Goal: Task Accomplishment & Management: Manage account settings

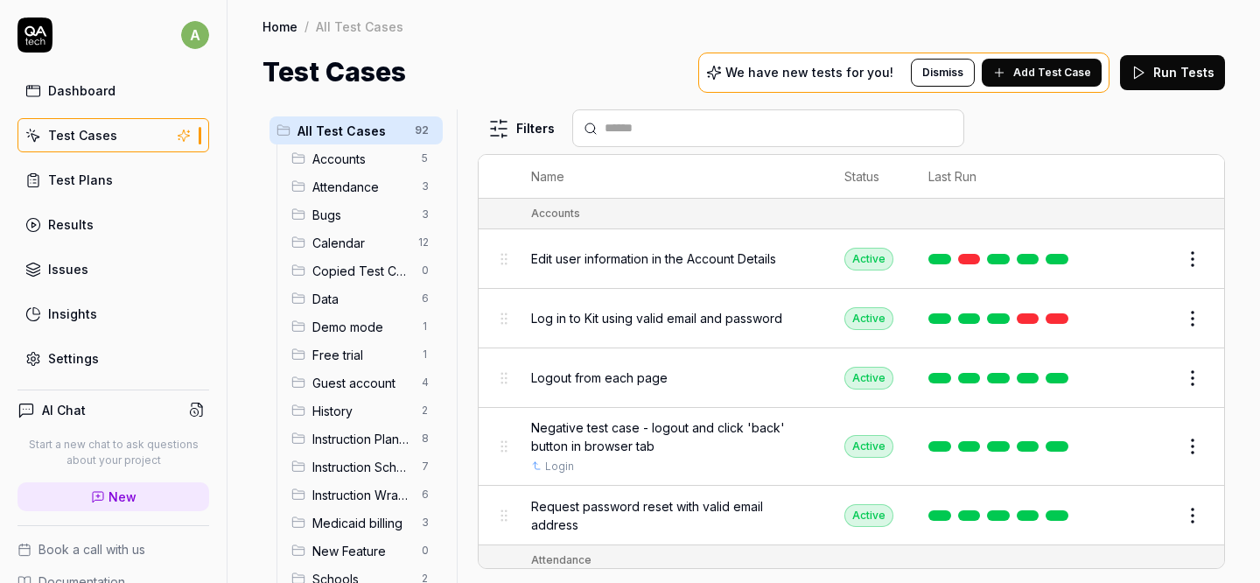
click at [141, 180] on link "Test Plans" at bounding box center [113, 180] width 192 height 34
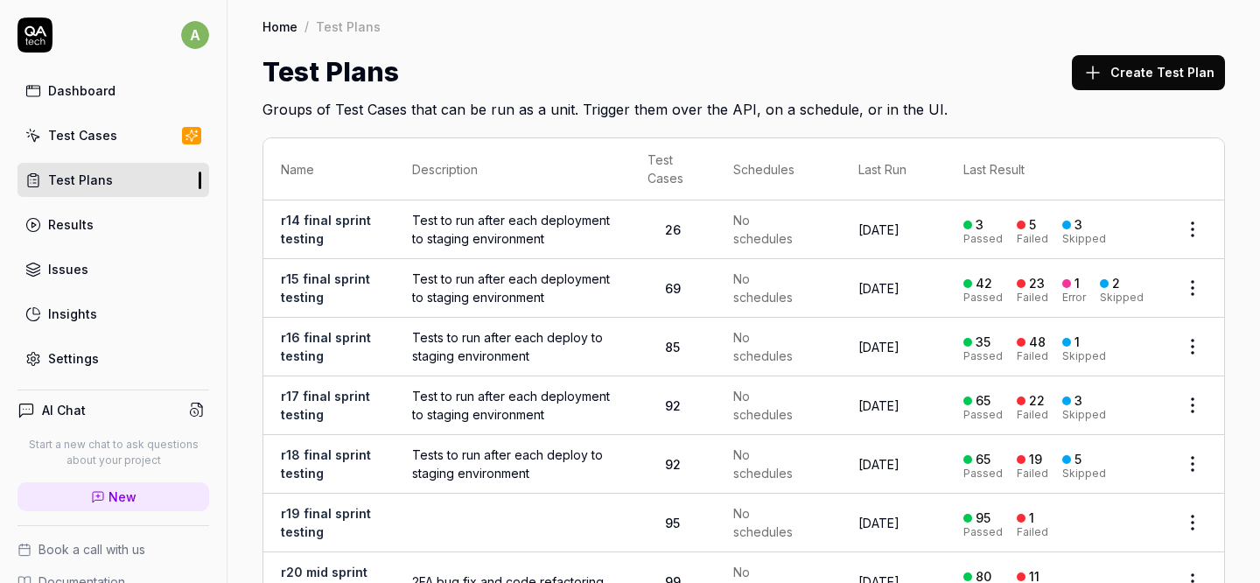
click at [1106, 85] on button "Create Test Plan" at bounding box center [1147, 72] width 153 height 35
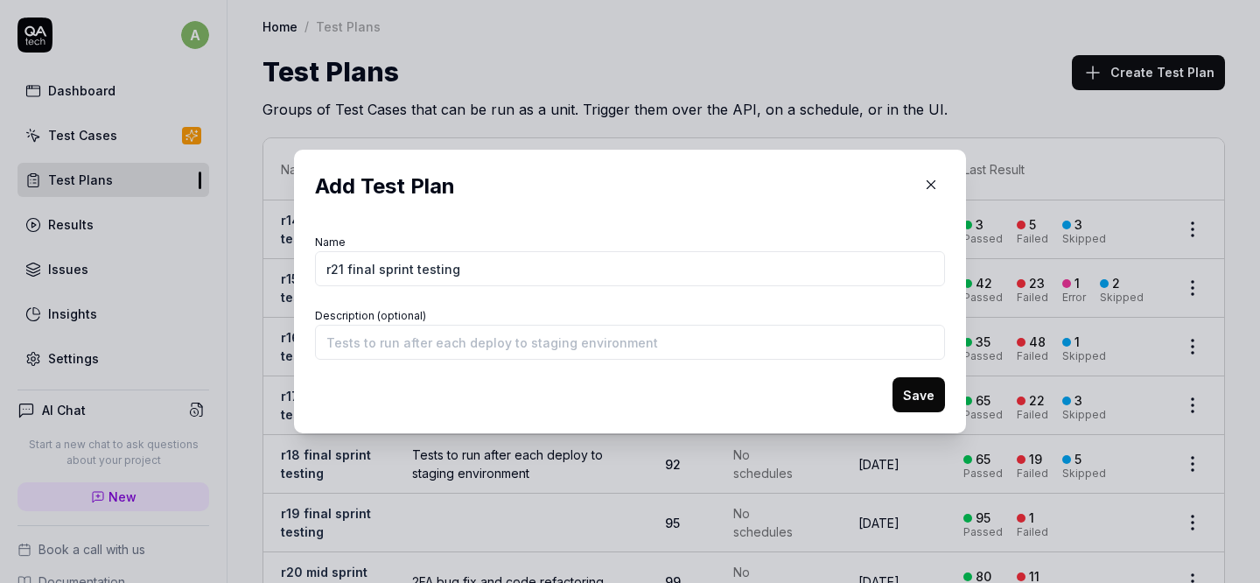
type input "r21 final sprint testing"
click at [911, 398] on button "Save" at bounding box center [918, 394] width 52 height 35
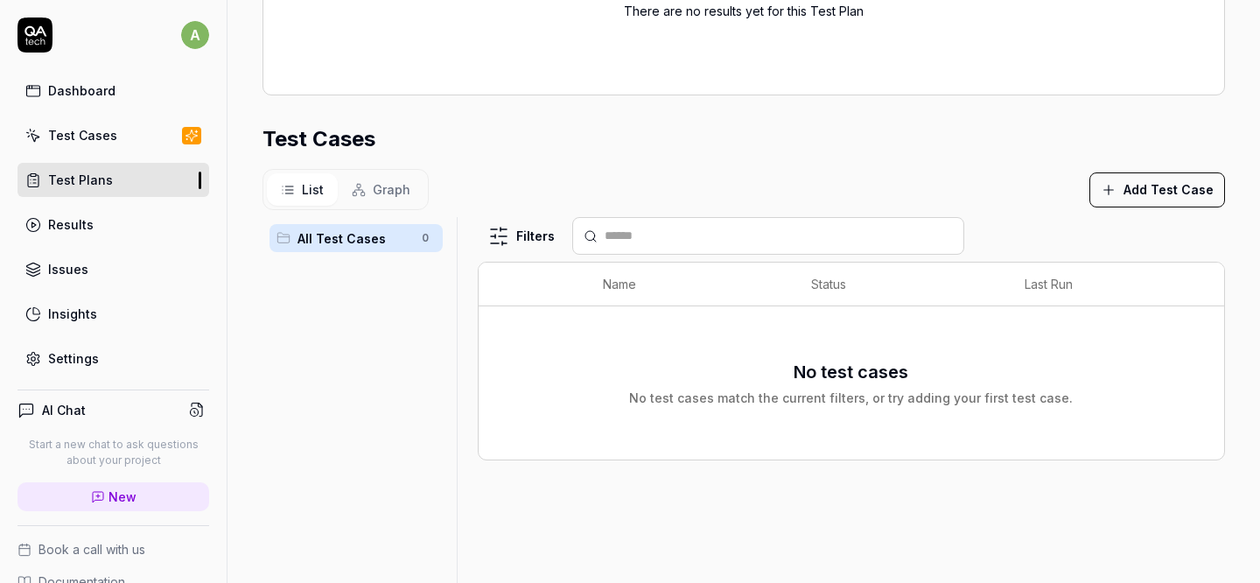
scroll to position [315, 0]
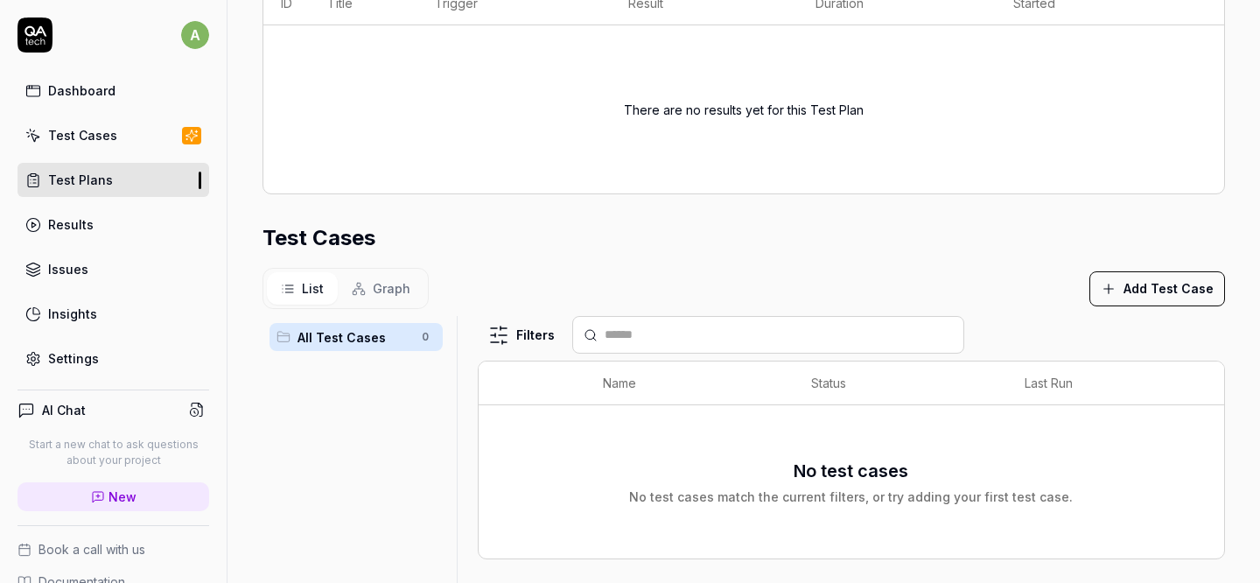
click at [142, 136] on link "Test Cases" at bounding box center [113, 135] width 192 height 34
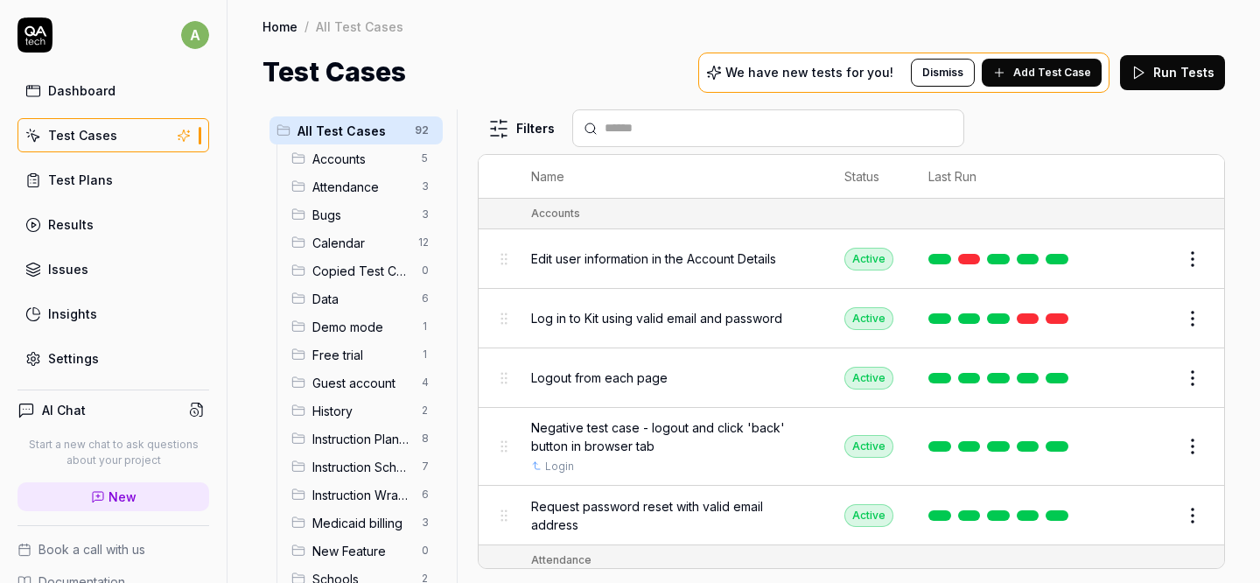
click at [96, 350] on link "Settings" at bounding box center [113, 358] width 192 height 34
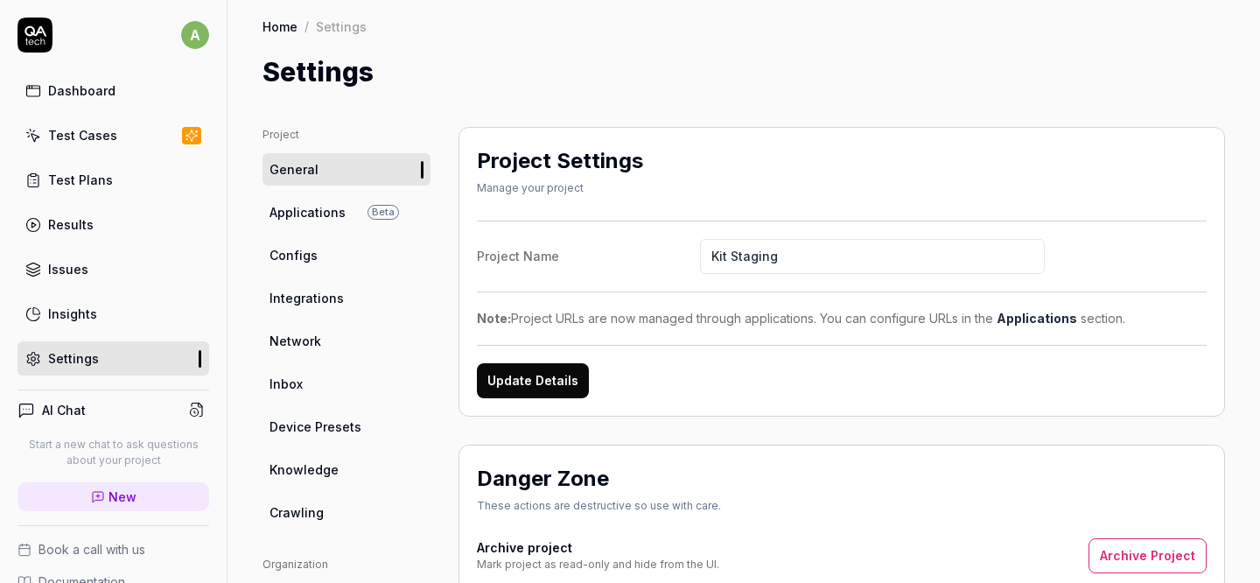
click at [309, 251] on span "Configs" at bounding box center [293, 255] width 48 height 18
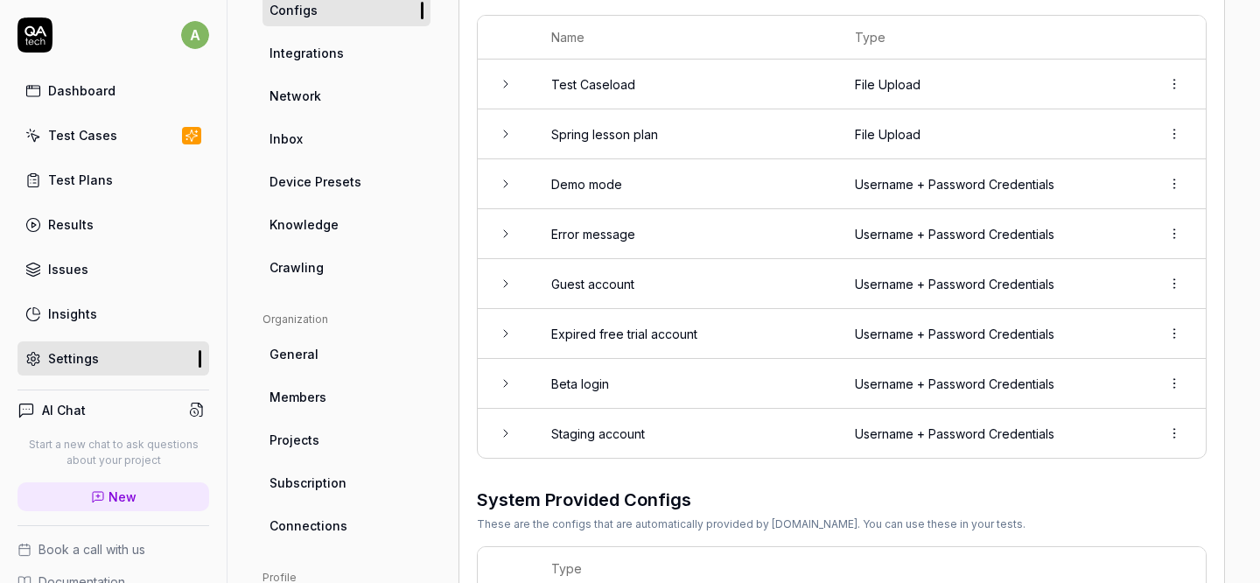
scroll to position [248, 0]
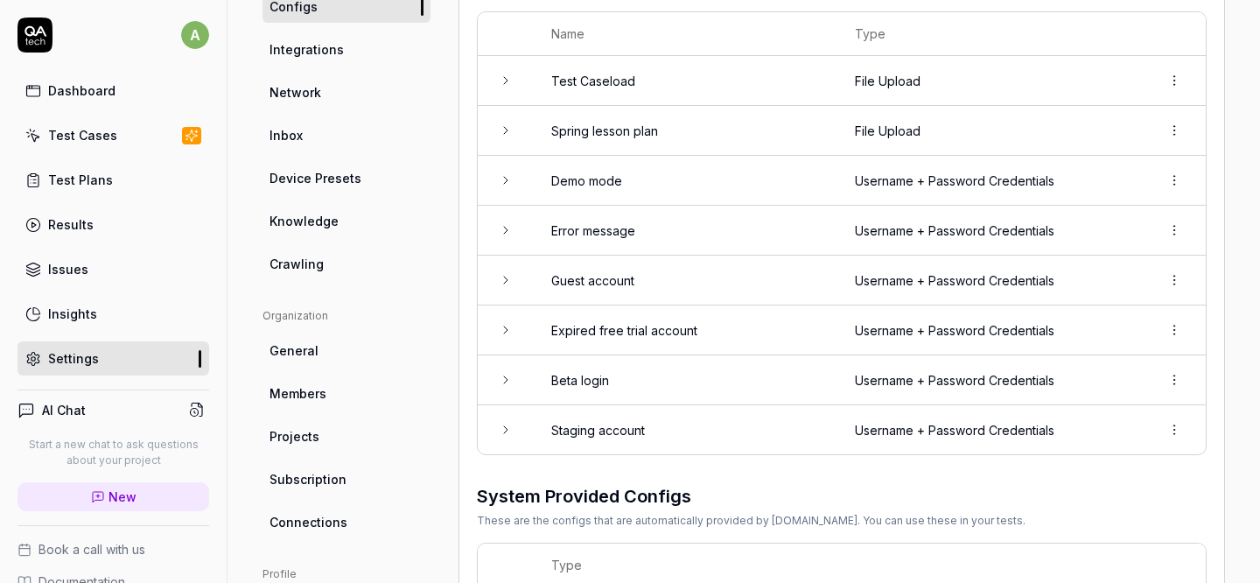
click at [597, 417] on td "Staging account" at bounding box center [686, 429] width 304 height 49
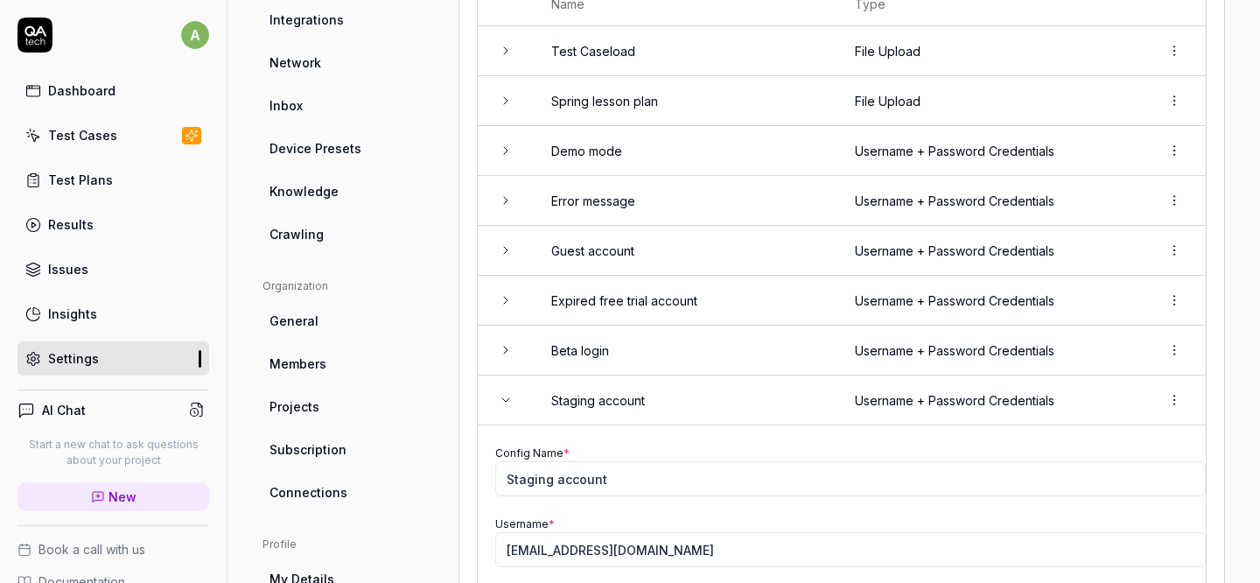
scroll to position [279, 0]
click at [593, 138] on td "Demo mode" at bounding box center [686, 150] width 304 height 50
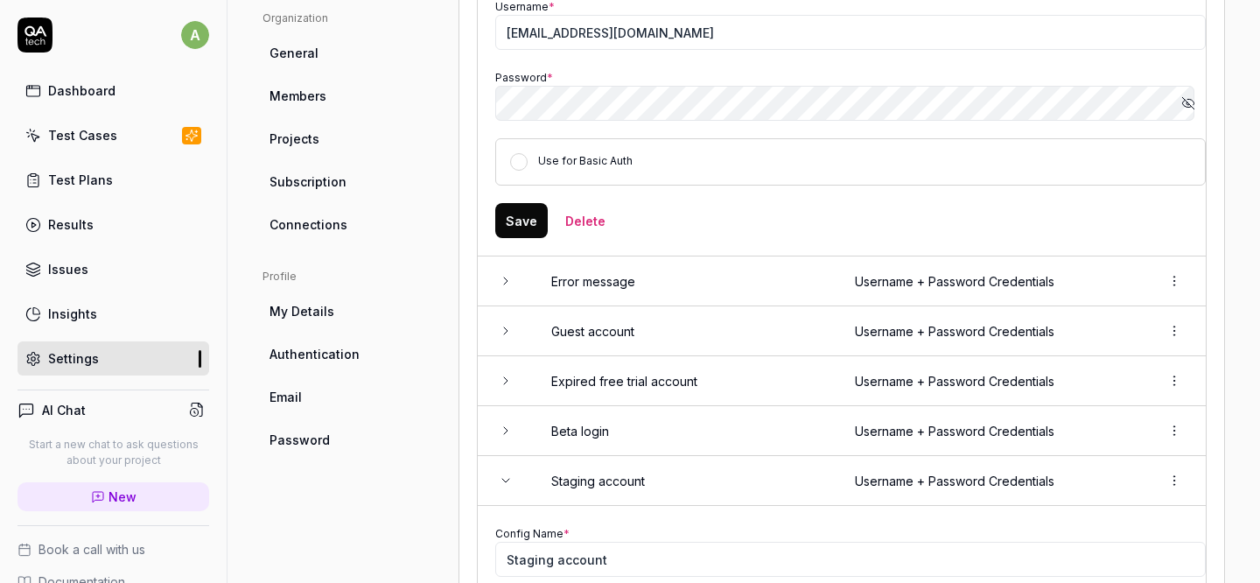
scroll to position [550, 0]
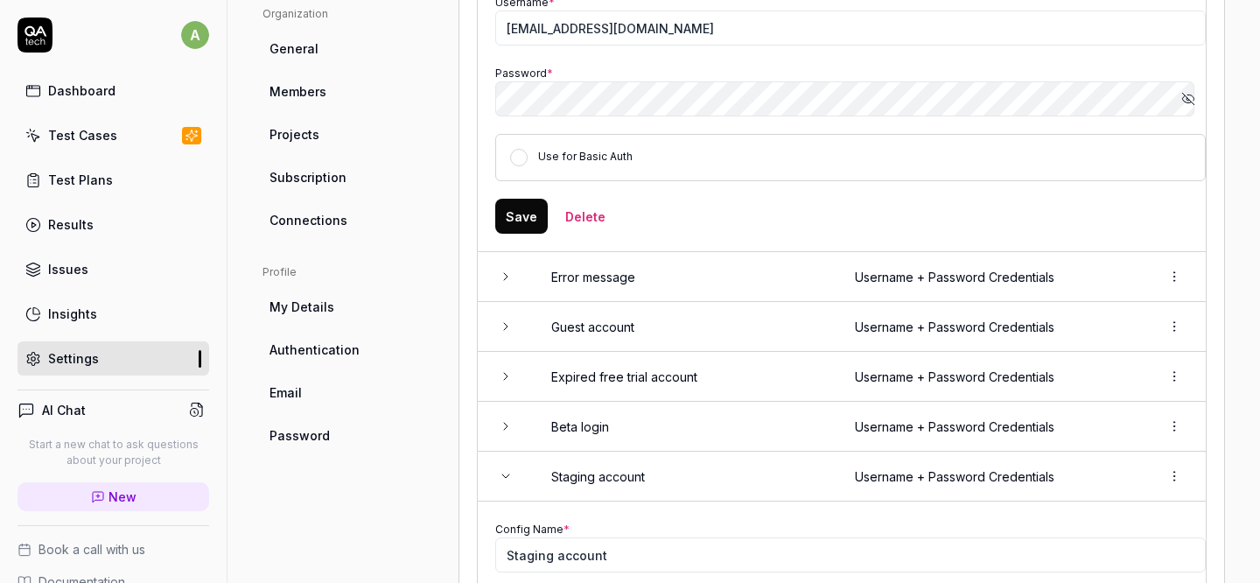
click at [518, 269] on td at bounding box center [506, 277] width 56 height 50
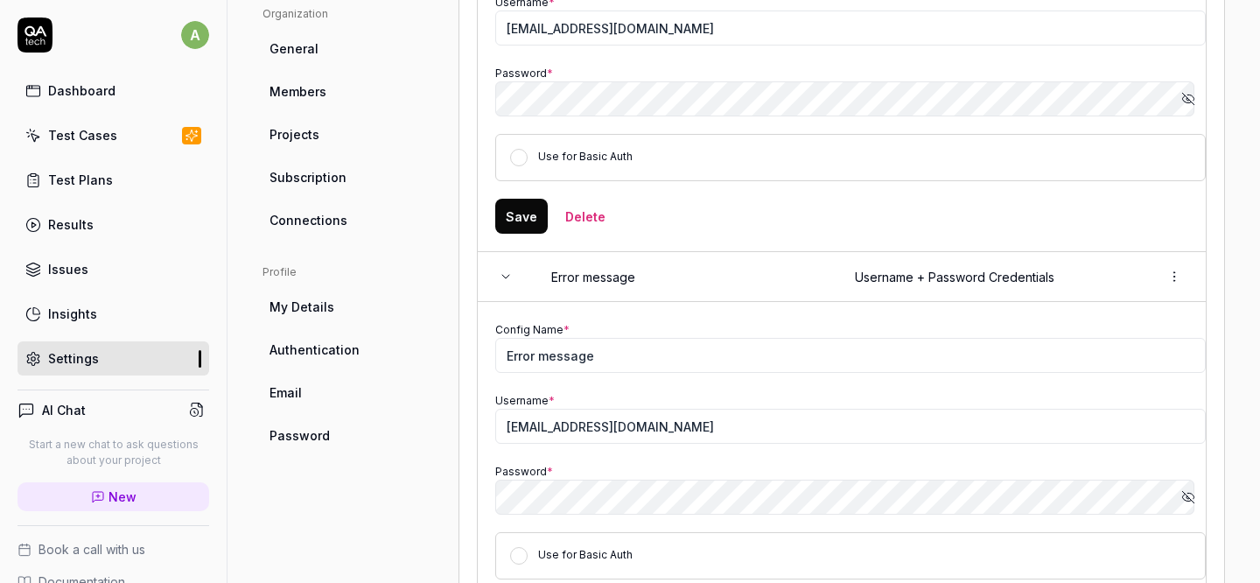
scroll to position [652, 0]
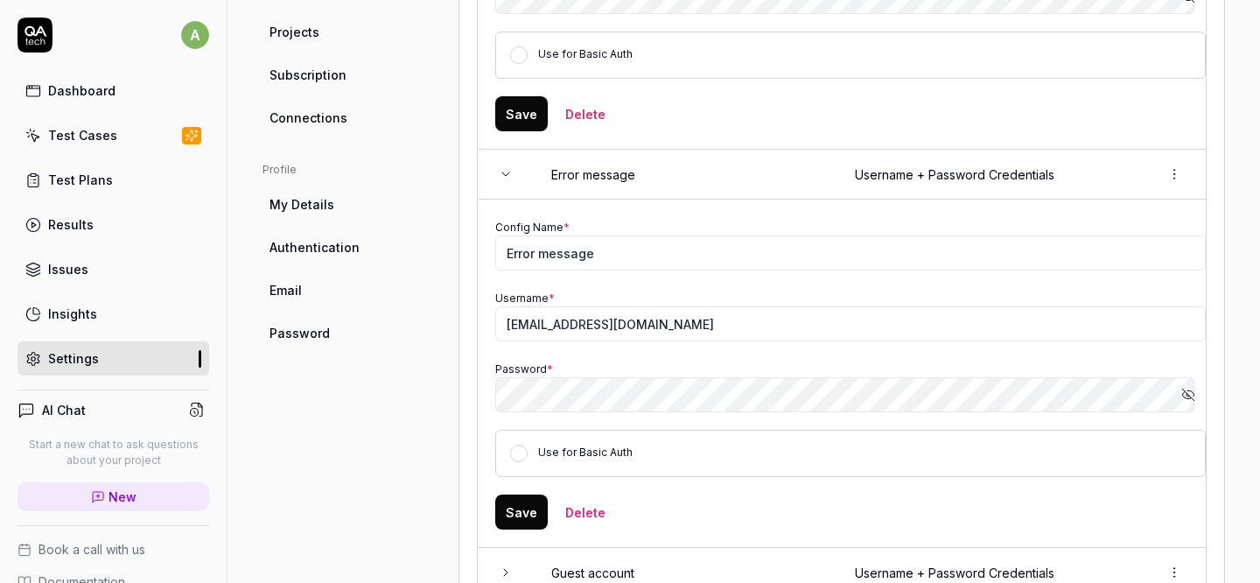
click at [508, 175] on icon at bounding box center [506, 174] width 14 height 14
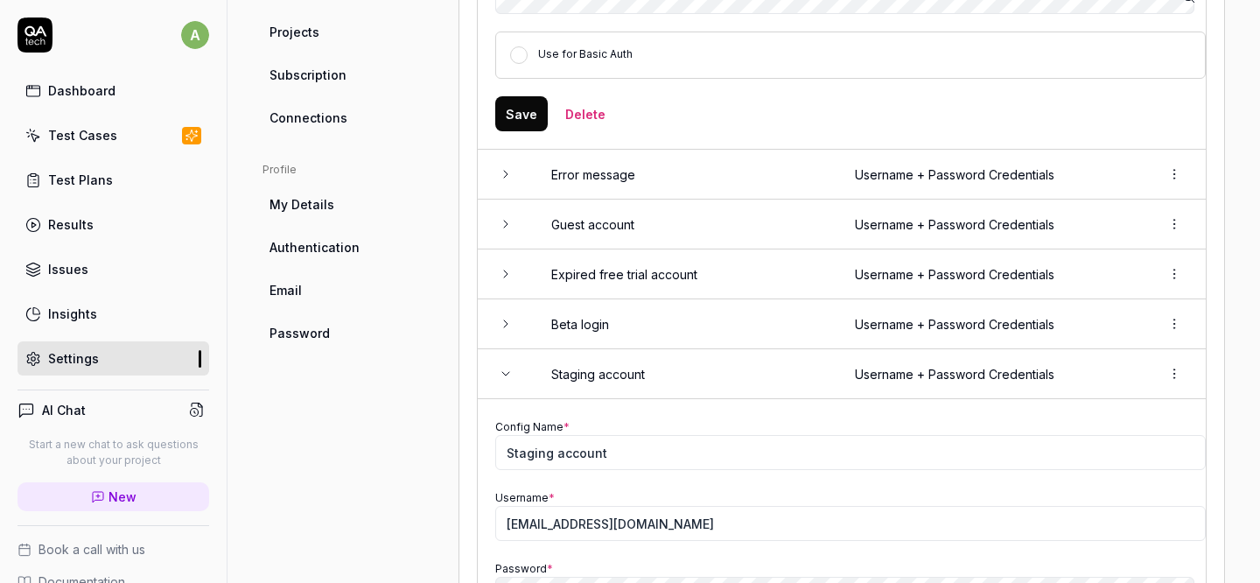
click at [506, 320] on icon at bounding box center [505, 323] width 3 height 7
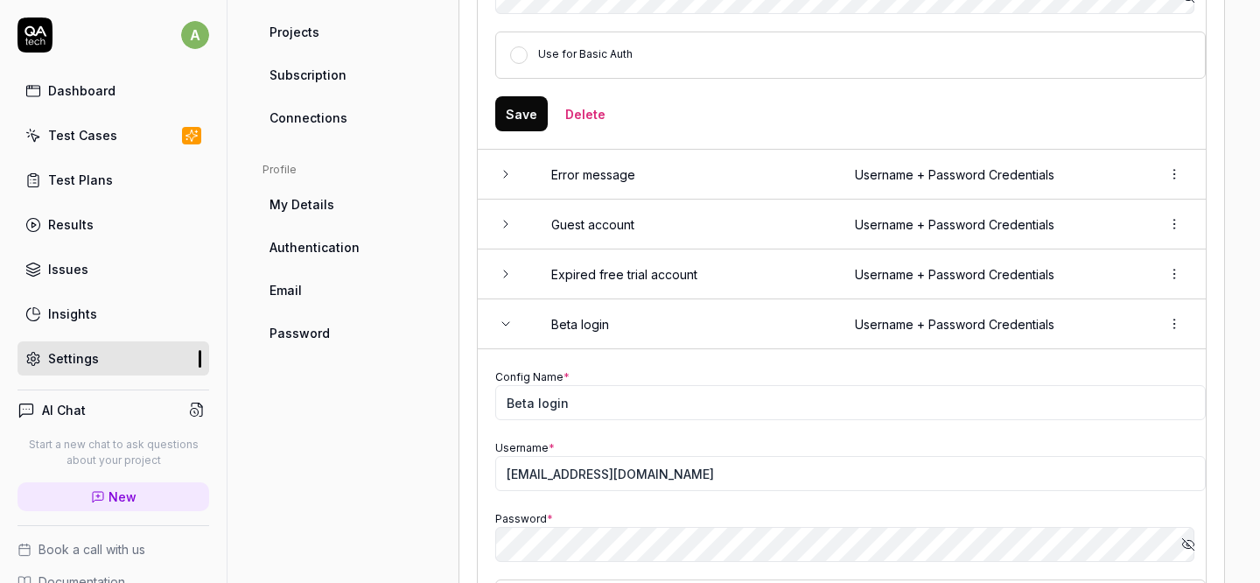
click at [506, 318] on icon at bounding box center [506, 324] width 14 height 14
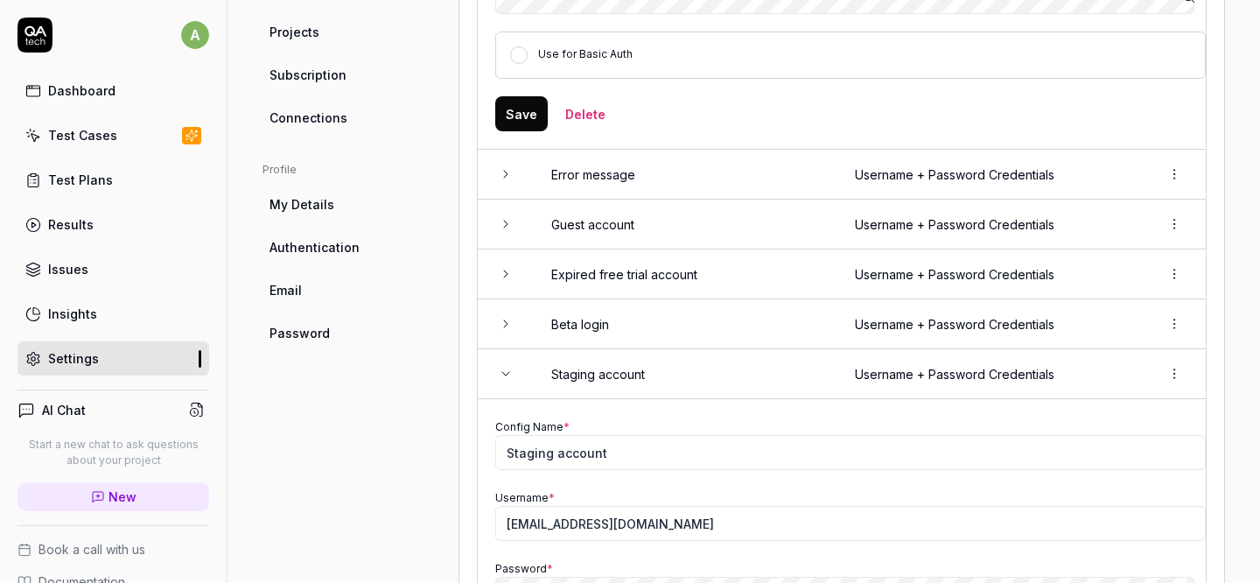
click at [506, 366] on icon at bounding box center [506, 373] width 14 height 14
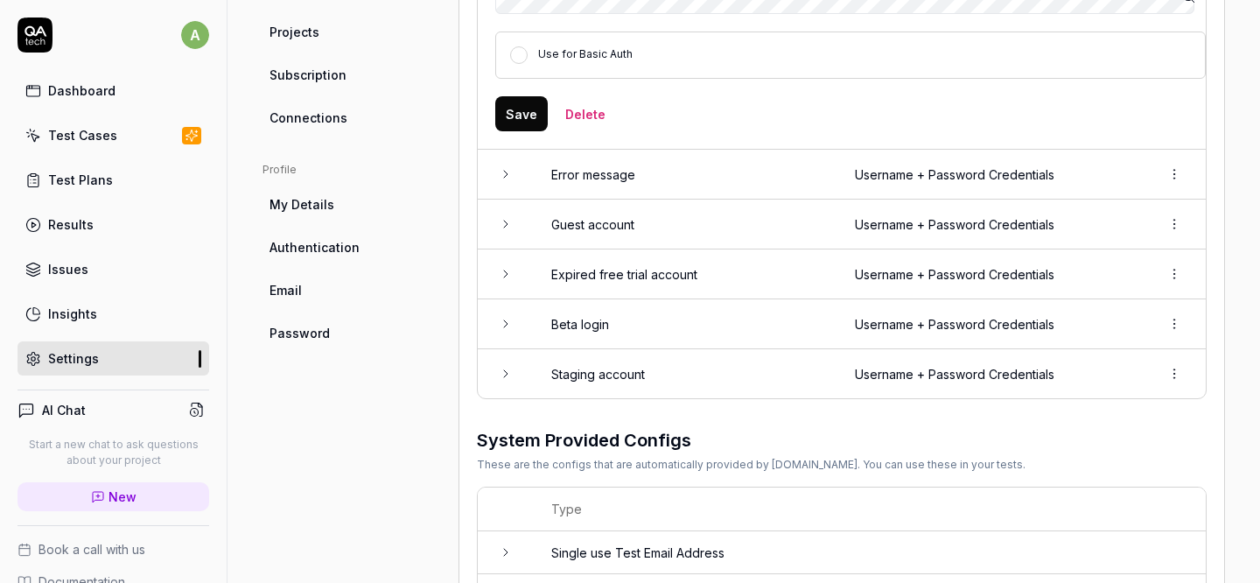
scroll to position [775, 0]
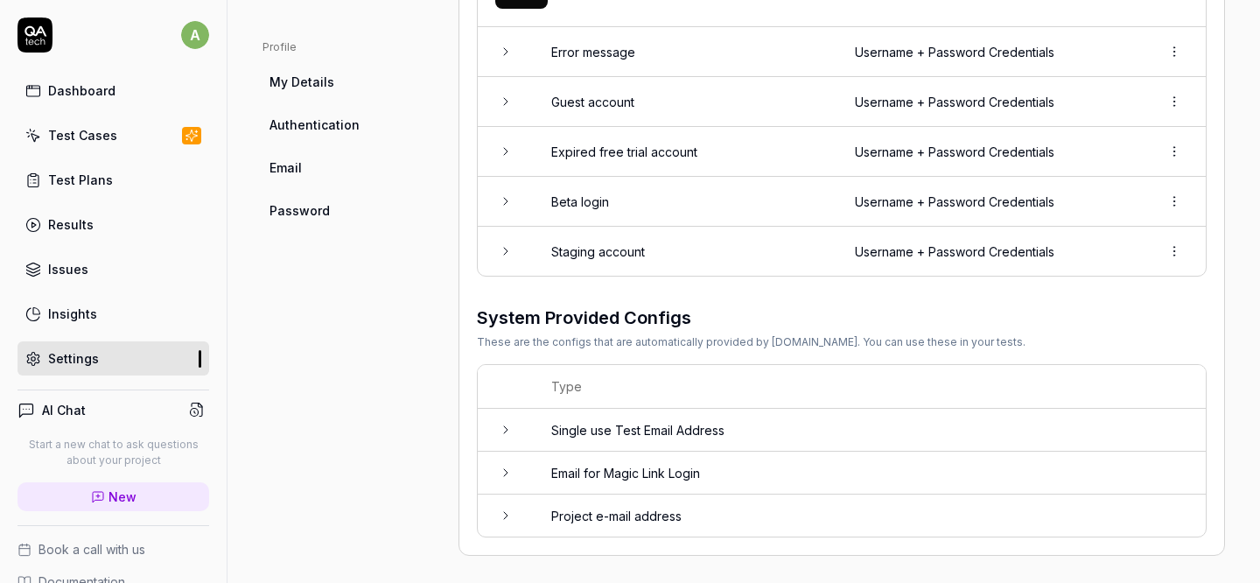
click at [506, 256] on td at bounding box center [506, 251] width 56 height 49
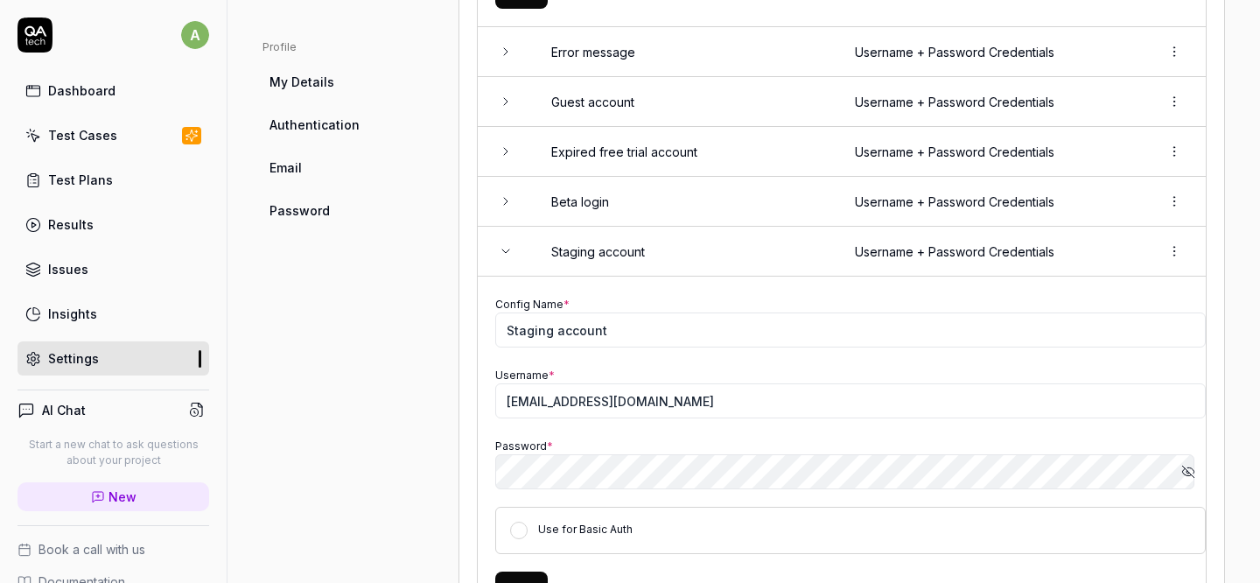
click at [505, 253] on icon at bounding box center [506, 251] width 14 height 14
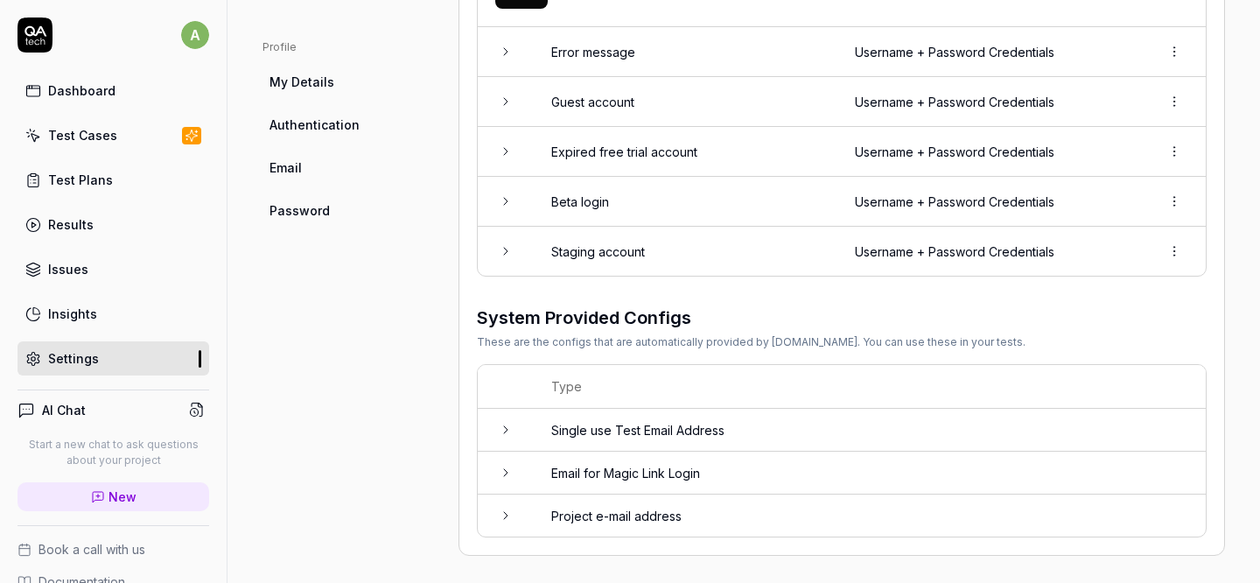
click at [1157, 196] on html "a Dashboard Test Cases Test Plans Results Issues Insights Settings AI Chat Star…" at bounding box center [630, 291] width 1260 height 583
click at [1088, 266] on span "Delete" at bounding box center [1084, 274] width 40 height 18
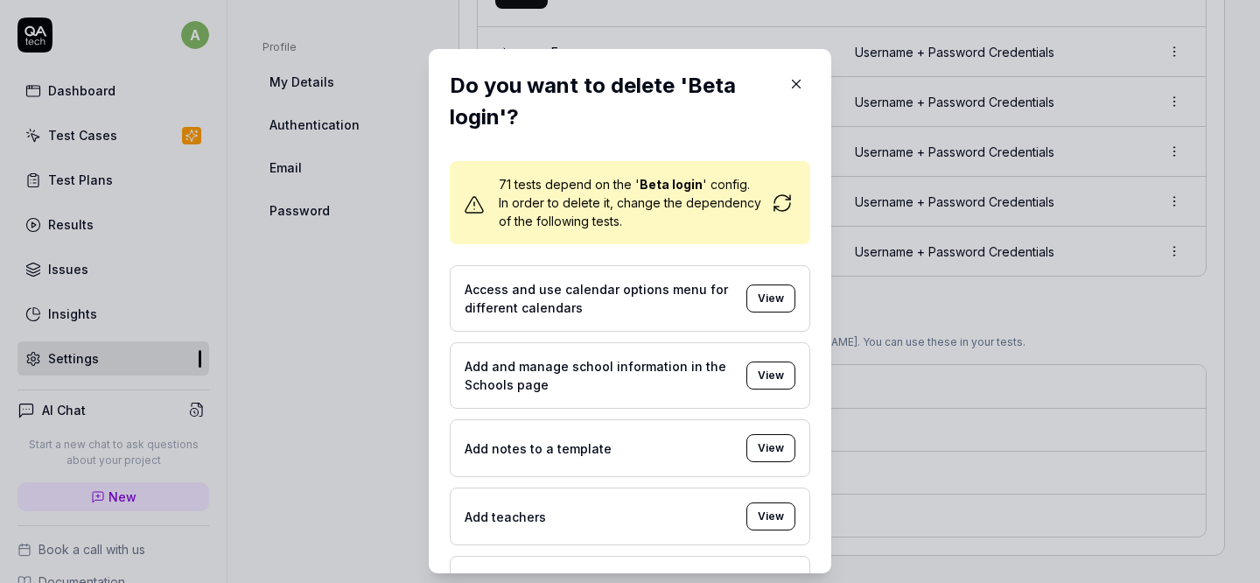
click at [788, 84] on icon "button" at bounding box center [796, 84] width 16 height 16
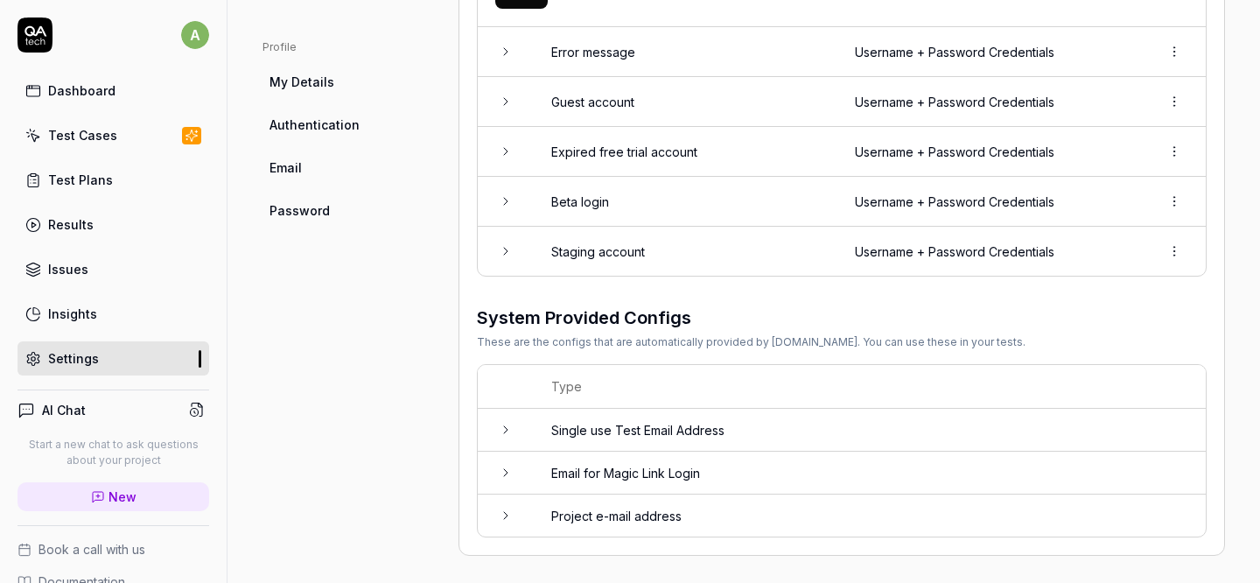
scroll to position [0, 0]
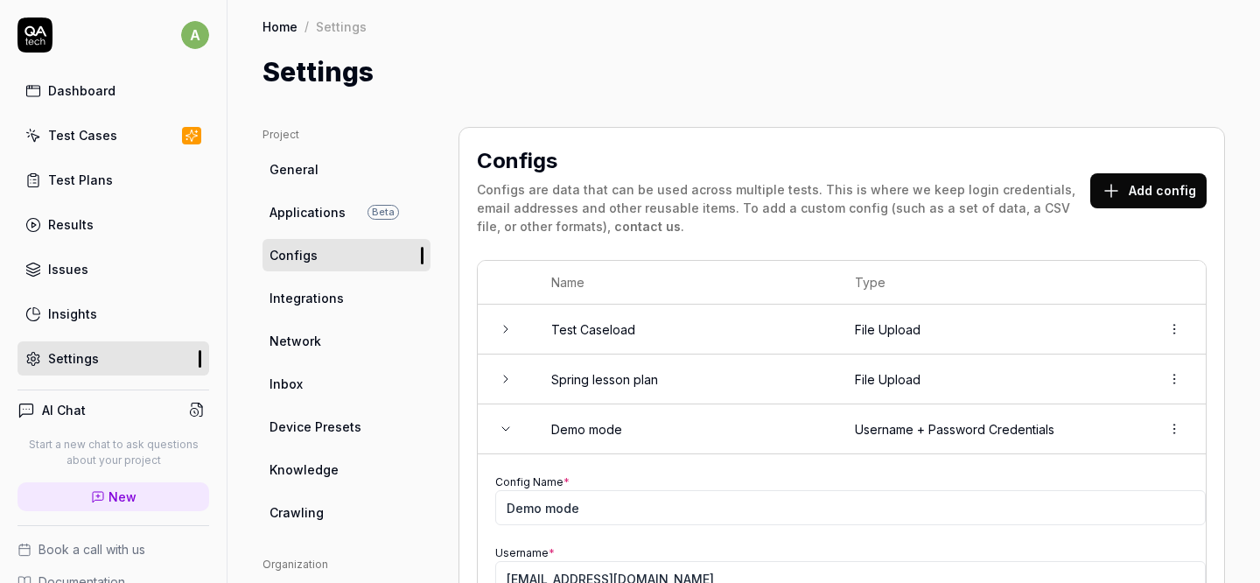
click at [97, 129] on div "Test Cases" at bounding box center [82, 135] width 69 height 18
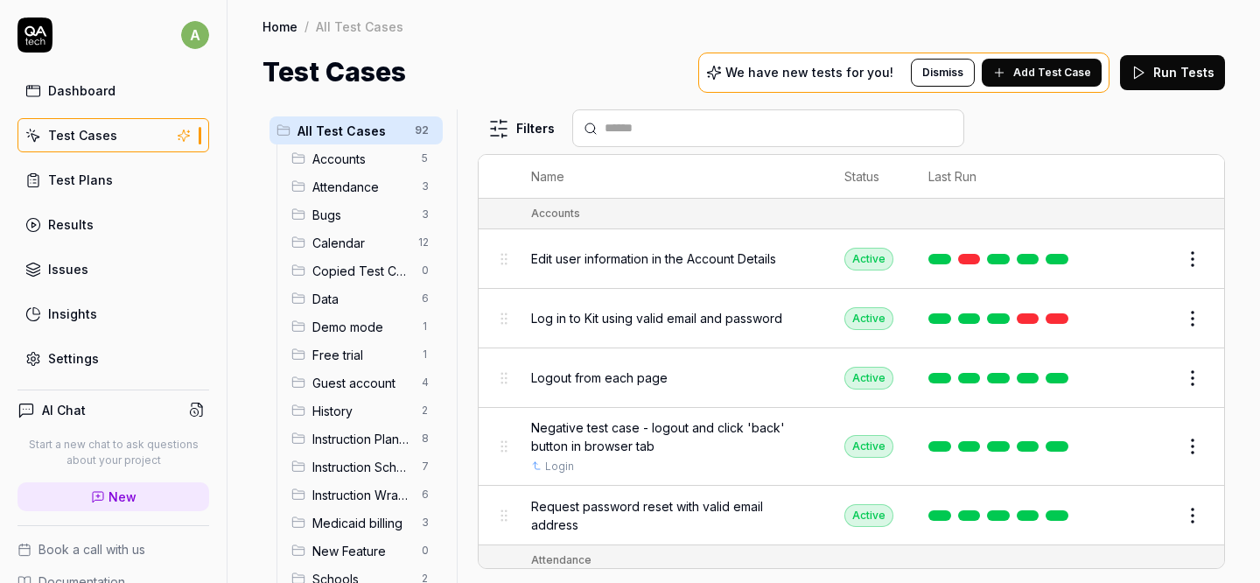
click at [1177, 260] on html "a Dashboard Test Cases Test Plans Results Issues Insights Settings AI Chat Star…" at bounding box center [630, 291] width 1260 height 583
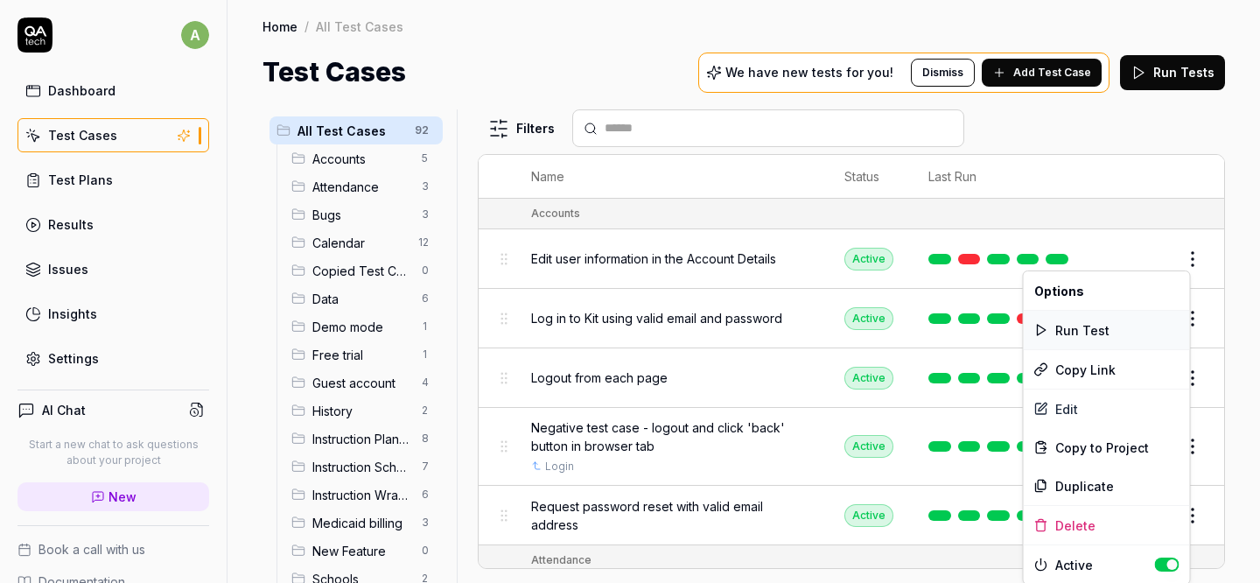
click at [1072, 328] on div "Run Test" at bounding box center [1106, 330] width 166 height 38
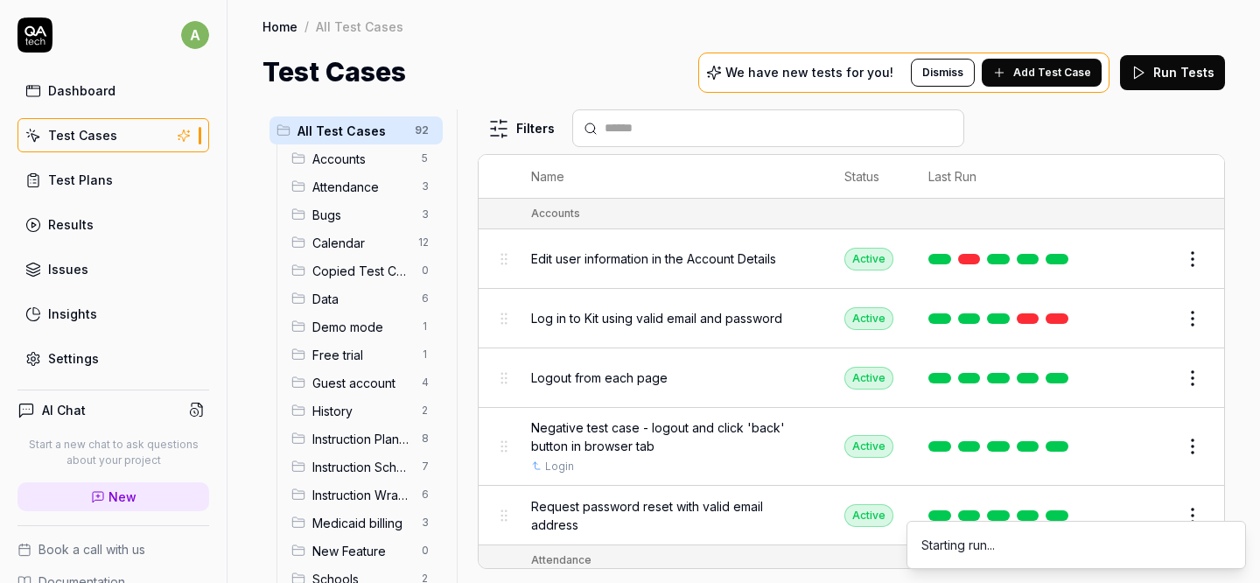
click at [1182, 318] on html "a Dashboard Test Cases Test Plans Results Issues Insights Settings AI Chat Star…" at bounding box center [630, 291] width 1260 height 583
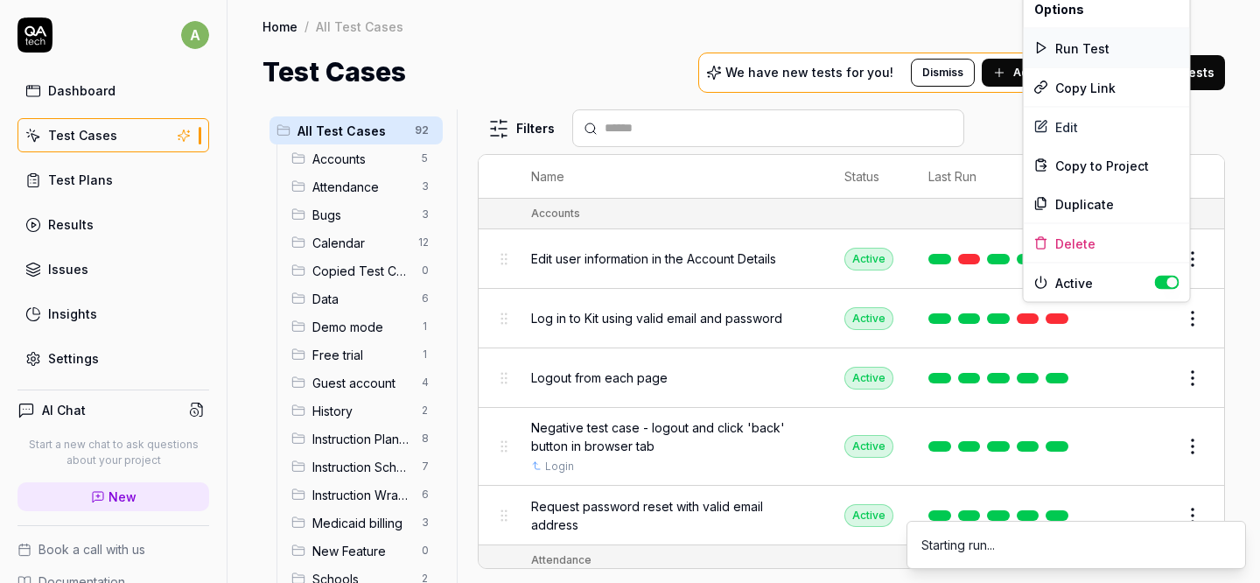
click at [1092, 52] on div "Run Test" at bounding box center [1106, 48] width 166 height 38
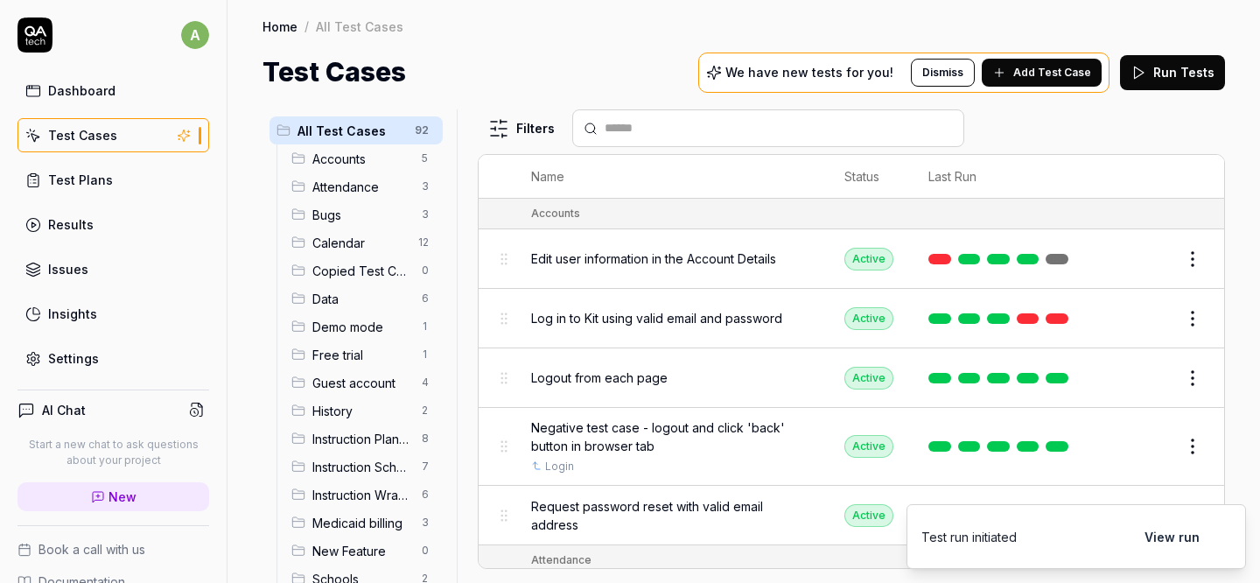
click at [1183, 375] on html "a Dashboard Test Cases Test Plans Results Issues Insights Settings AI Chat Star…" at bounding box center [630, 291] width 1260 height 583
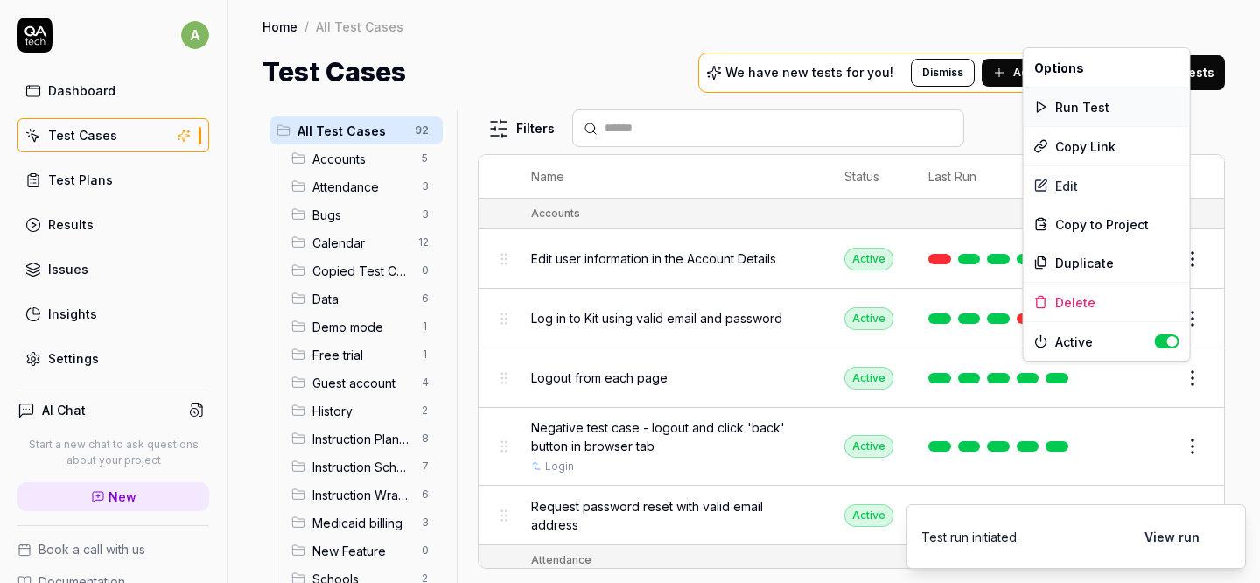
click at [1072, 108] on div "Run Test" at bounding box center [1106, 106] width 166 height 38
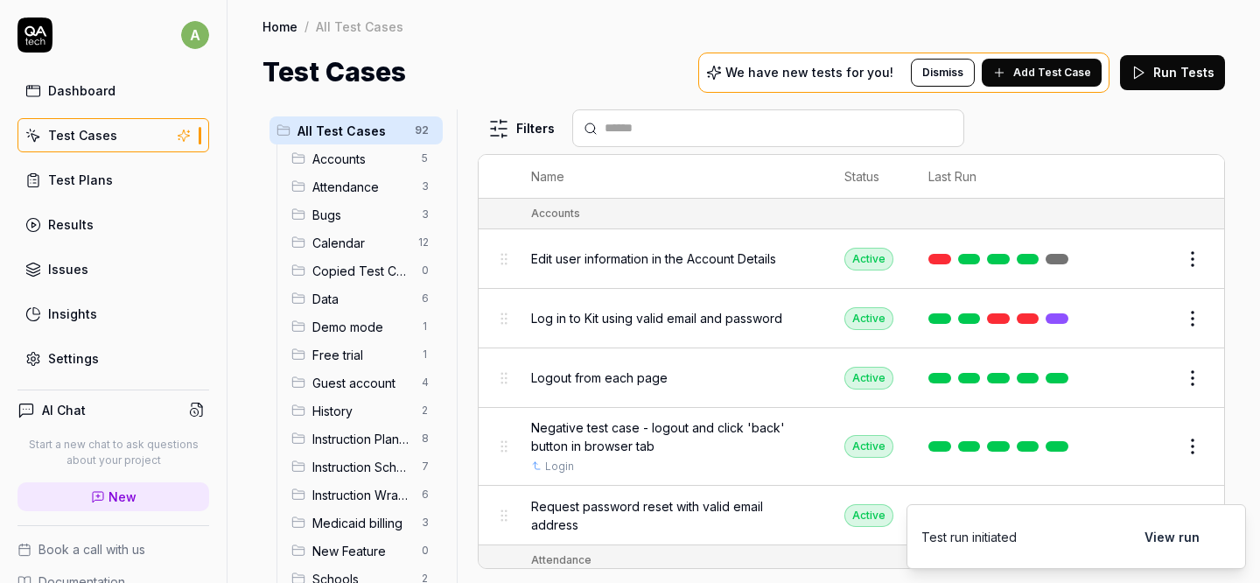
click at [1181, 443] on html "a Dashboard Test Cases Test Plans Results Issues Insights Settings AI Chat Star…" at bounding box center [630, 291] width 1260 height 583
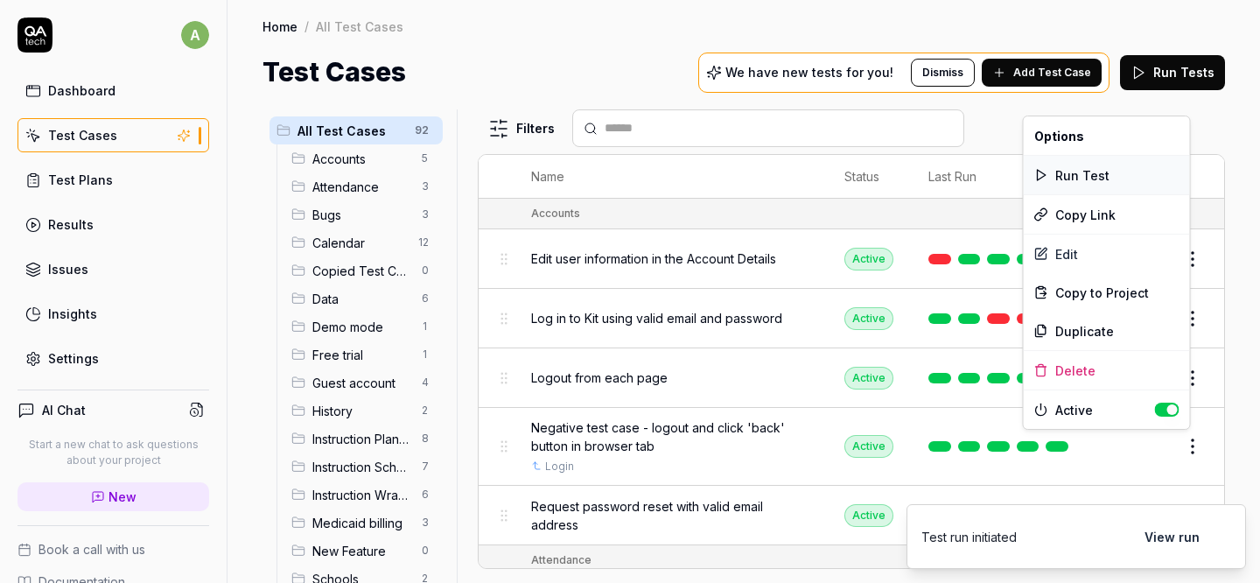
click at [1079, 177] on div "Run Test" at bounding box center [1106, 175] width 166 height 38
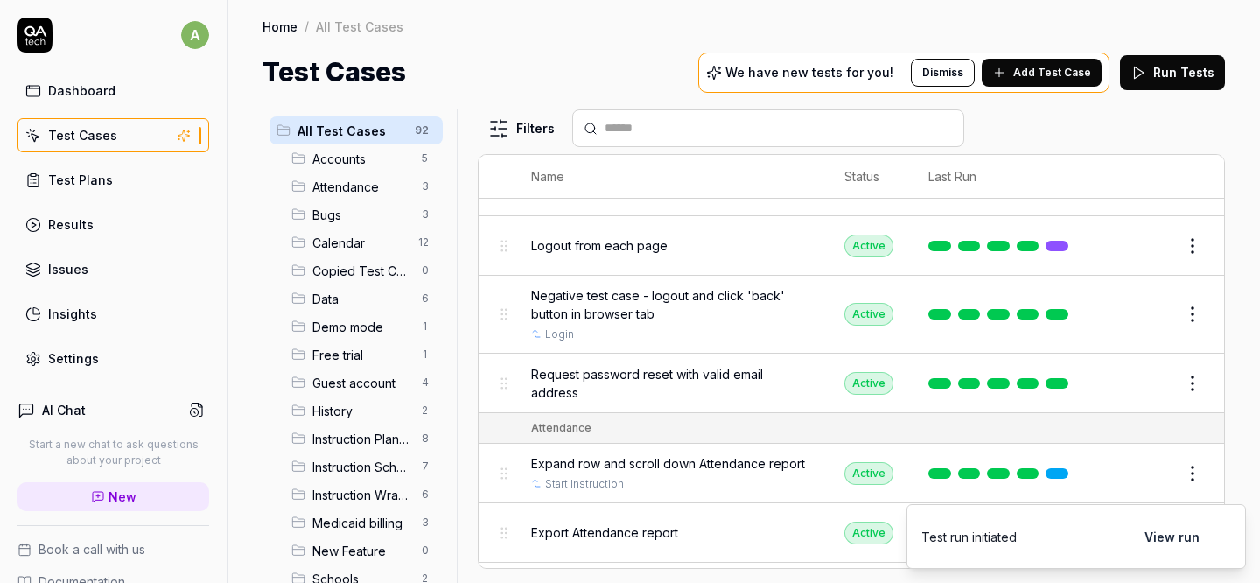
scroll to position [133, 0]
click at [1175, 374] on html "a Dashboard Test Cases Test Plans Results Issues Insights Settings AI Chat Star…" at bounding box center [630, 291] width 1260 height 583
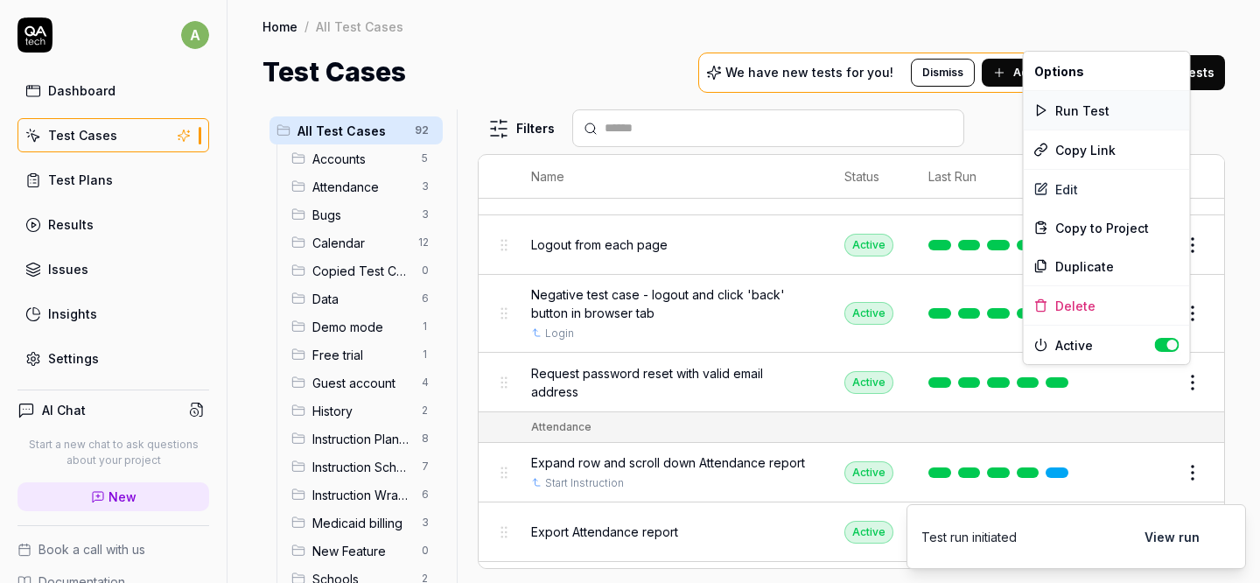
click at [1092, 112] on div "Run Test" at bounding box center [1106, 110] width 166 height 38
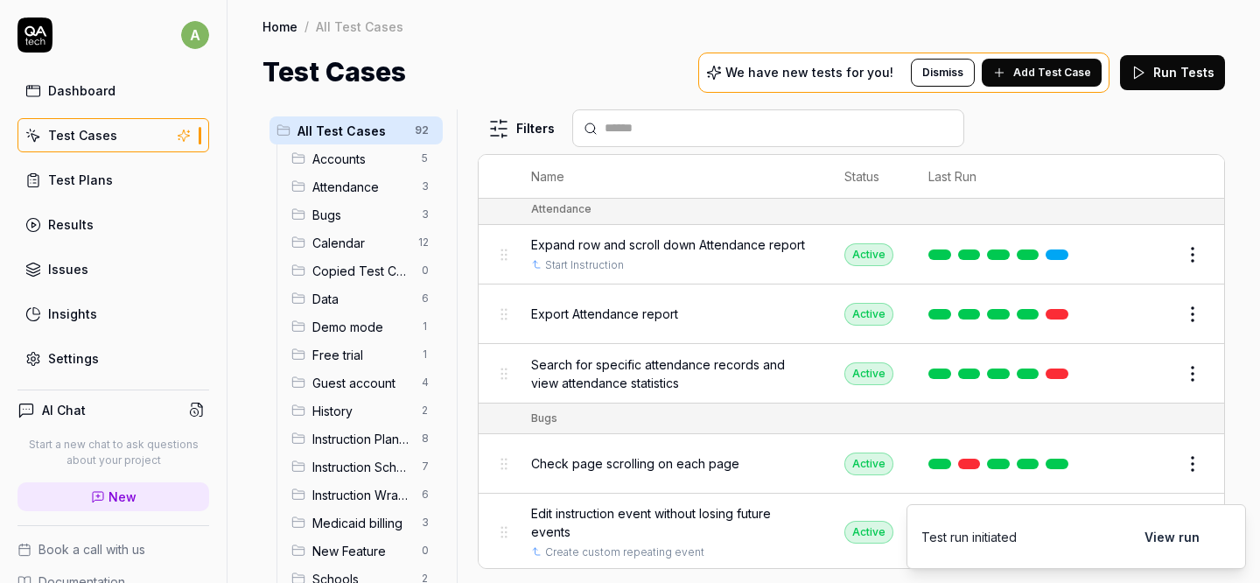
scroll to position [336, 0]
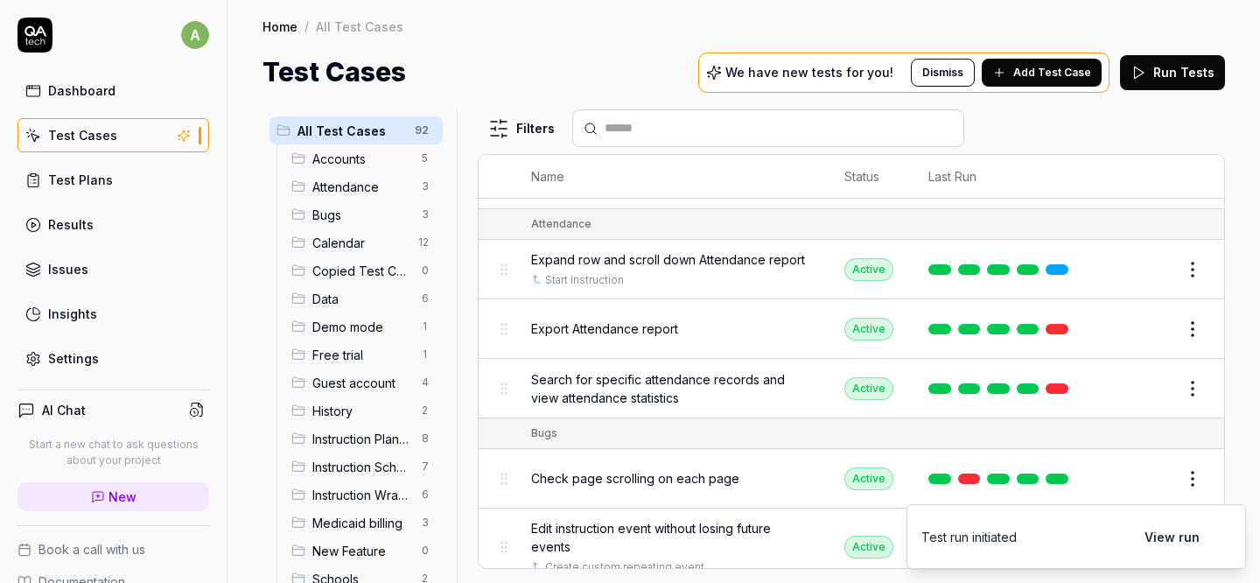
click at [1135, 275] on button "Edit" at bounding box center [1150, 269] width 42 height 28
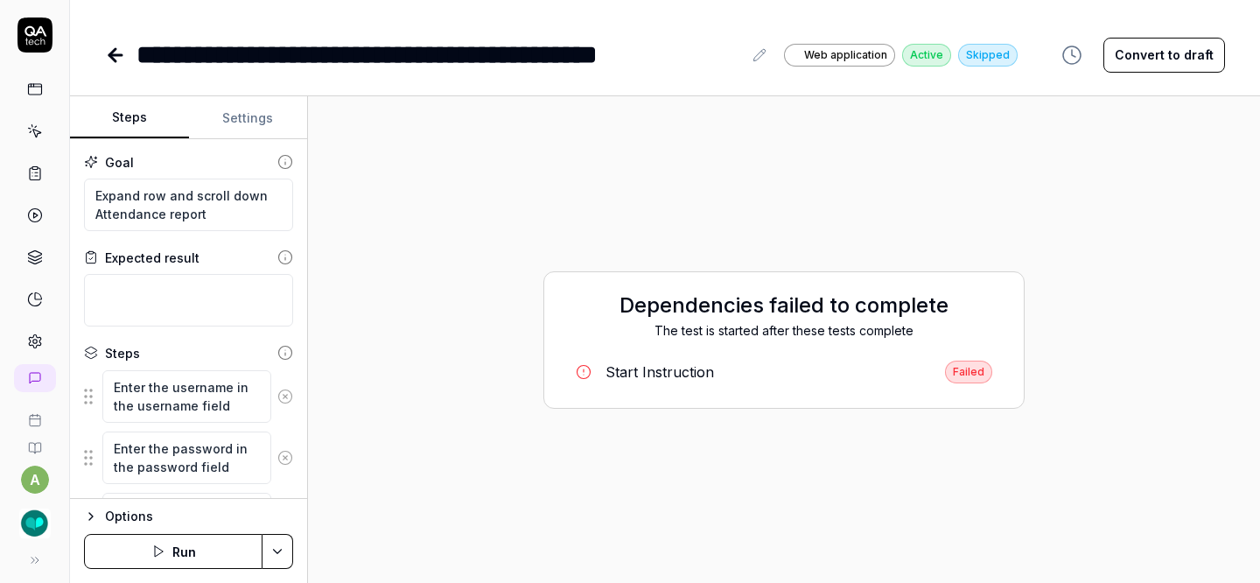
click at [1152, 58] on button "Convert to draft" at bounding box center [1164, 55] width 122 height 35
click at [189, 553] on button "Run" at bounding box center [173, 551] width 178 height 35
click at [111, 55] on icon at bounding box center [115, 55] width 12 height 0
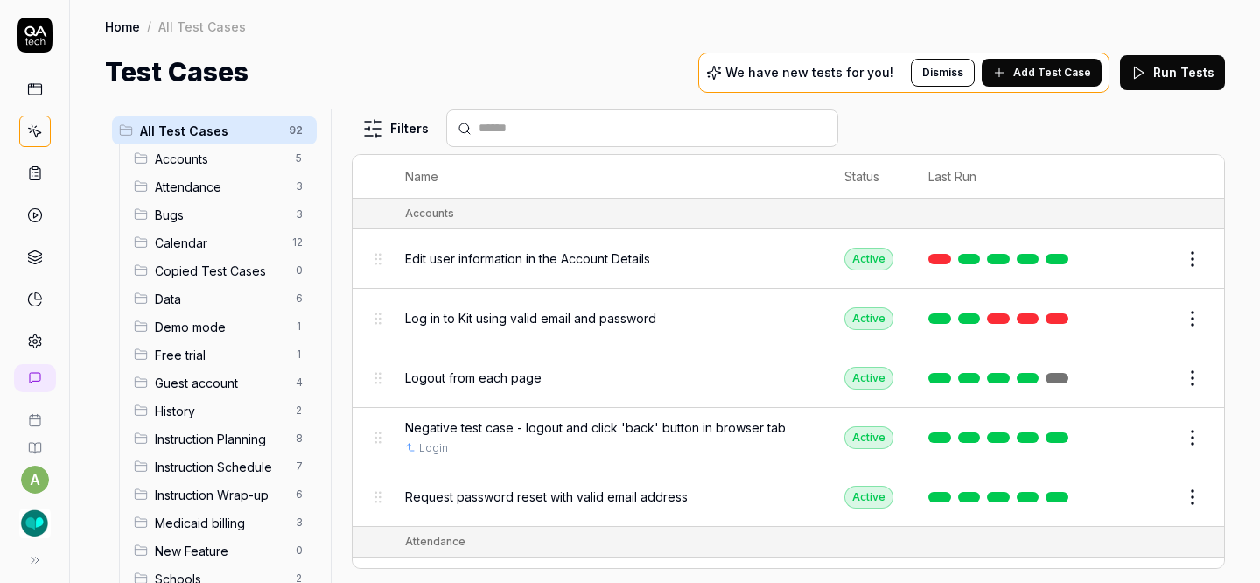
click at [1133, 310] on button "Edit" at bounding box center [1150, 318] width 42 height 28
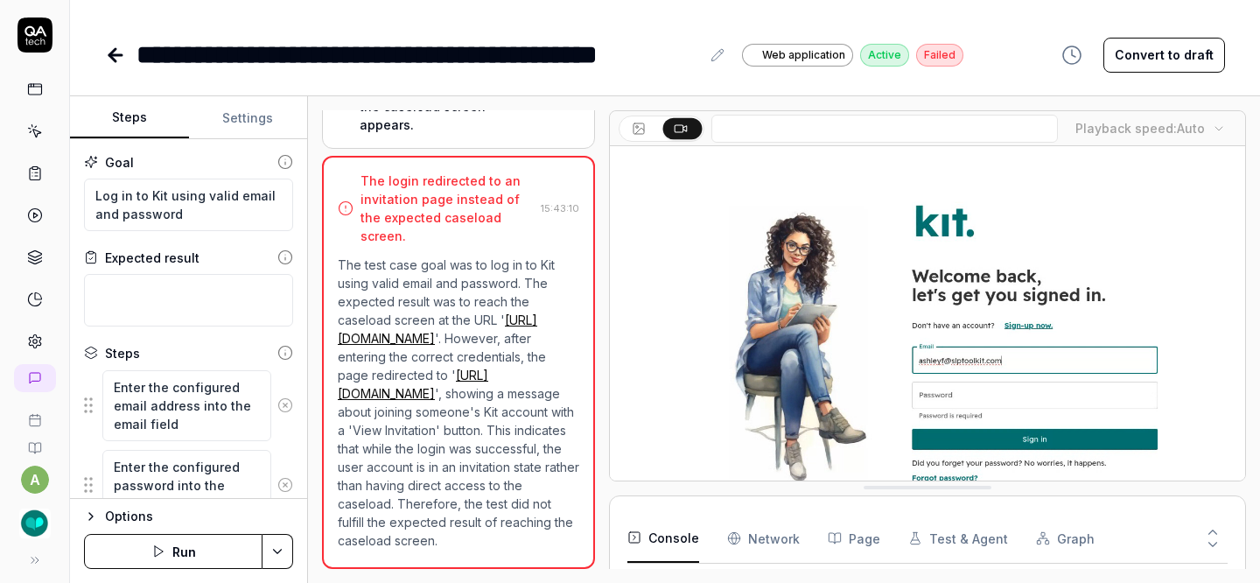
scroll to position [36, 0]
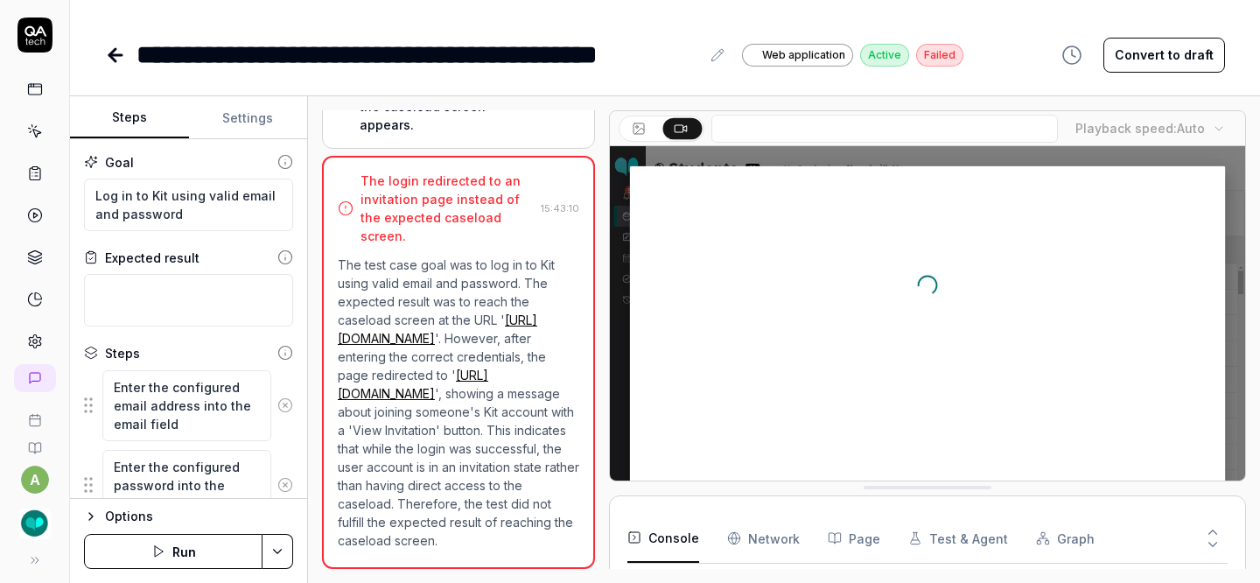
click at [1172, 58] on button "Convert to draft" at bounding box center [1164, 55] width 122 height 35
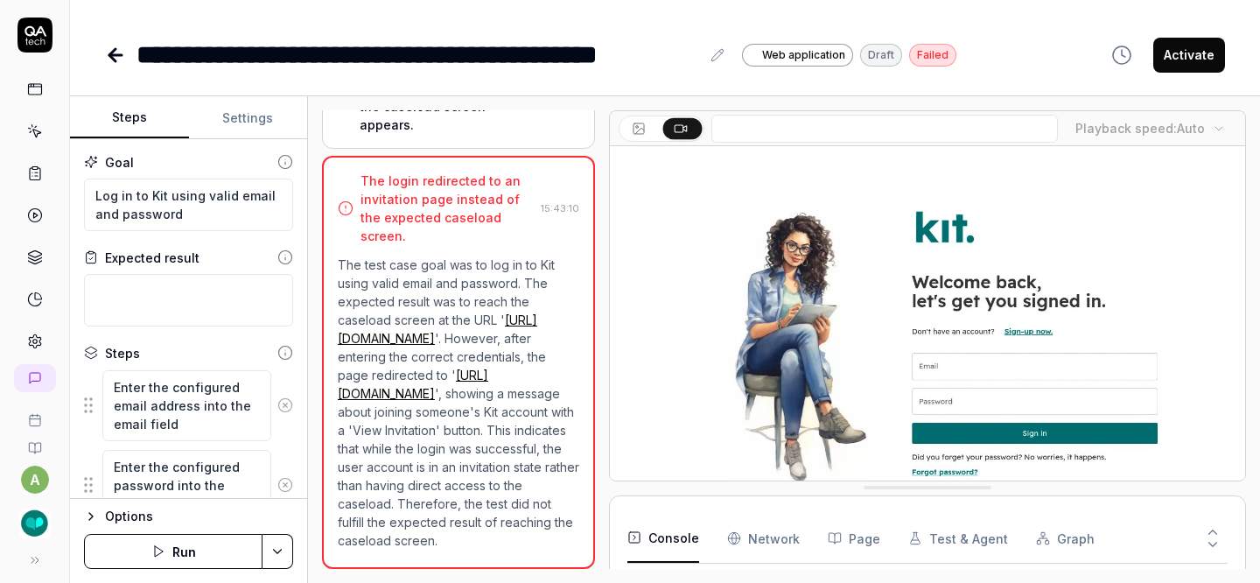
click at [122, 56] on icon at bounding box center [115, 55] width 21 height 21
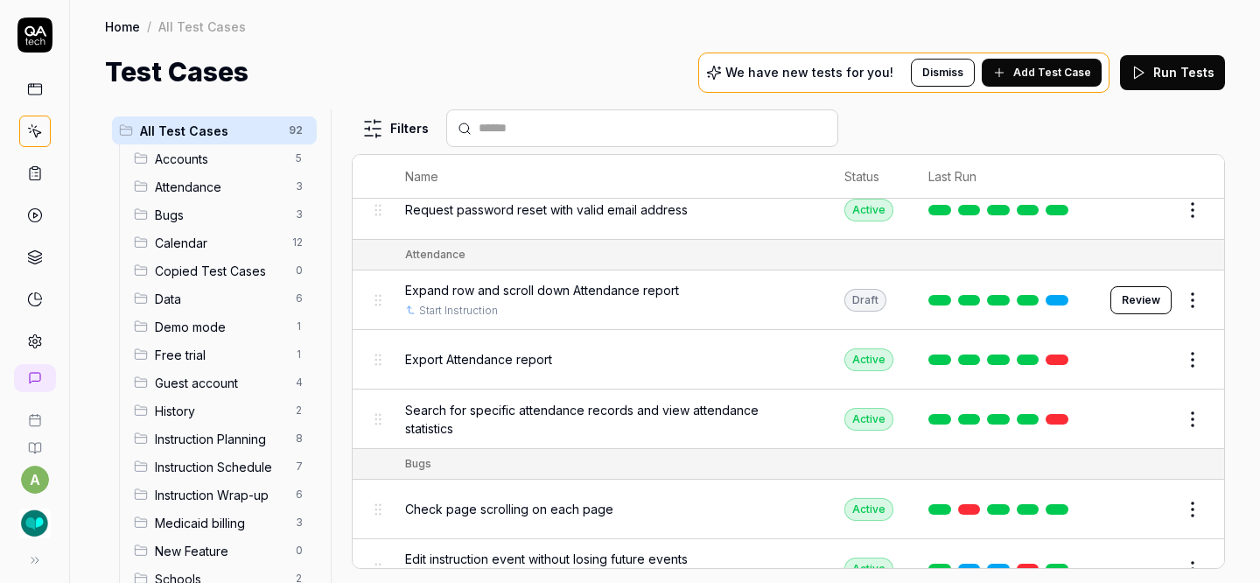
scroll to position [297, 0]
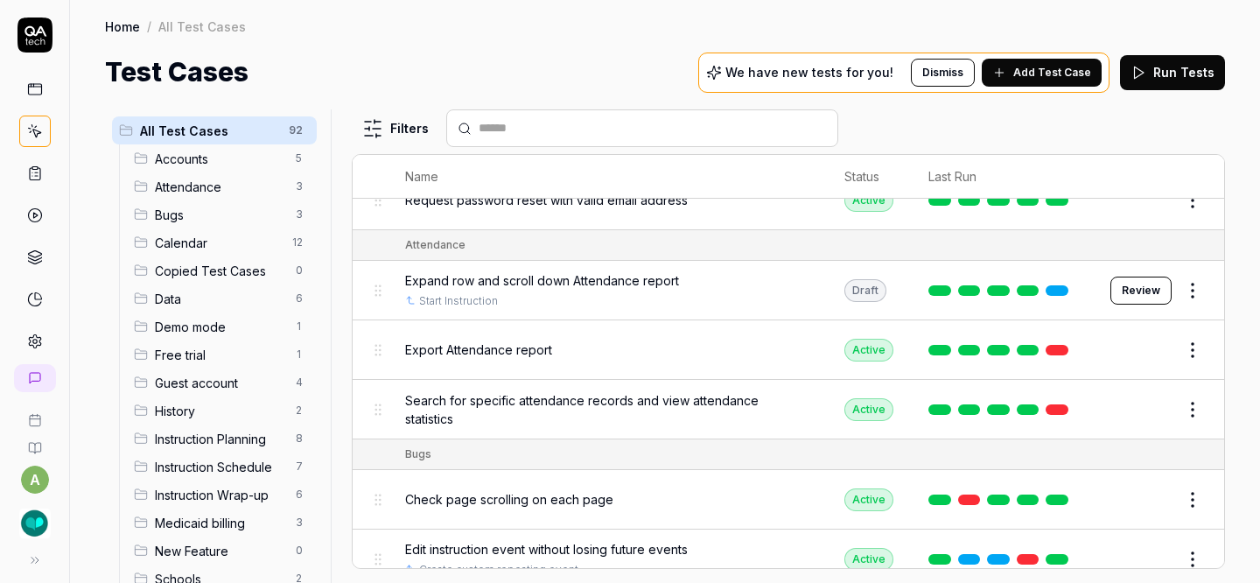
click at [1143, 344] on button "Edit" at bounding box center [1150, 350] width 42 height 28
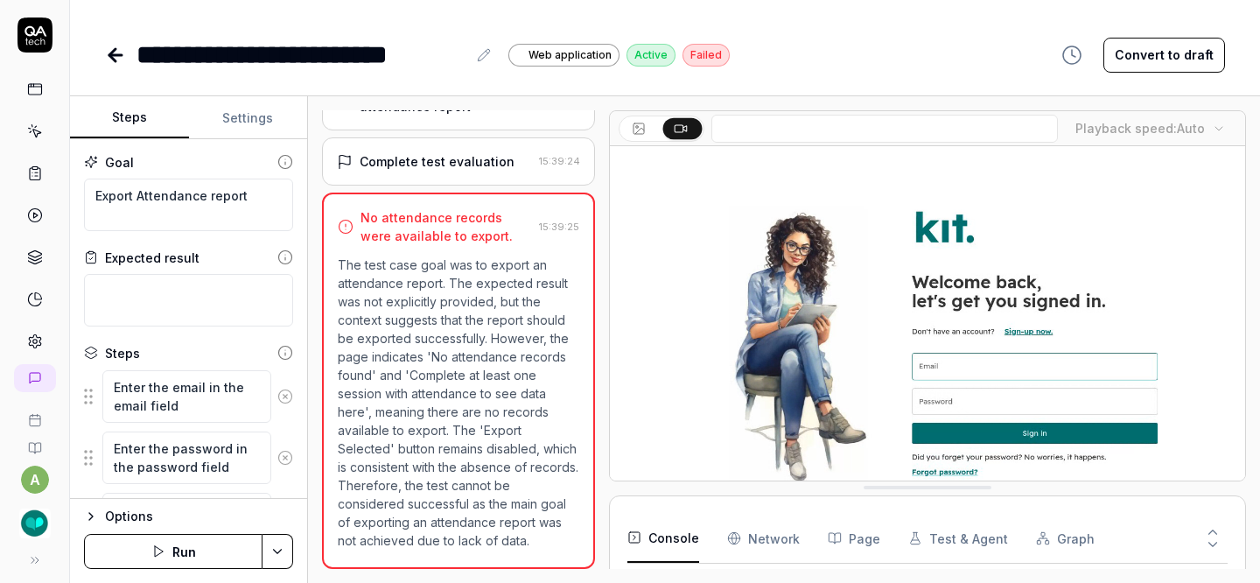
scroll to position [36, 0]
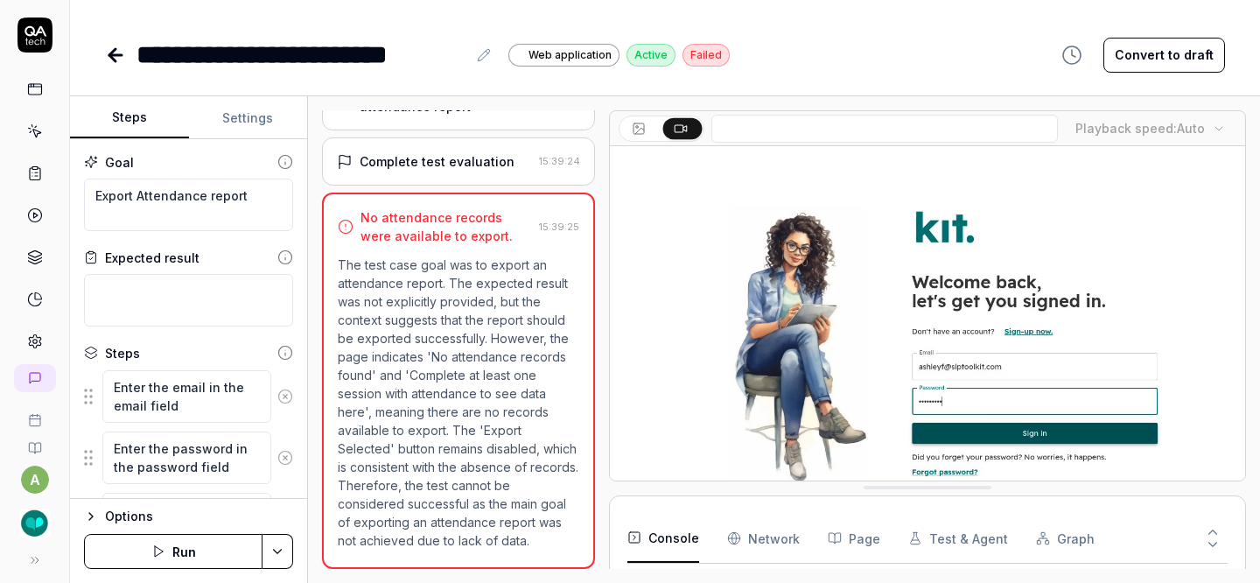
click at [194, 556] on button "Run" at bounding box center [173, 551] width 178 height 35
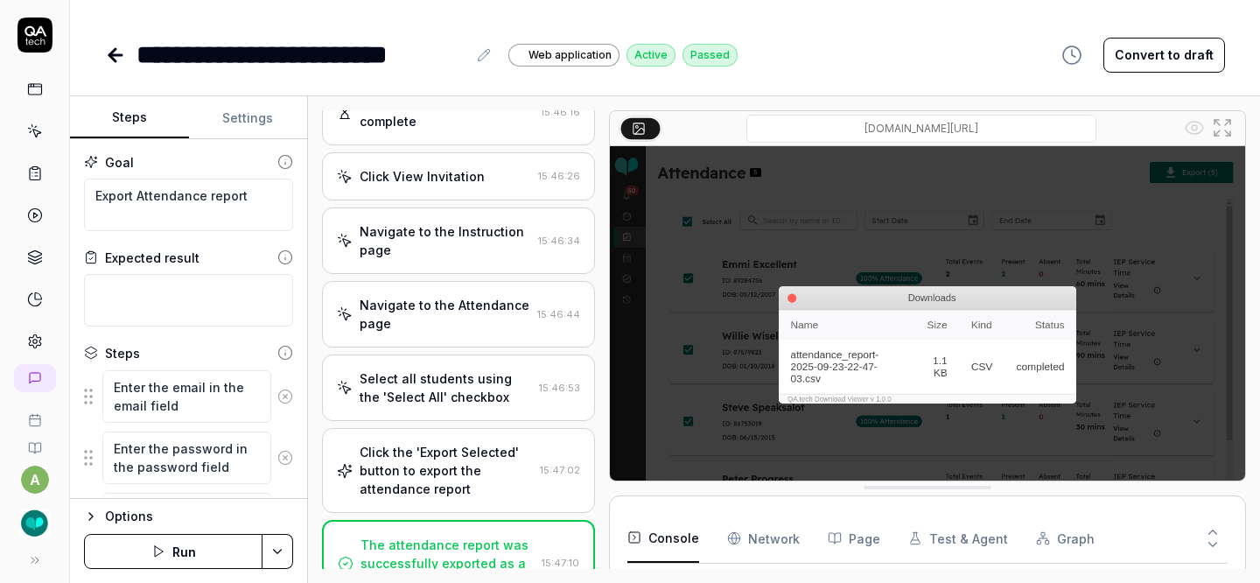
scroll to position [333, 0]
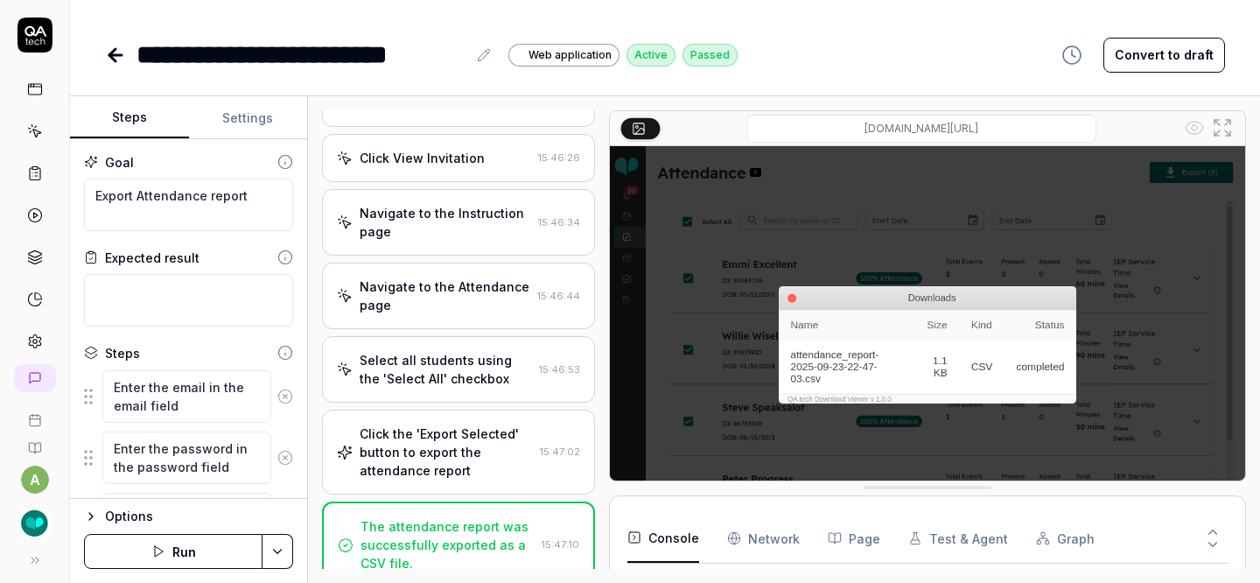
type textarea "*"
click at [117, 52] on icon at bounding box center [115, 55] width 21 height 21
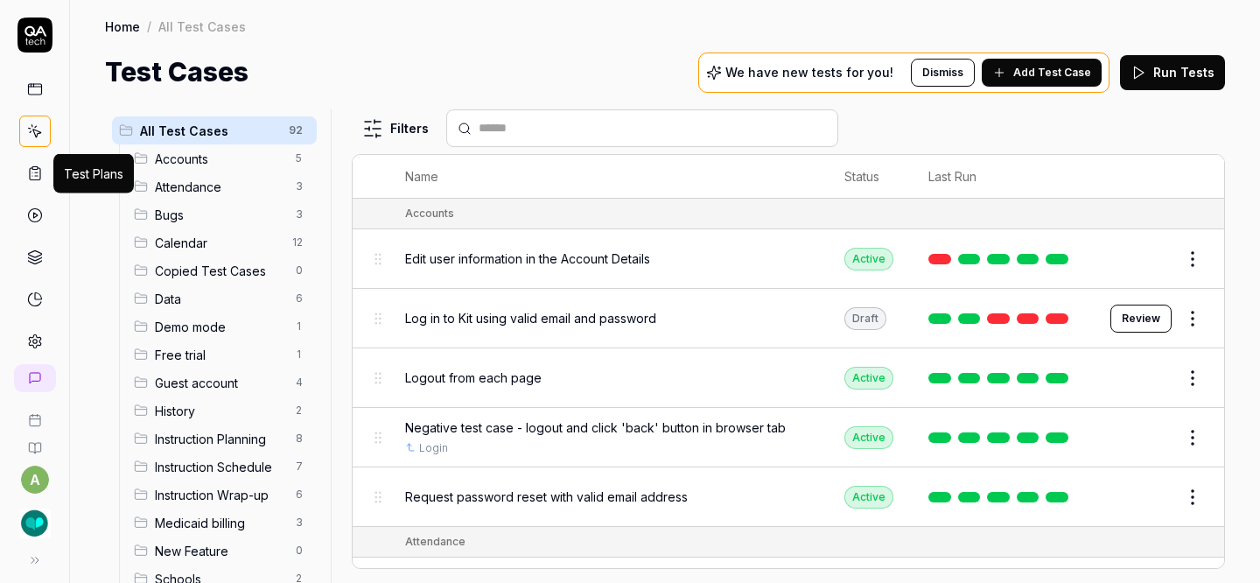
click at [34, 167] on icon at bounding box center [35, 173] width 16 height 16
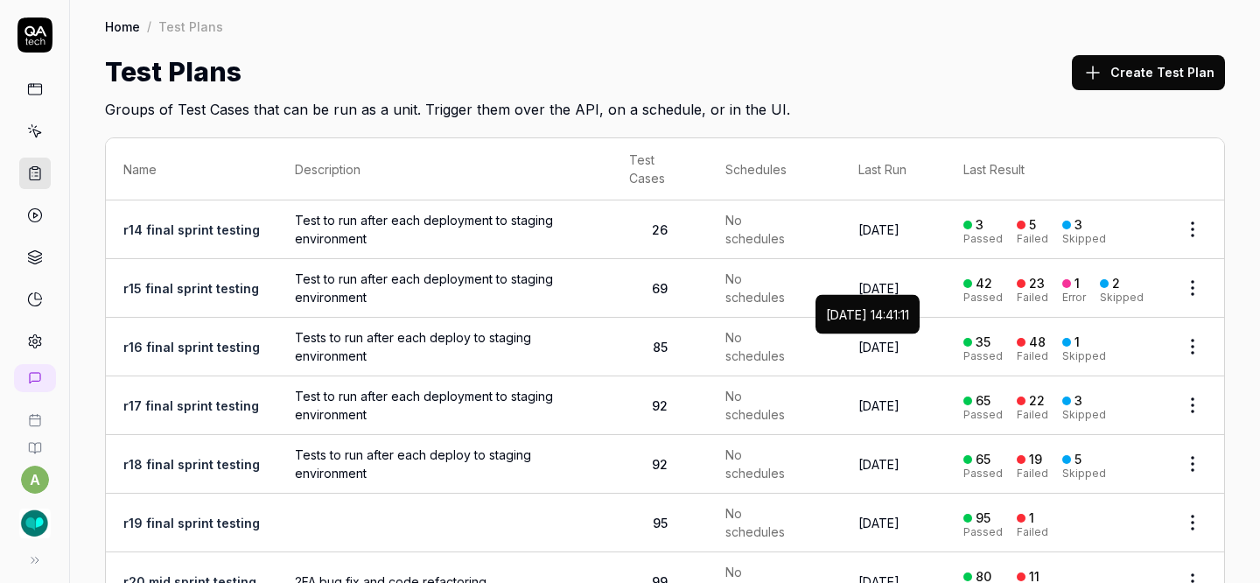
scroll to position [175, 0]
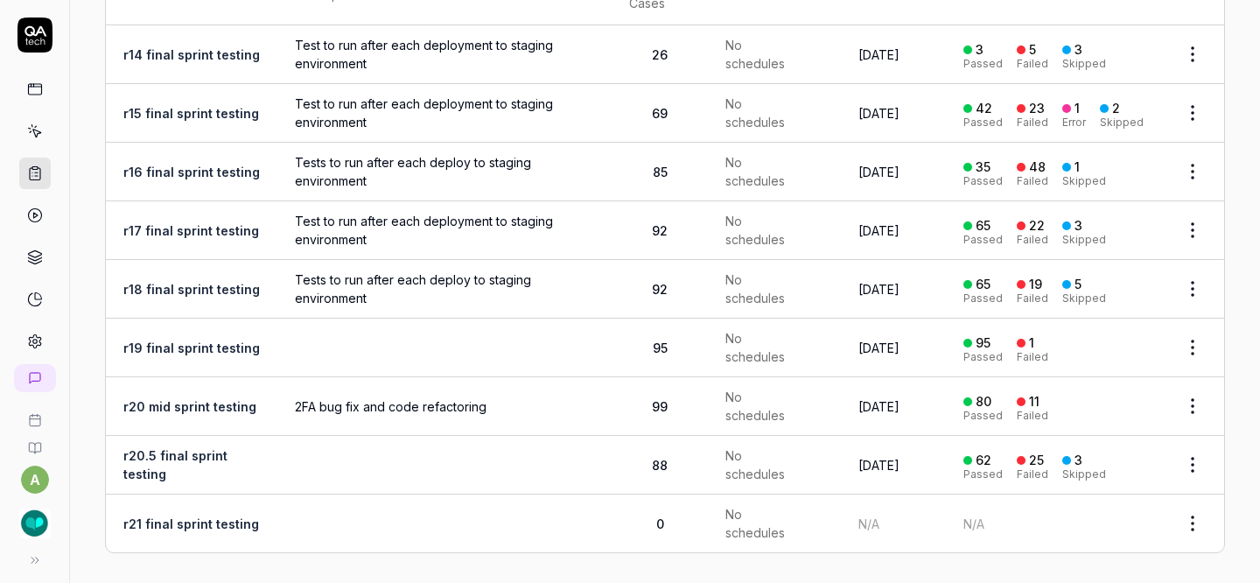
click at [1187, 522] on html "a Home / Test Plans Home / Test Plans Test Plans Create Test Plan Groups of Tes…" at bounding box center [630, 291] width 1260 height 583
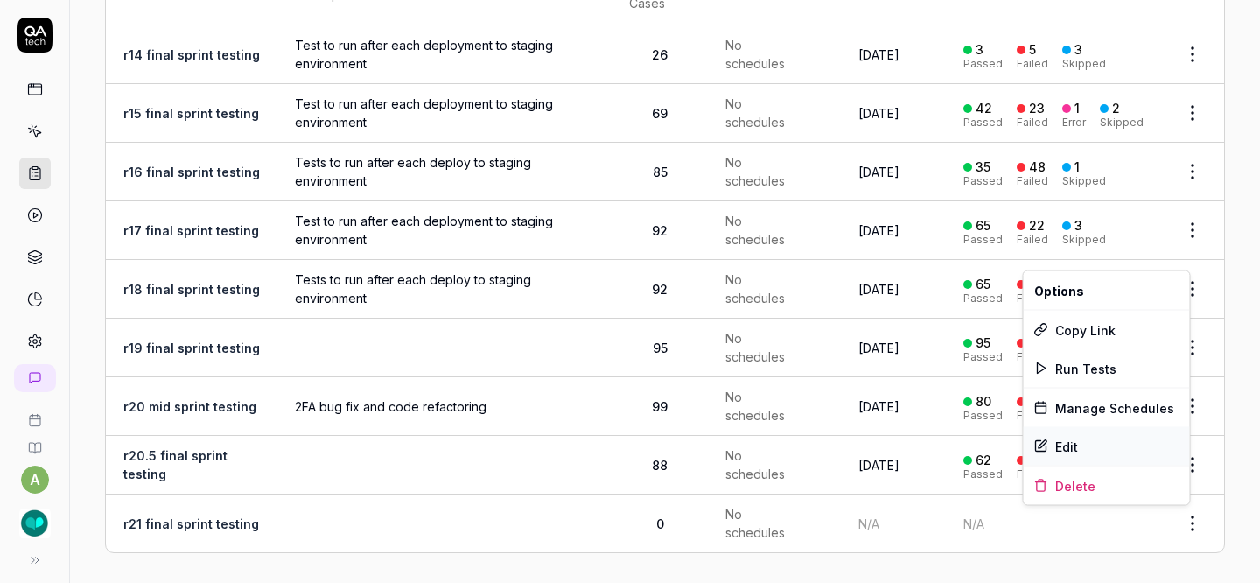
click at [1077, 448] on div "Edit" at bounding box center [1106, 446] width 166 height 38
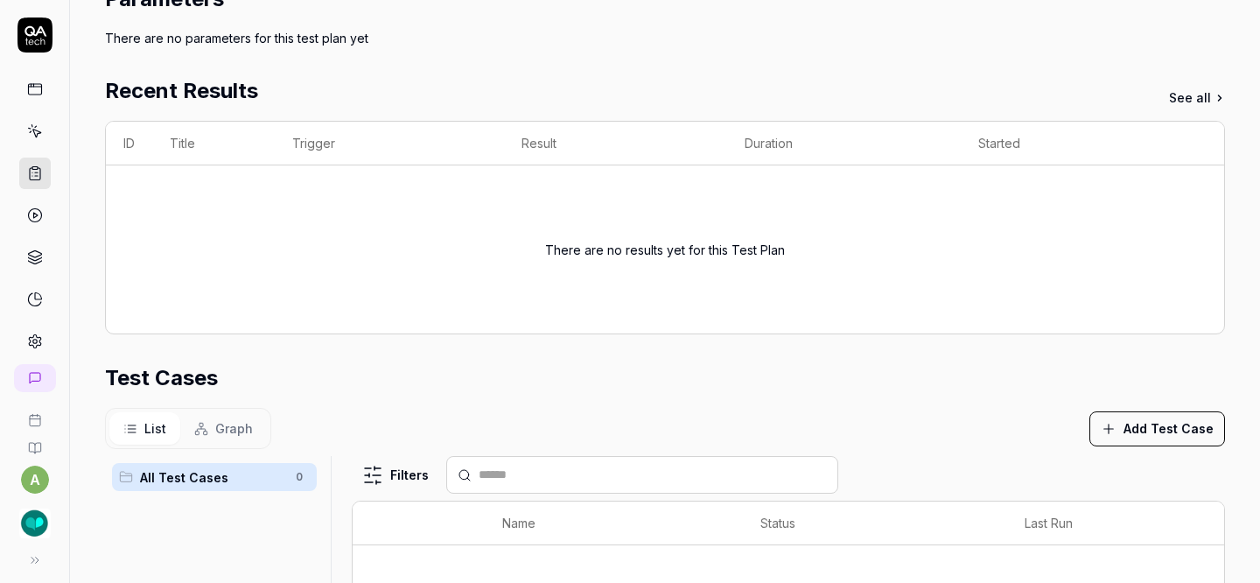
click at [1115, 416] on button "Add Test Case" at bounding box center [1157, 428] width 136 height 35
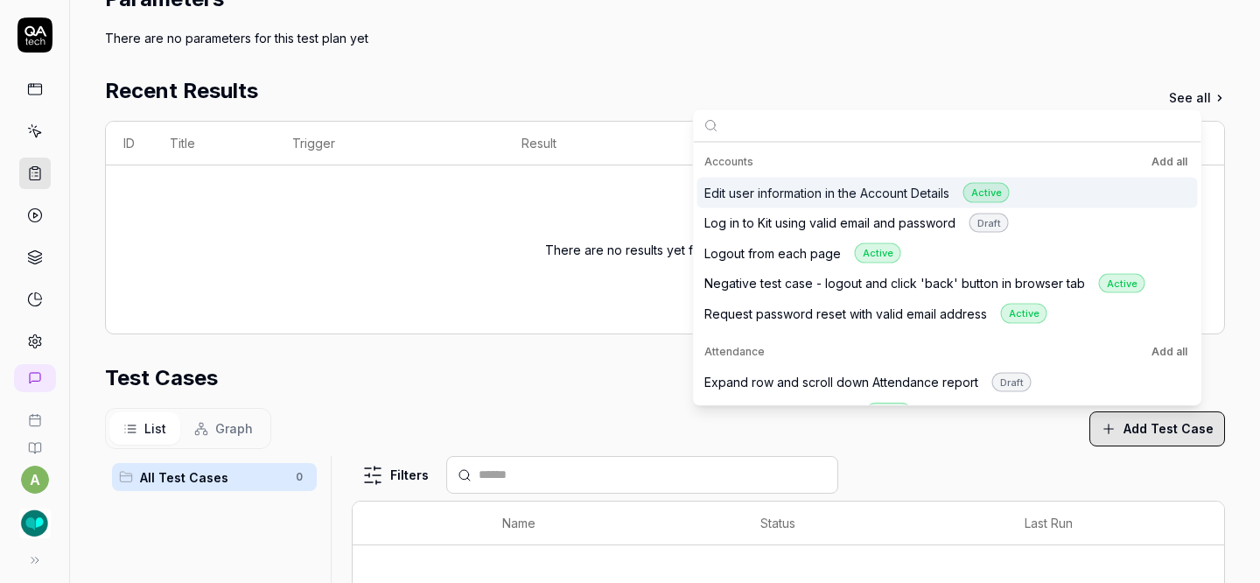
click at [1161, 160] on button "Add all" at bounding box center [1169, 161] width 43 height 21
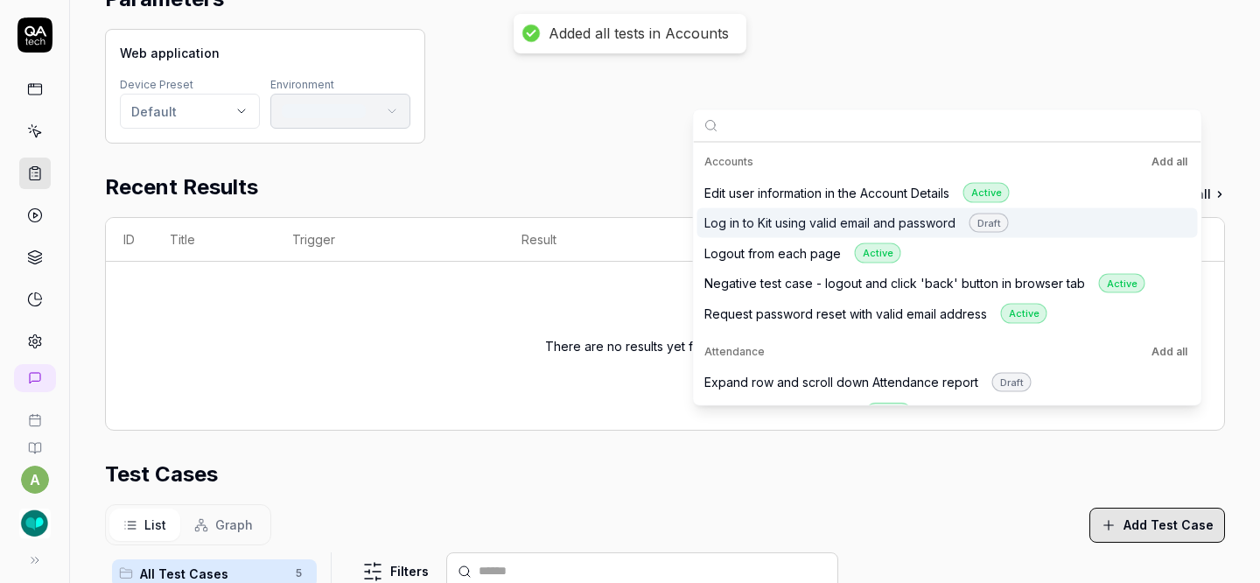
scroll to position [271, 0]
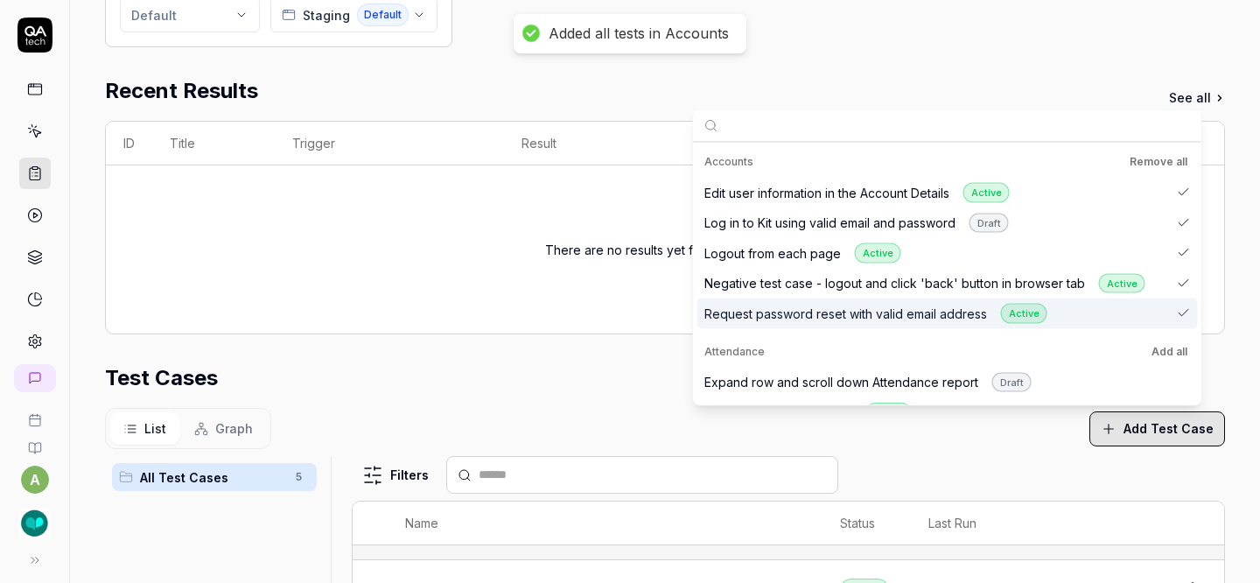
click at [1167, 343] on button "Add all" at bounding box center [1169, 350] width 43 height 21
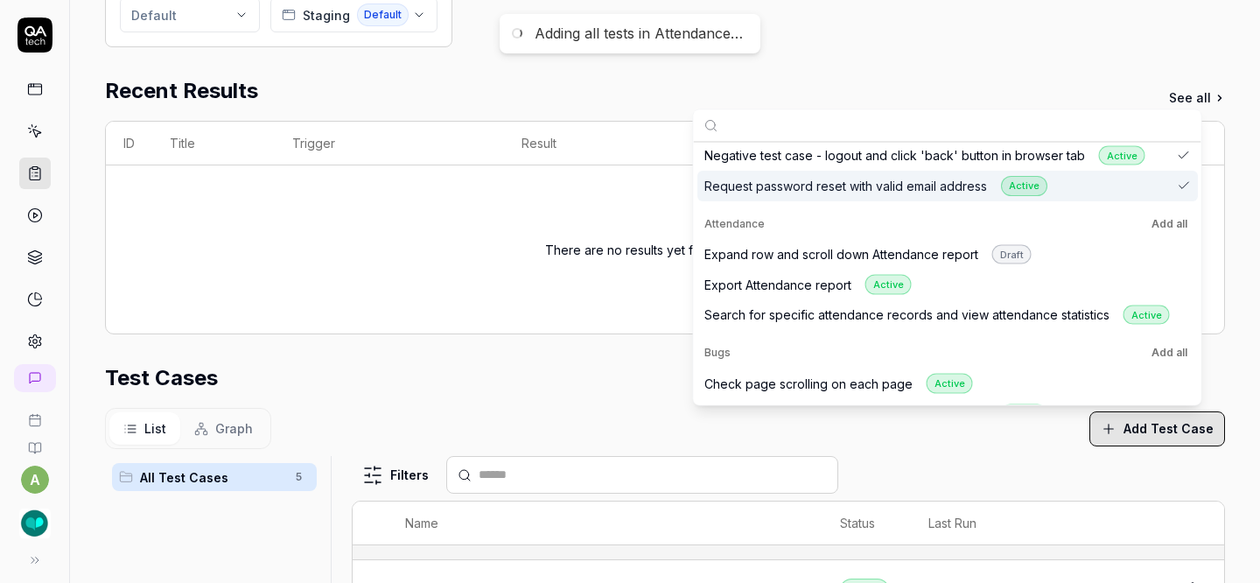
scroll to position [129, 0]
click at [1167, 343] on button "Add all" at bounding box center [1169, 351] width 43 height 21
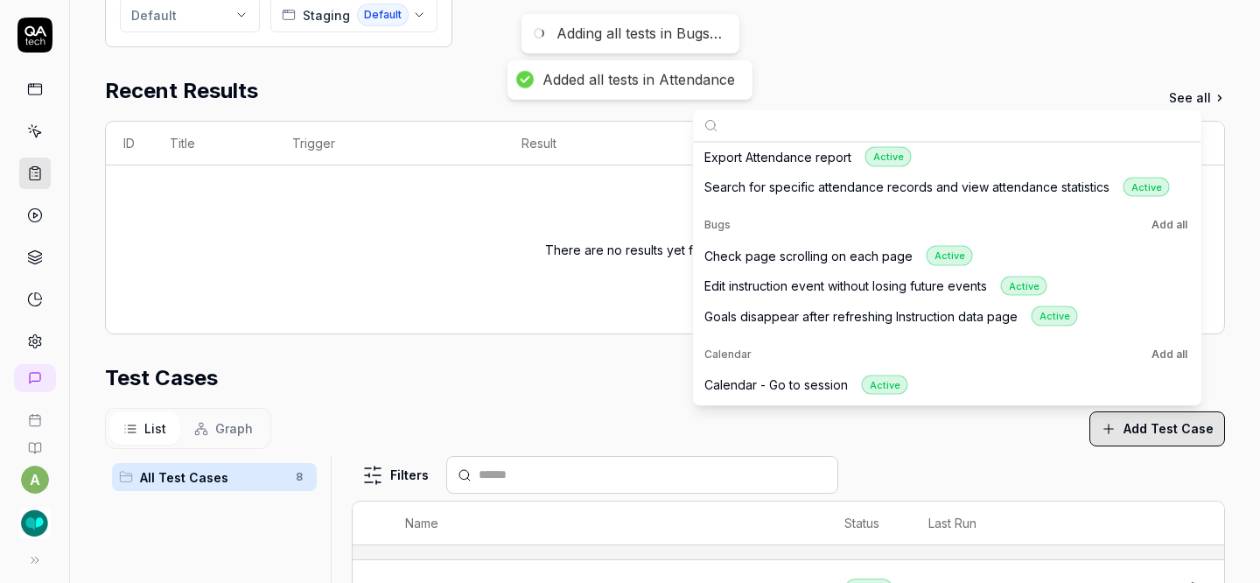
scroll to position [269, 0]
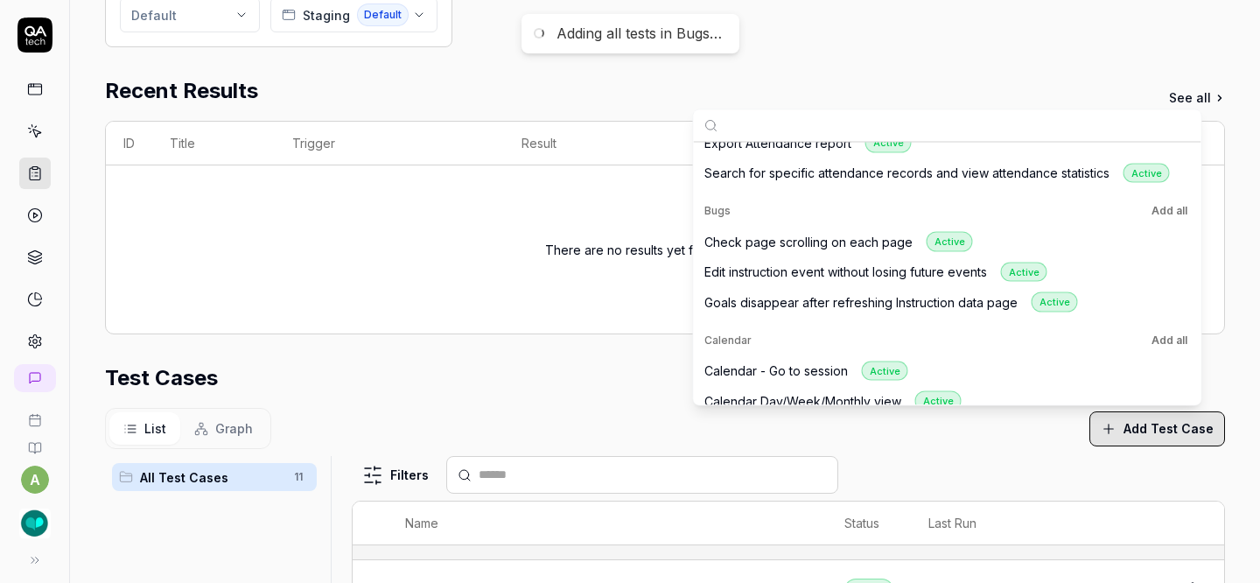
click at [1167, 338] on button "Add all" at bounding box center [1169, 339] width 43 height 21
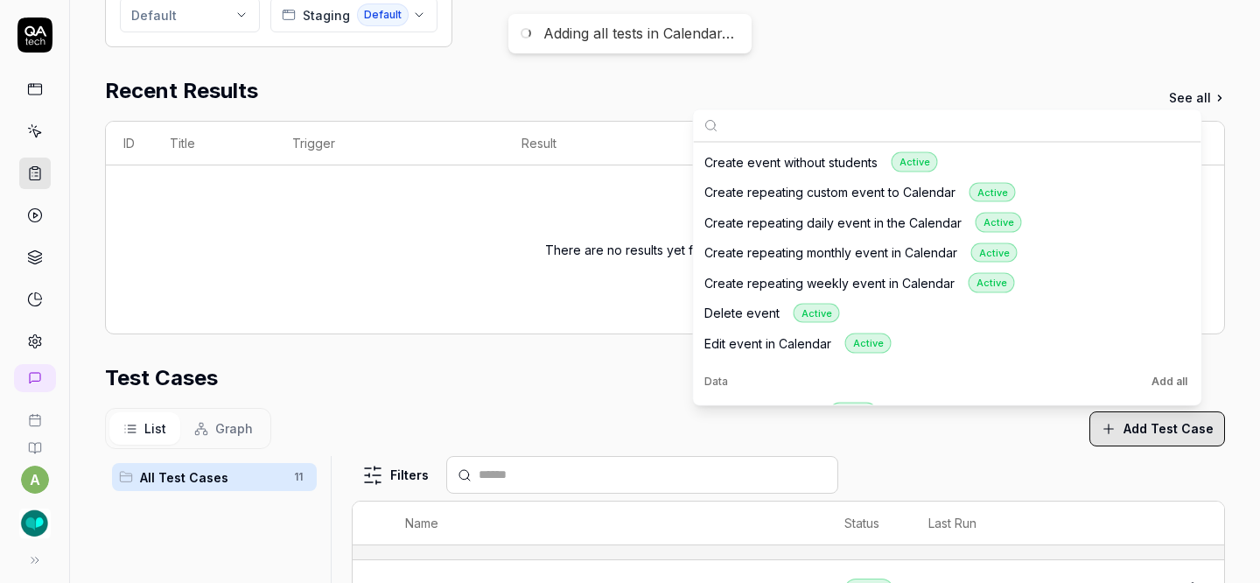
scroll to position [701, 0]
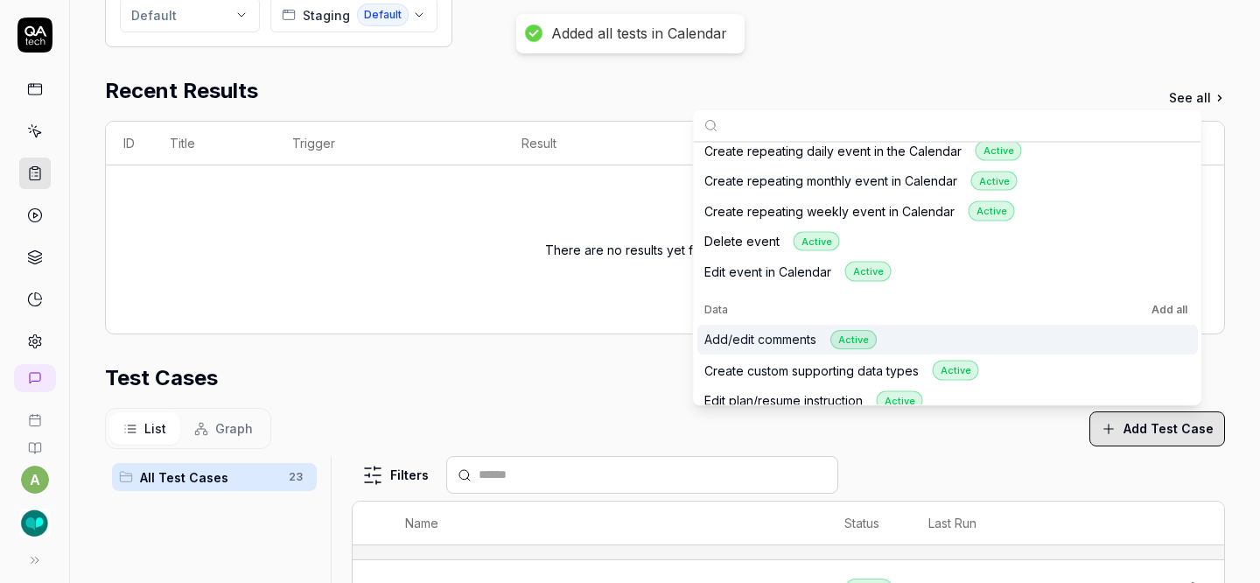
click at [1163, 312] on button "Add all" at bounding box center [1169, 308] width 43 height 21
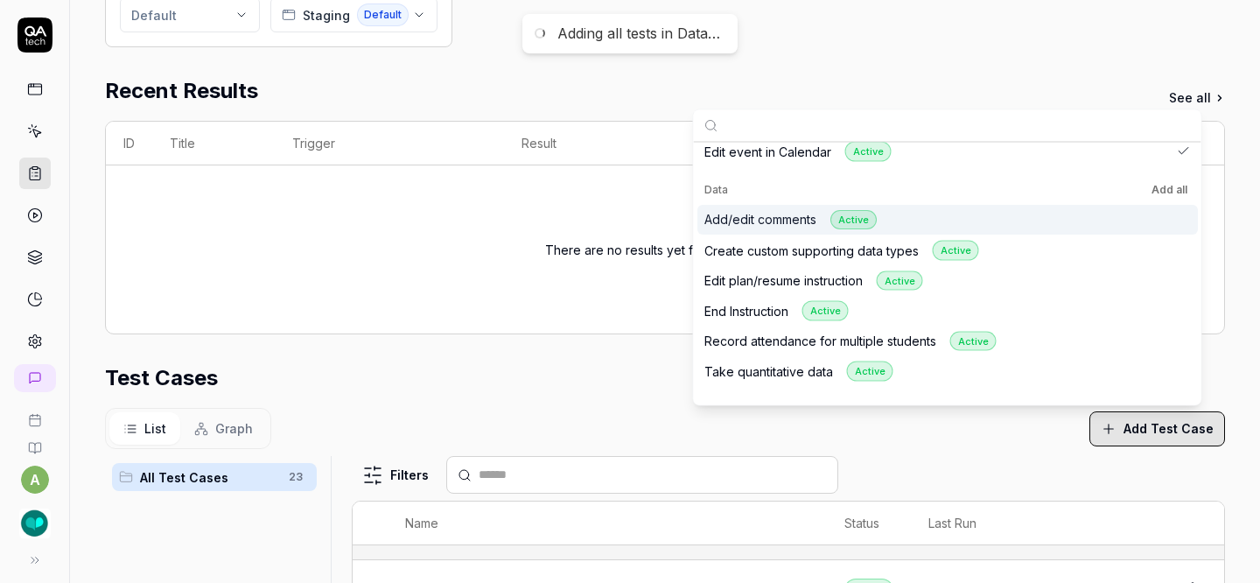
scroll to position [953, 0]
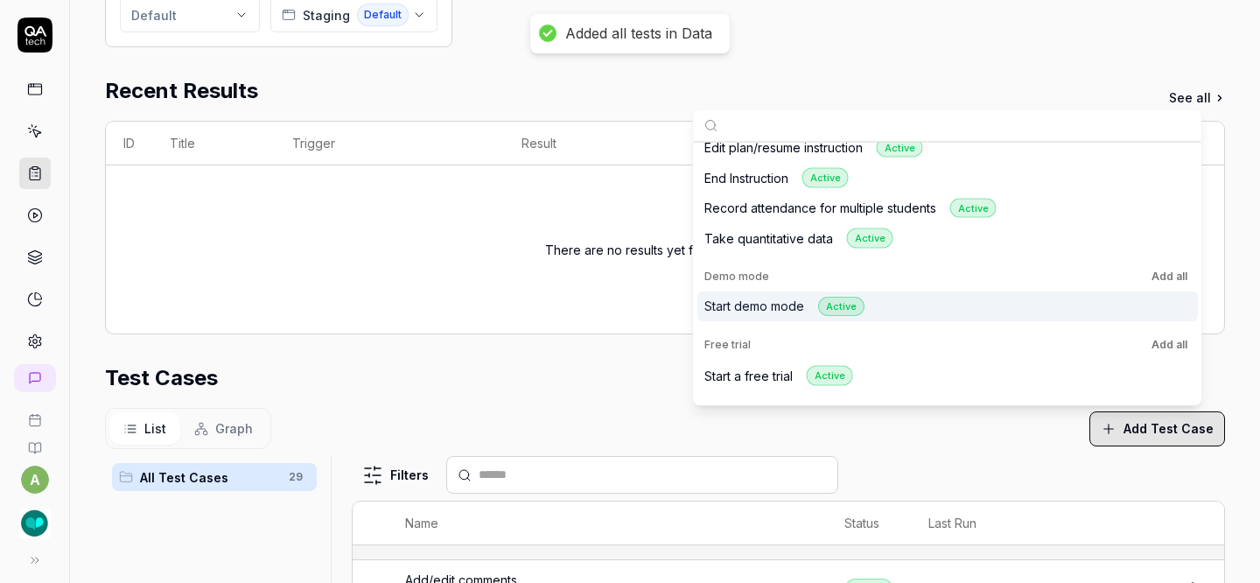
click at [1164, 269] on button "Add all" at bounding box center [1169, 275] width 43 height 21
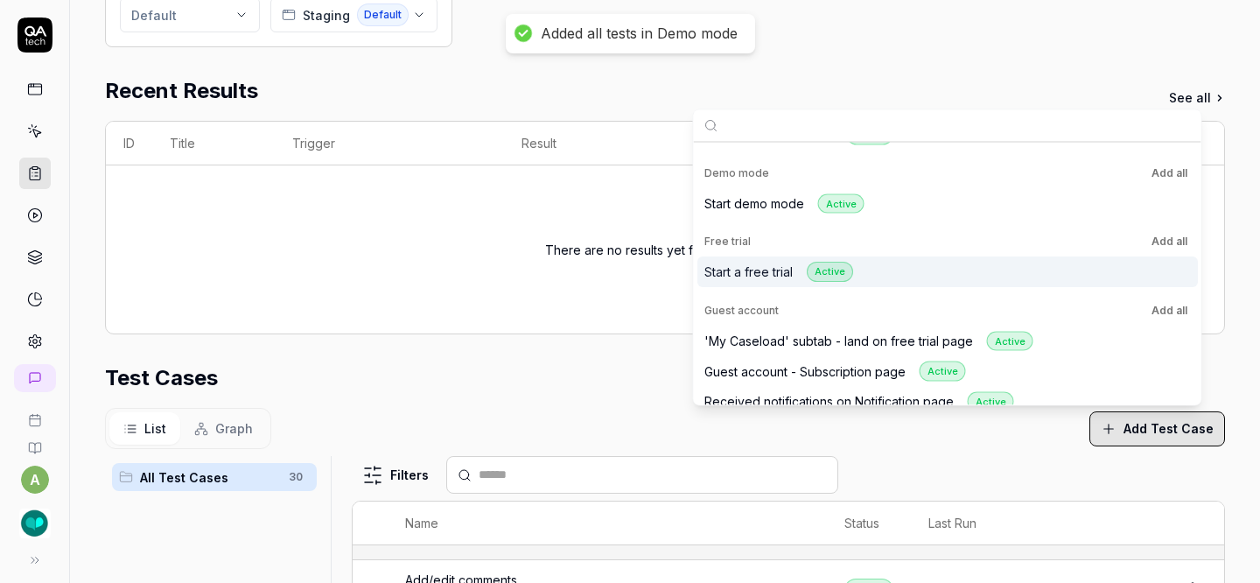
click at [1164, 245] on button "Add all" at bounding box center [1169, 241] width 43 height 21
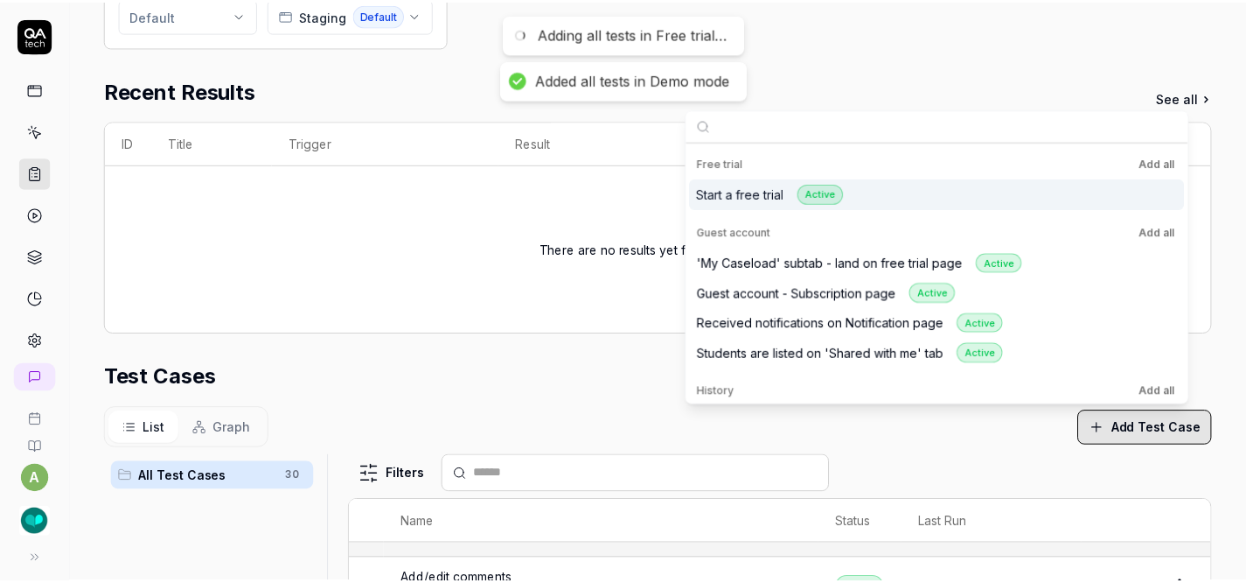
scroll to position [1149, 0]
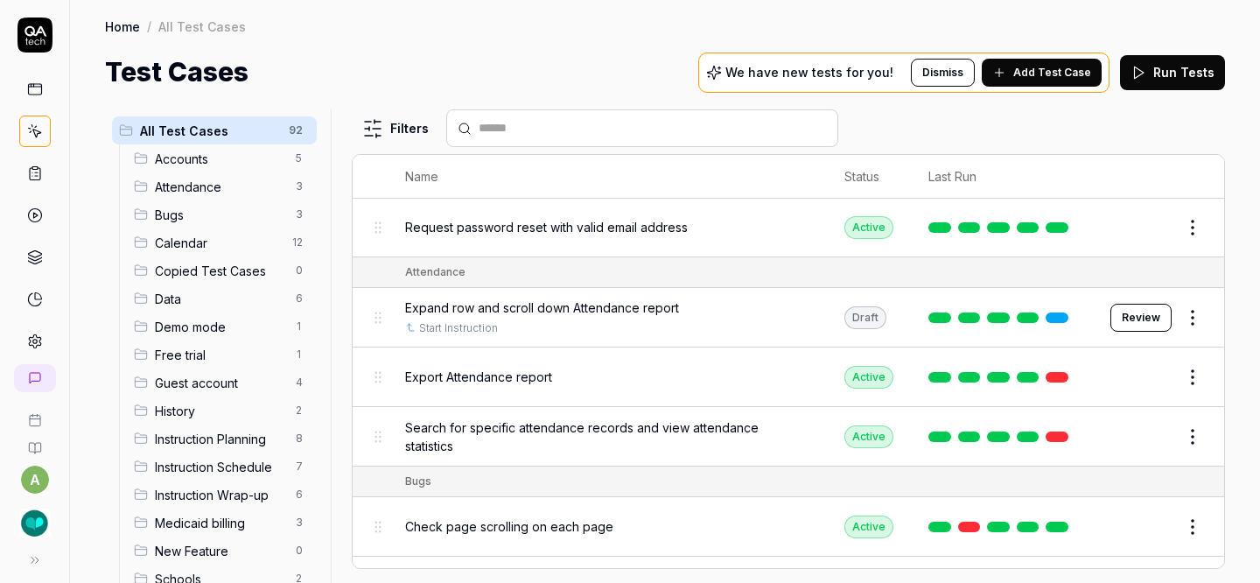
scroll to position [276, 0]
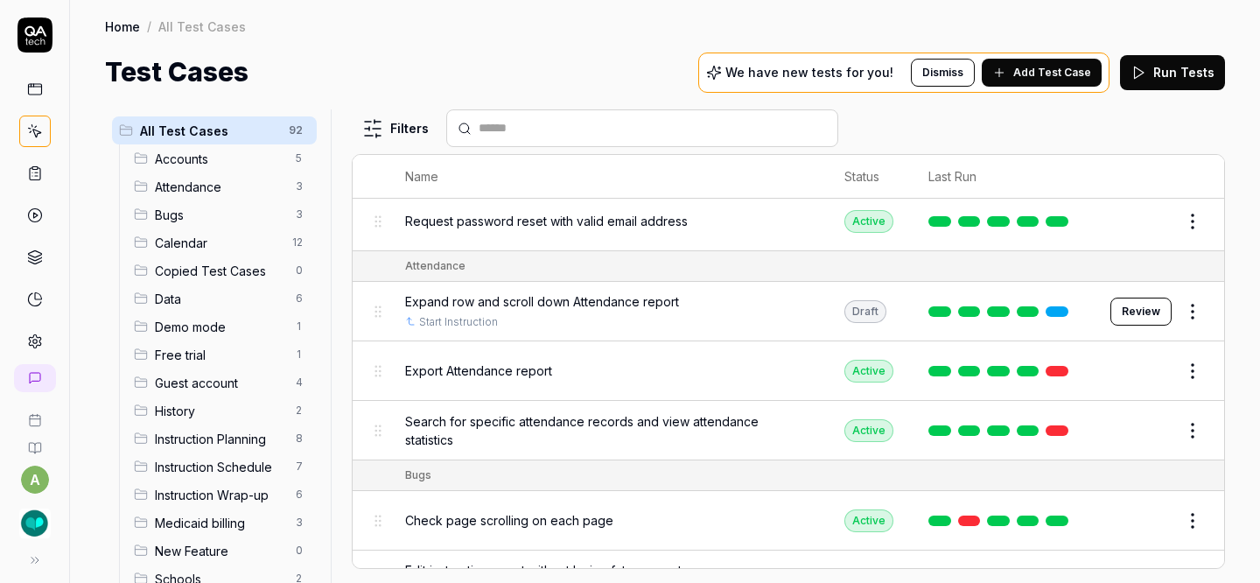
click at [1177, 369] on html "a Home / All Test Cases Home / All Test Cases Test Cases We have new tests for …" at bounding box center [630, 291] width 1260 height 583
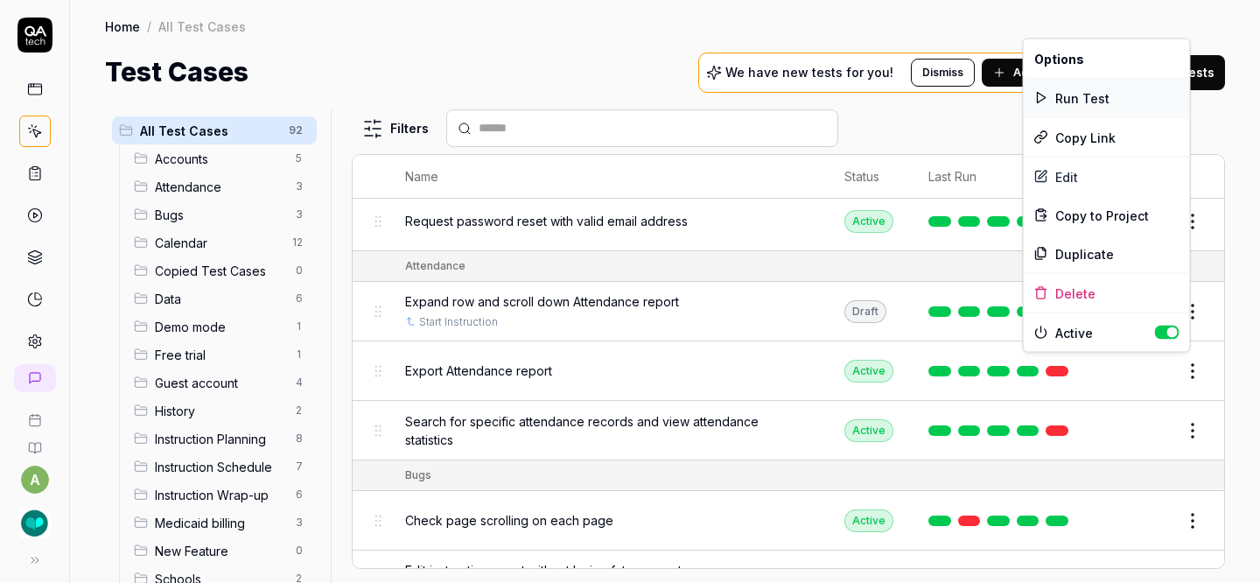
click at [1096, 98] on div "Run Test" at bounding box center [1106, 98] width 166 height 38
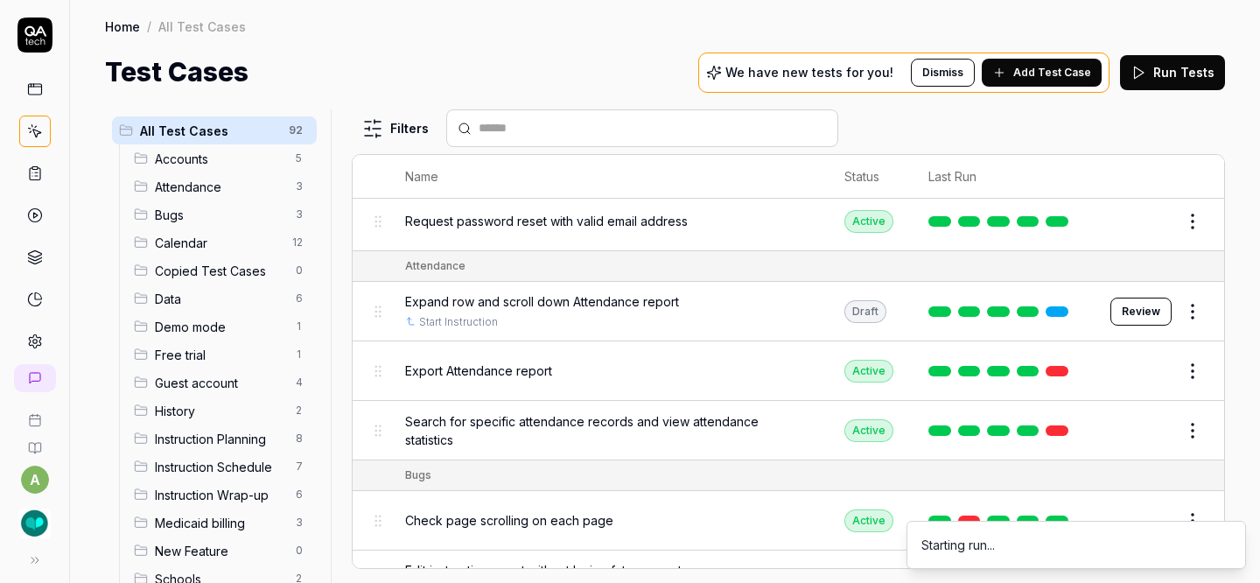
click at [1178, 433] on html "a Home / All Test Cases Home / All Test Cases Test Cases We have new tests for …" at bounding box center [630, 291] width 1260 height 583
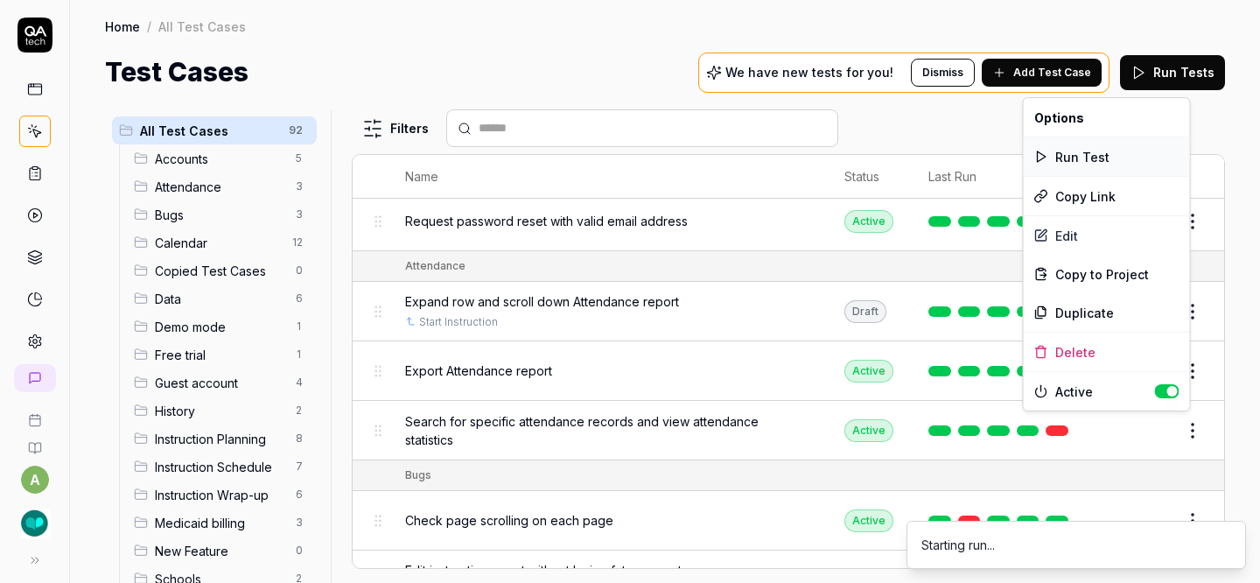
click at [1093, 156] on div "Run Test" at bounding box center [1106, 156] width 166 height 38
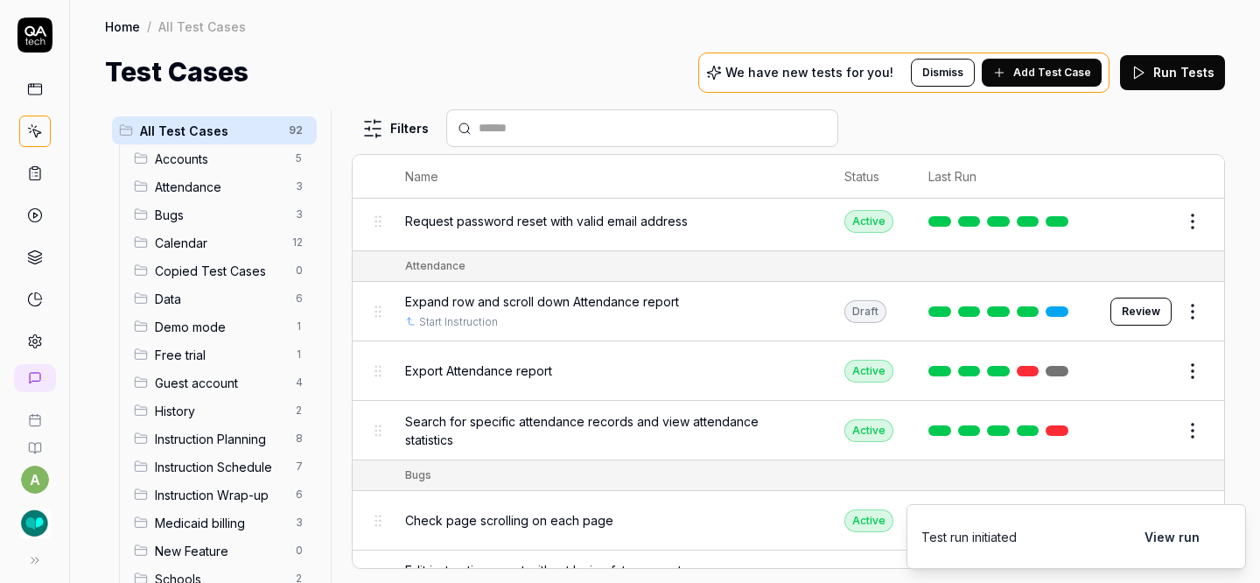
click at [1113, 305] on button "Review" at bounding box center [1140, 311] width 61 height 28
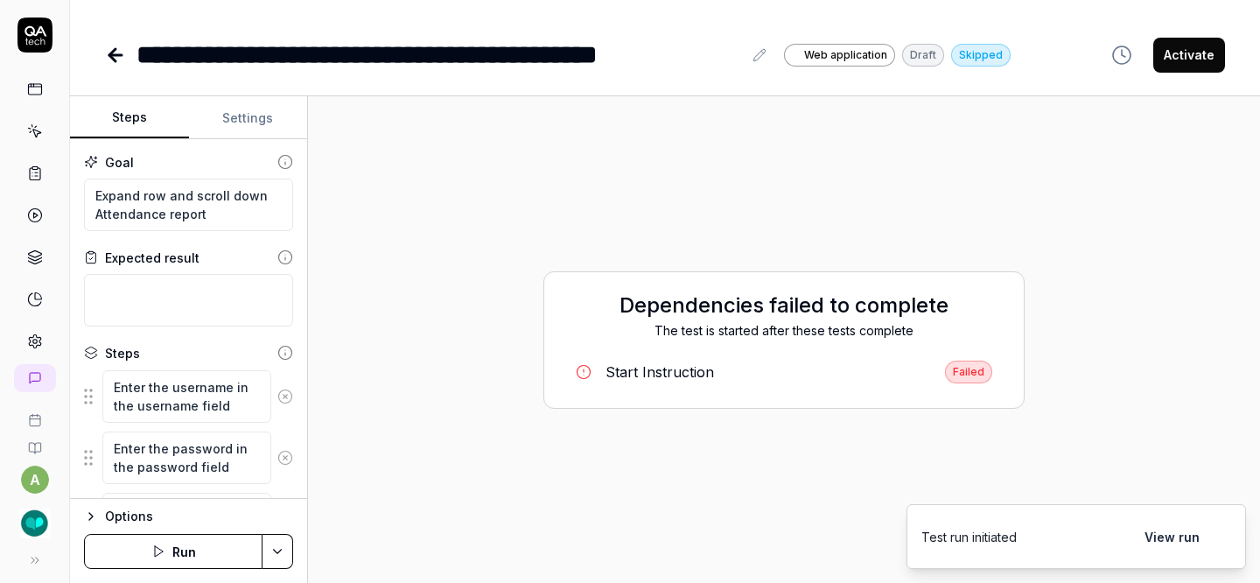
click at [117, 52] on icon at bounding box center [115, 55] width 21 height 21
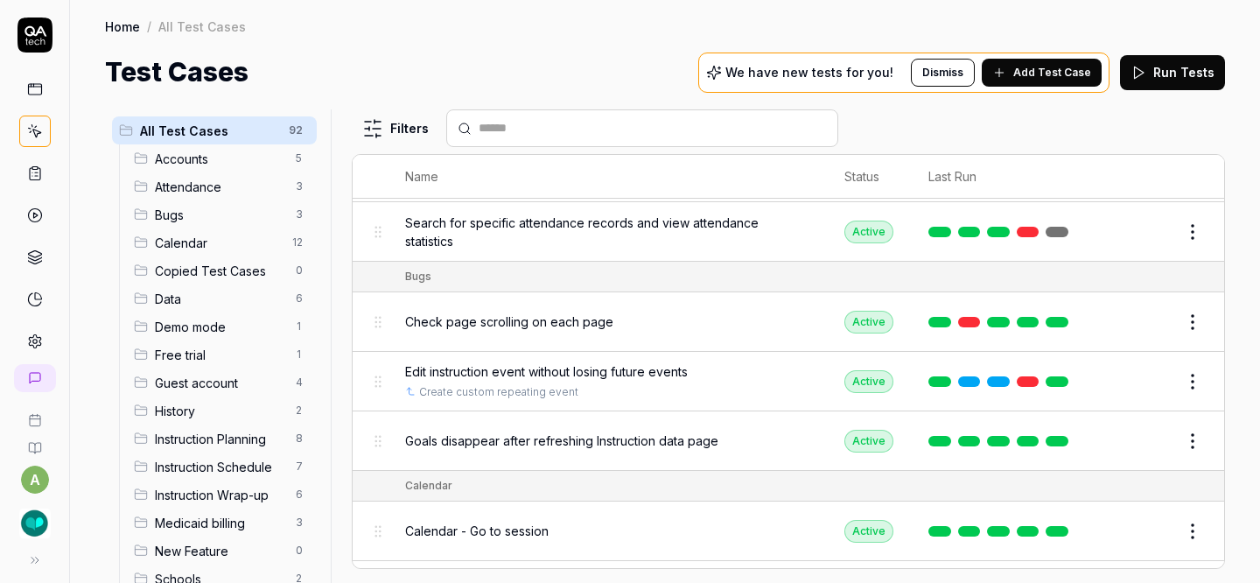
scroll to position [475, 0]
click at [1188, 313] on html "a Home / All Test Cases Home / All Test Cases Test Cases We have new tests for …" at bounding box center [630, 291] width 1260 height 583
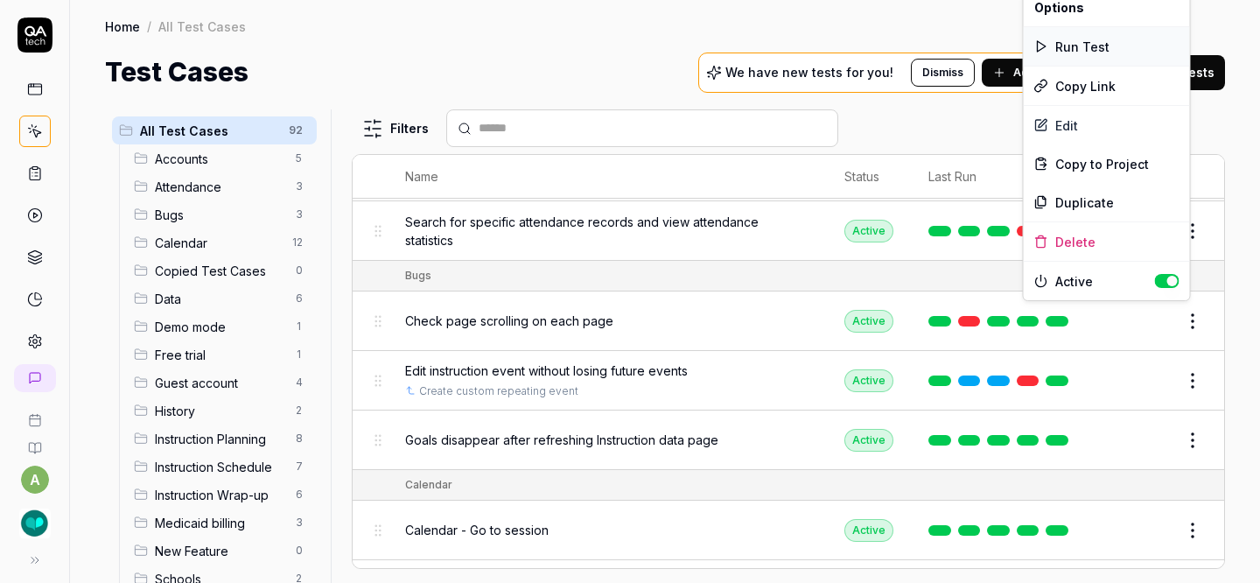
click at [1091, 52] on div "Run Test" at bounding box center [1106, 46] width 166 height 38
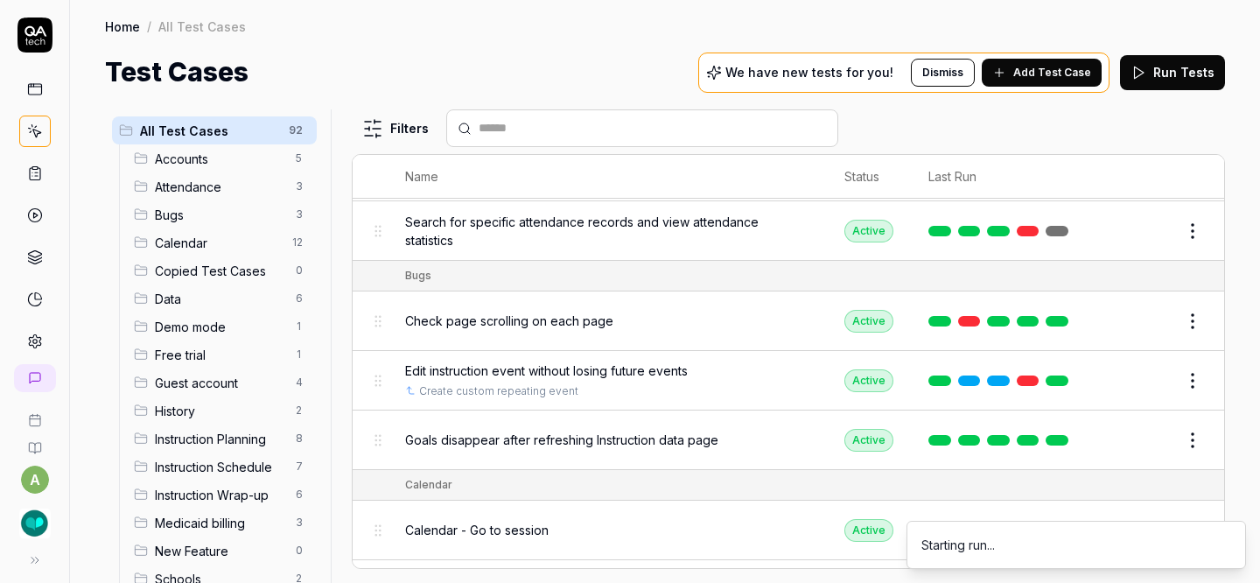
click at [1176, 374] on html "a Home / All Test Cases Home / All Test Cases Test Cases We have new tests for …" at bounding box center [630, 291] width 1260 height 583
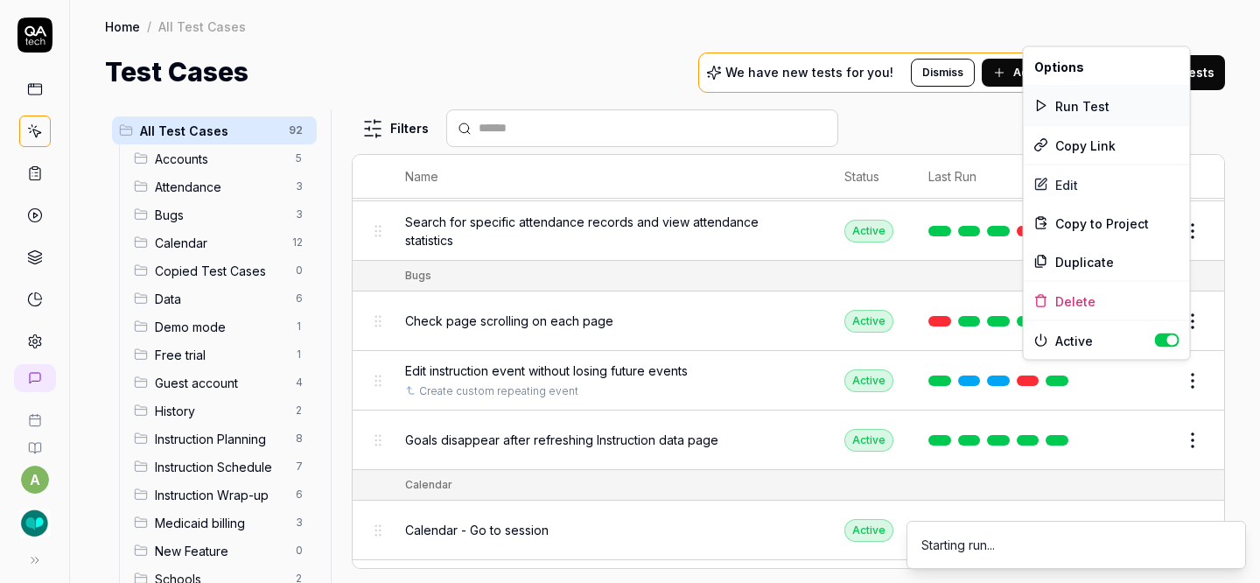
click at [1093, 102] on div "Run Test" at bounding box center [1106, 106] width 166 height 38
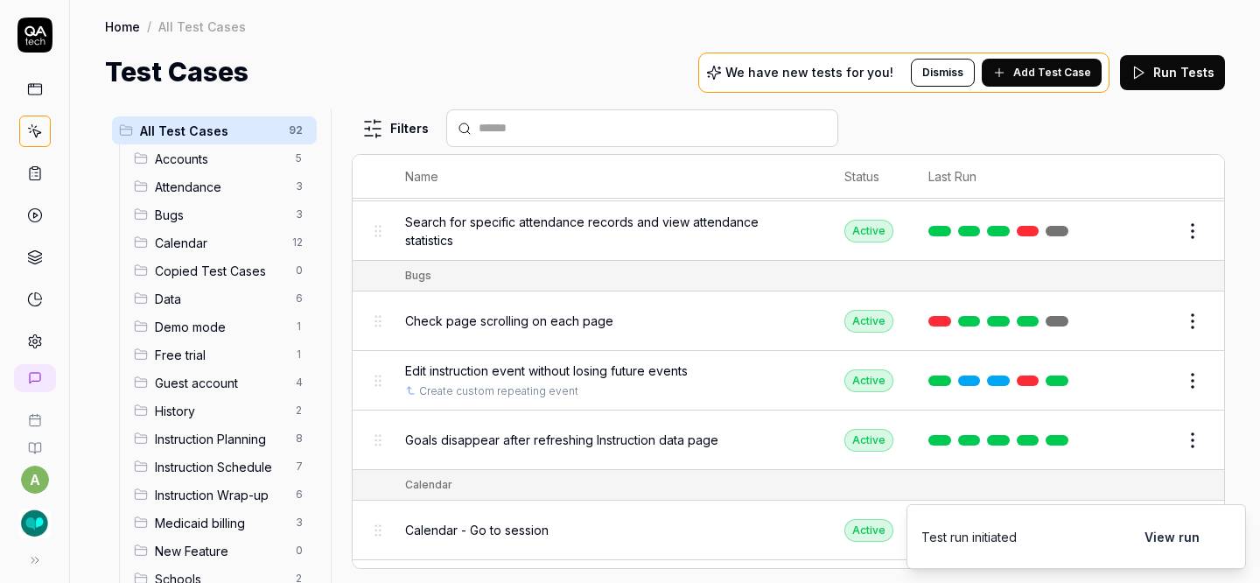
click at [1182, 435] on html "a Home / All Test Cases Home / All Test Cases Test Cases We have new tests for …" at bounding box center [630, 291] width 1260 height 583
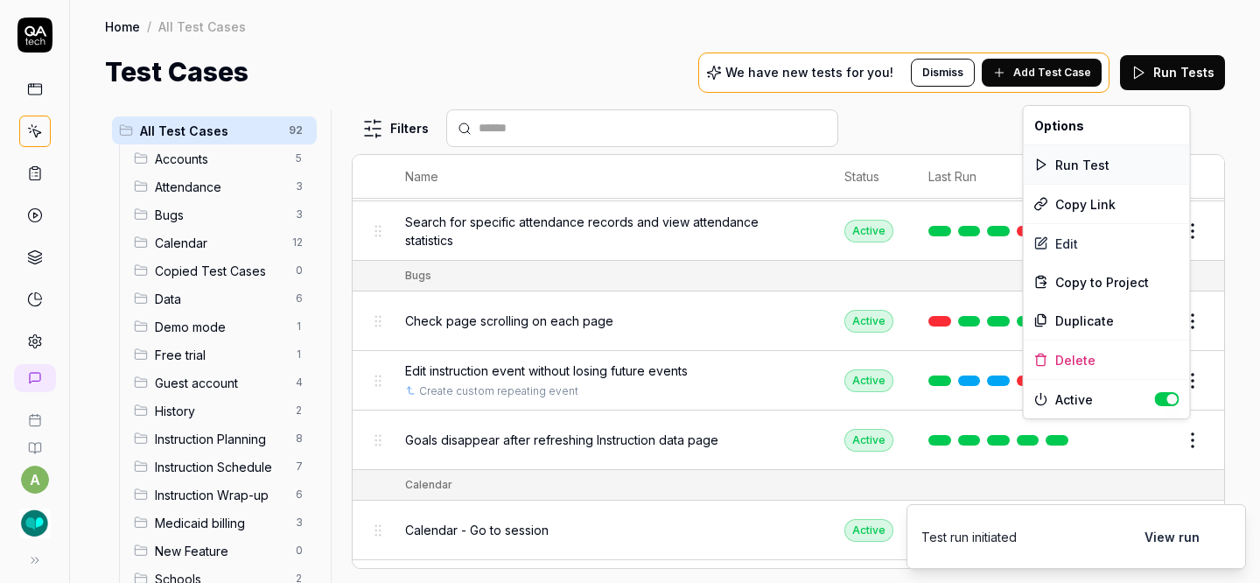
click at [1102, 164] on div "Run Test" at bounding box center [1106, 164] width 166 height 38
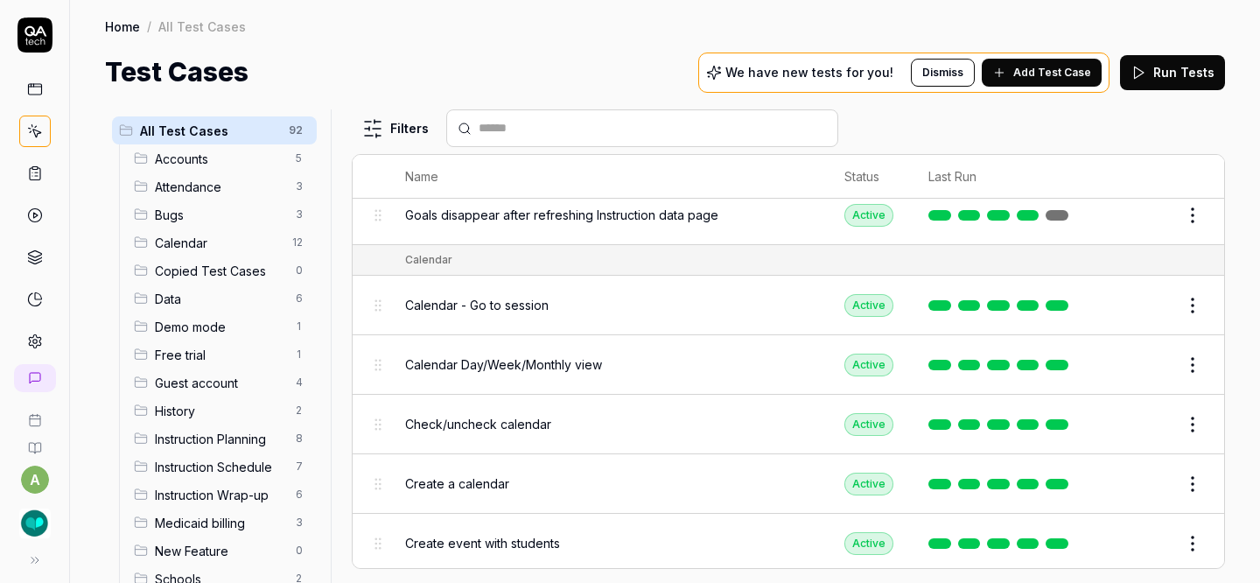
scroll to position [701, 0]
click at [1186, 293] on html "a Home / All Test Cases Home / All Test Cases Test Cases We have new tests for …" at bounding box center [630, 291] width 1260 height 583
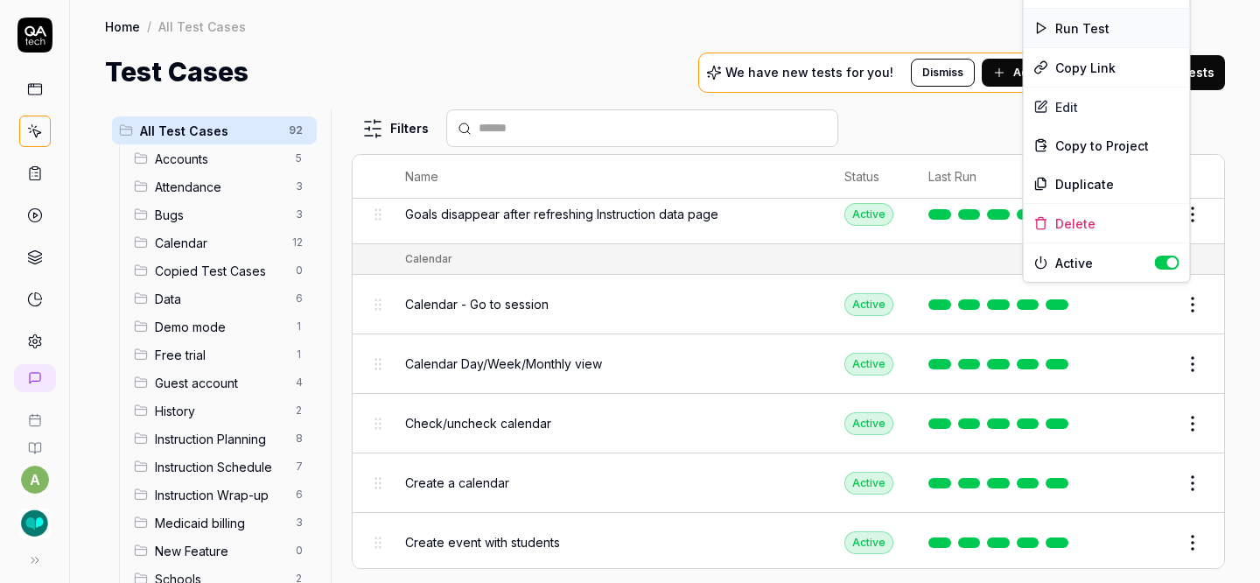
click at [1110, 24] on div "Run Test" at bounding box center [1106, 28] width 166 height 38
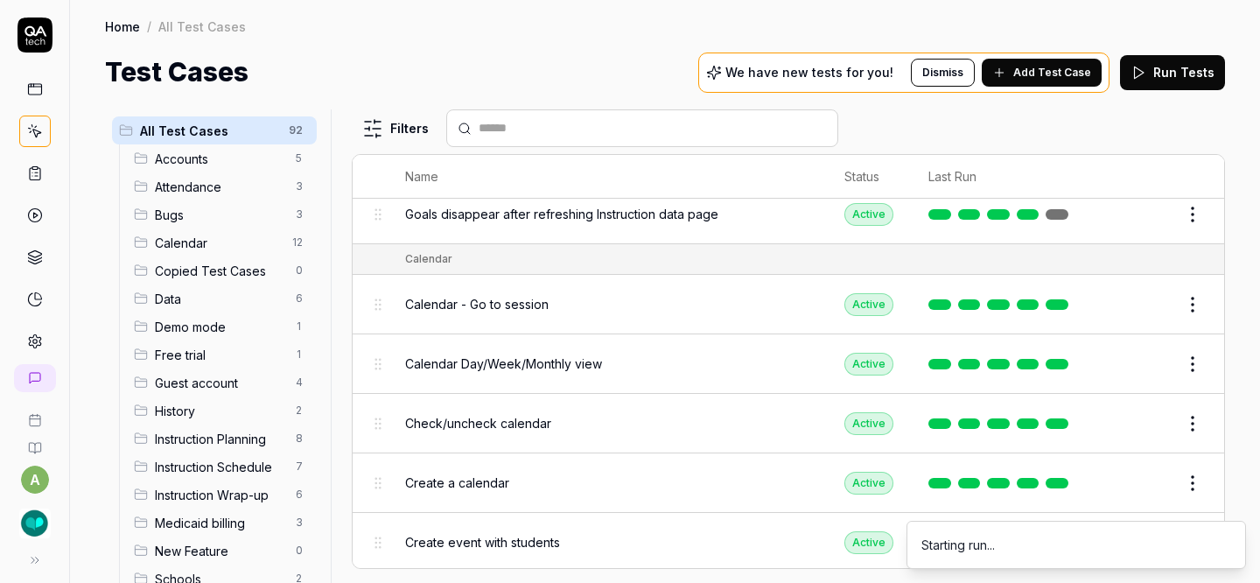
click at [1183, 345] on body "a Home / All Test Cases Home / All Test Cases Test Cases We have new tests for …" at bounding box center [630, 291] width 1260 height 583
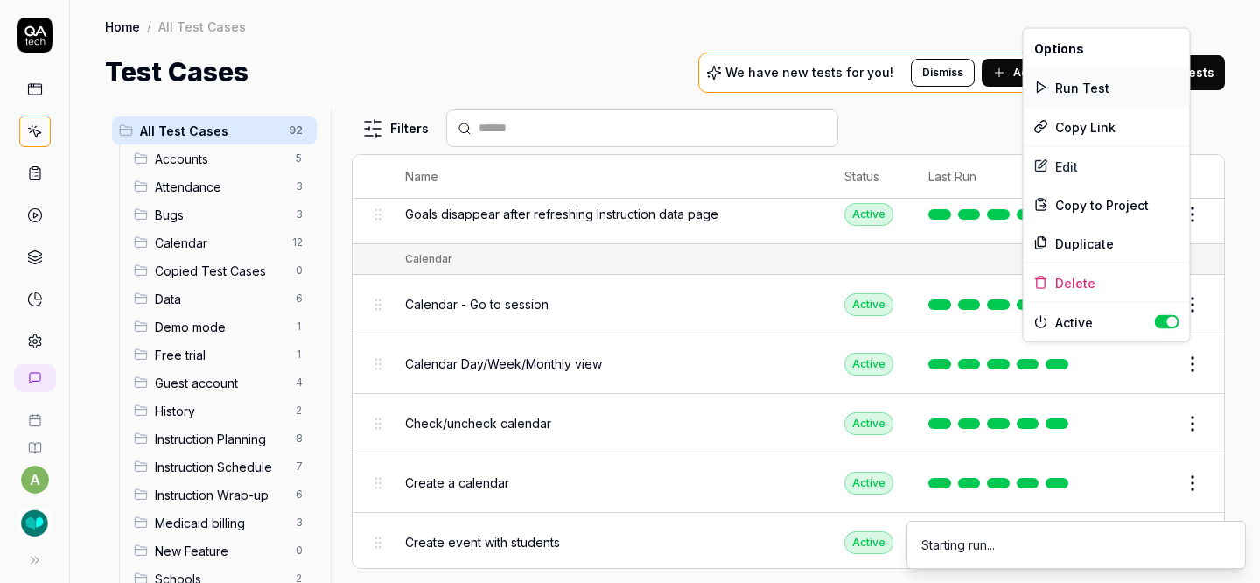
click at [1086, 86] on div "Run Test" at bounding box center [1106, 87] width 166 height 38
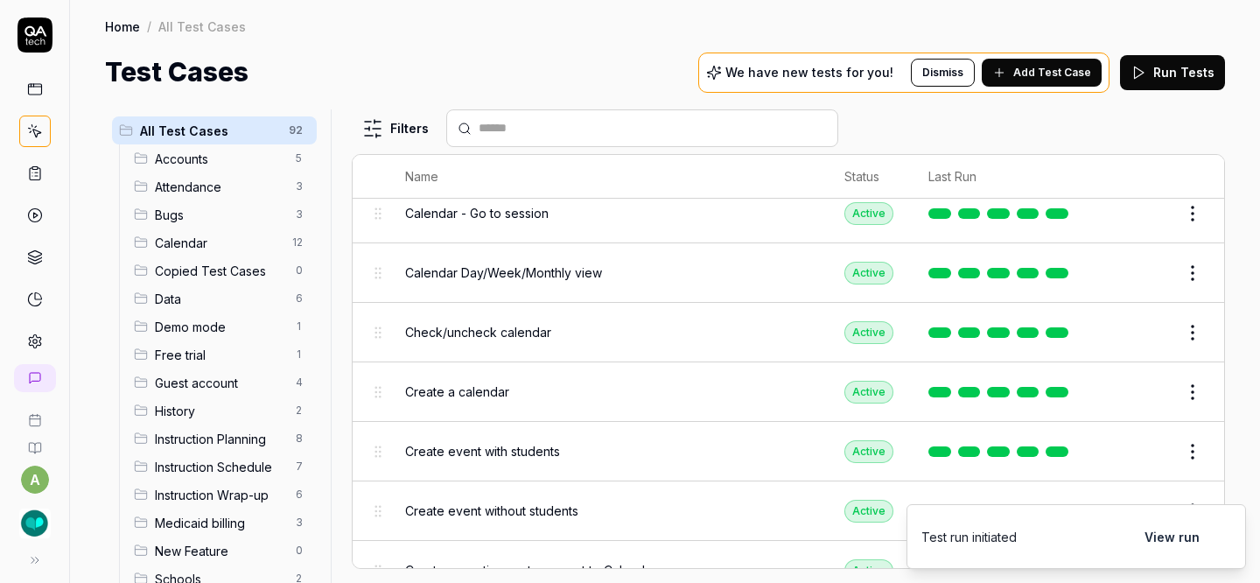
scroll to position [796, 0]
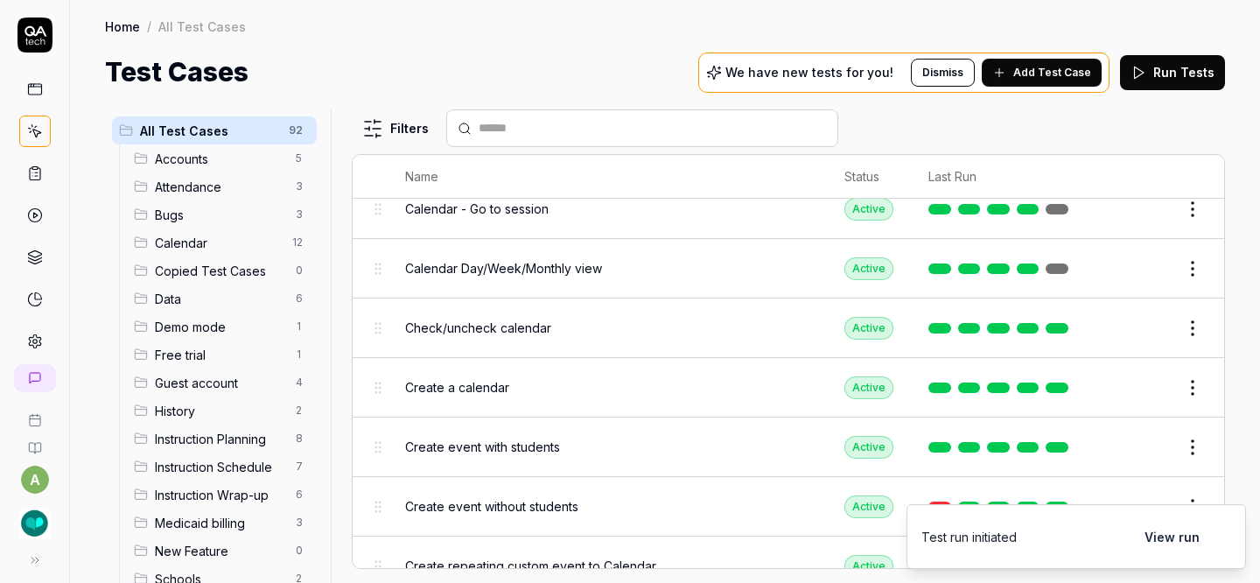
click at [1181, 326] on html "a Home / All Test Cases Home / All Test Cases Test Cases We have new tests for …" at bounding box center [630, 291] width 1260 height 583
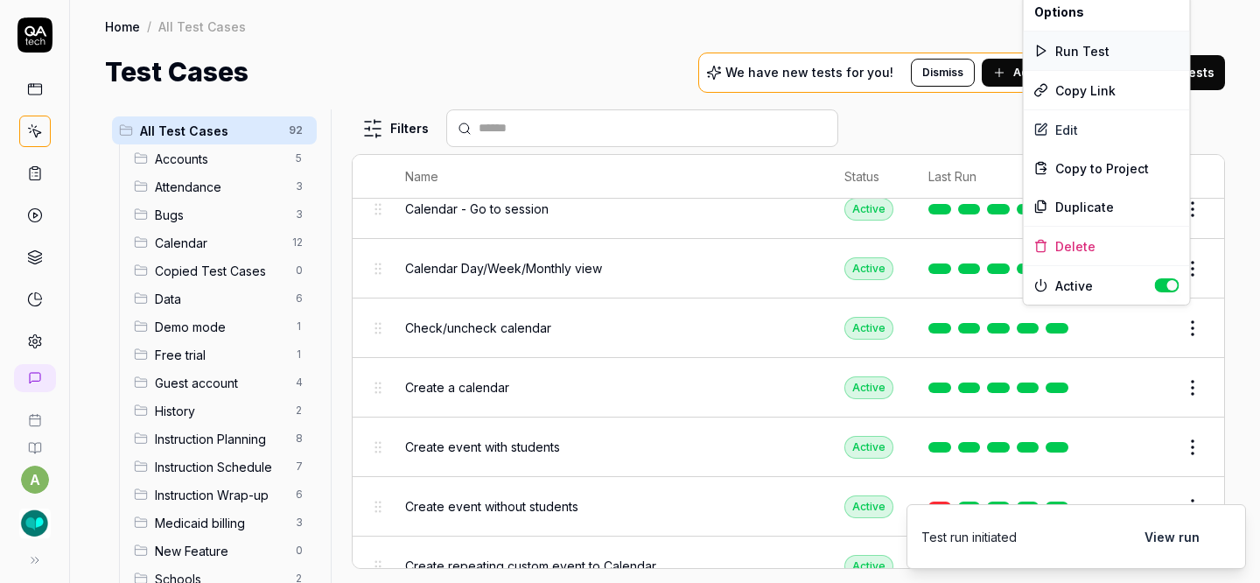
click at [1086, 50] on div "Run Test" at bounding box center [1106, 50] width 166 height 38
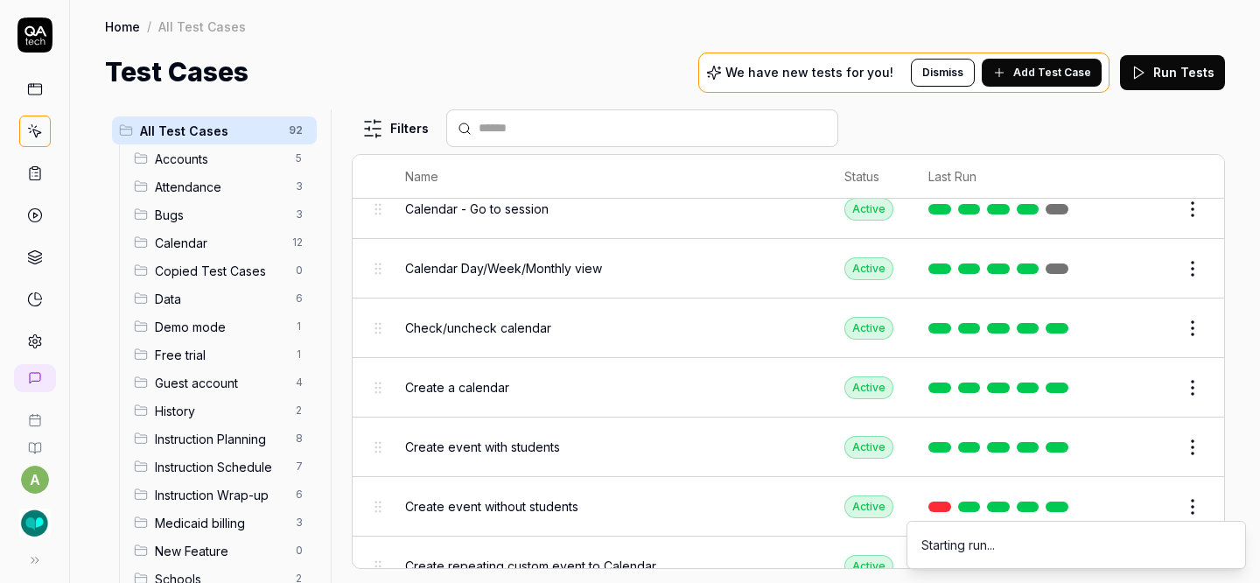
click at [1183, 381] on html "a Home / All Test Cases Home / All Test Cases Test Cases We have new tests for …" at bounding box center [630, 291] width 1260 height 583
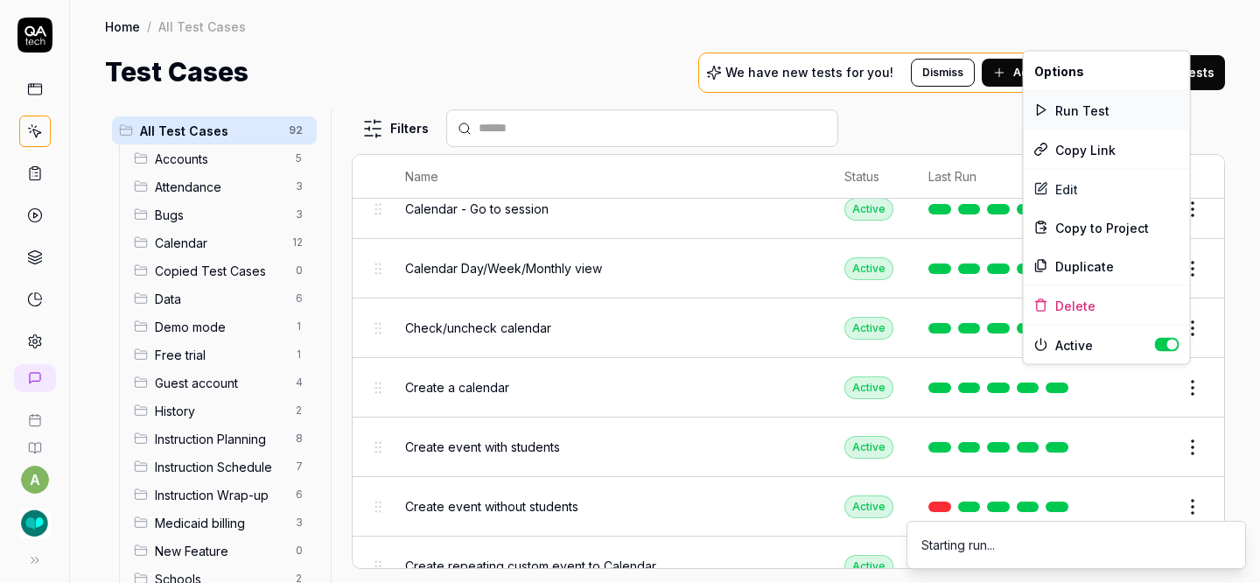
click at [1097, 105] on div "Run Test" at bounding box center [1106, 110] width 166 height 38
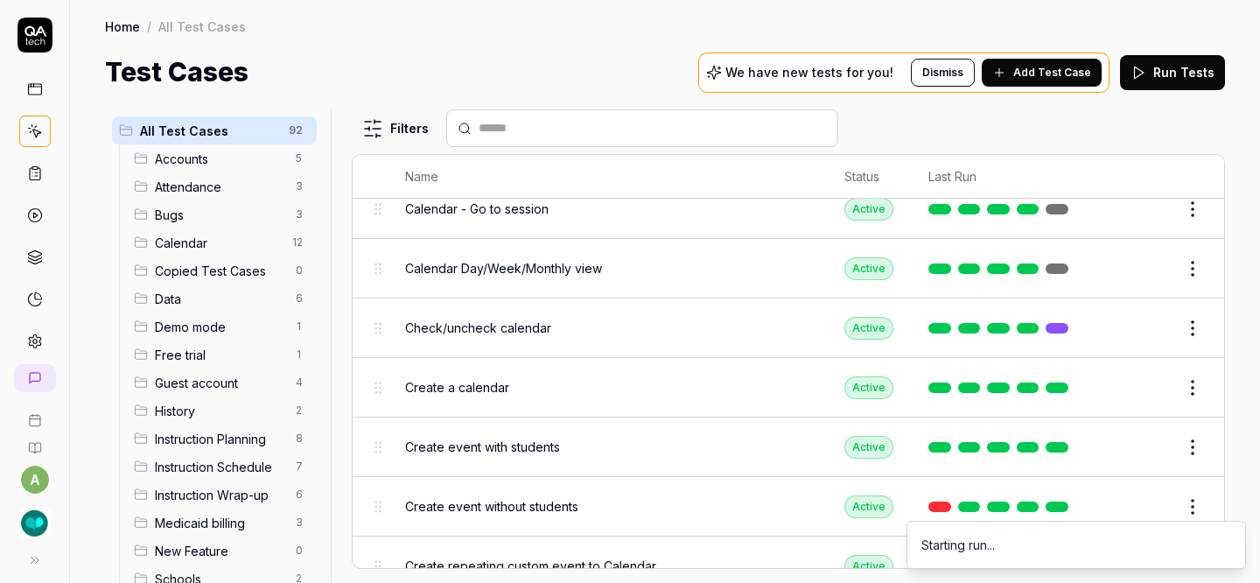
click at [1183, 436] on html "a Home / All Test Cases Home / All Test Cases Test Cases We have new tests for …" at bounding box center [630, 291] width 1260 height 583
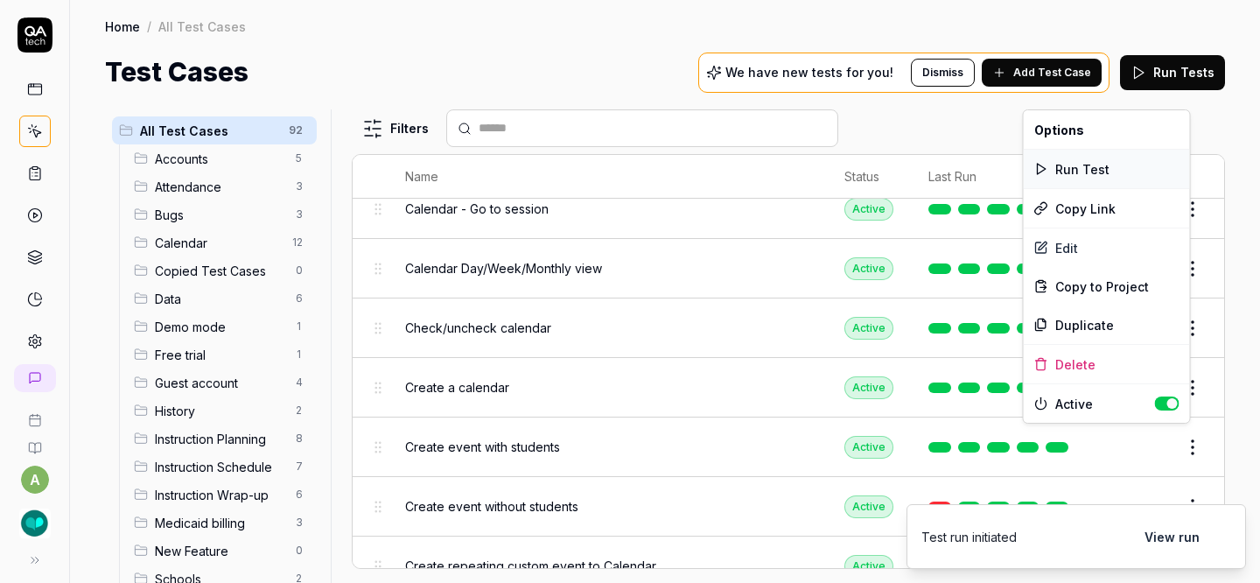
click at [1127, 169] on div "Run Test" at bounding box center [1106, 169] width 166 height 38
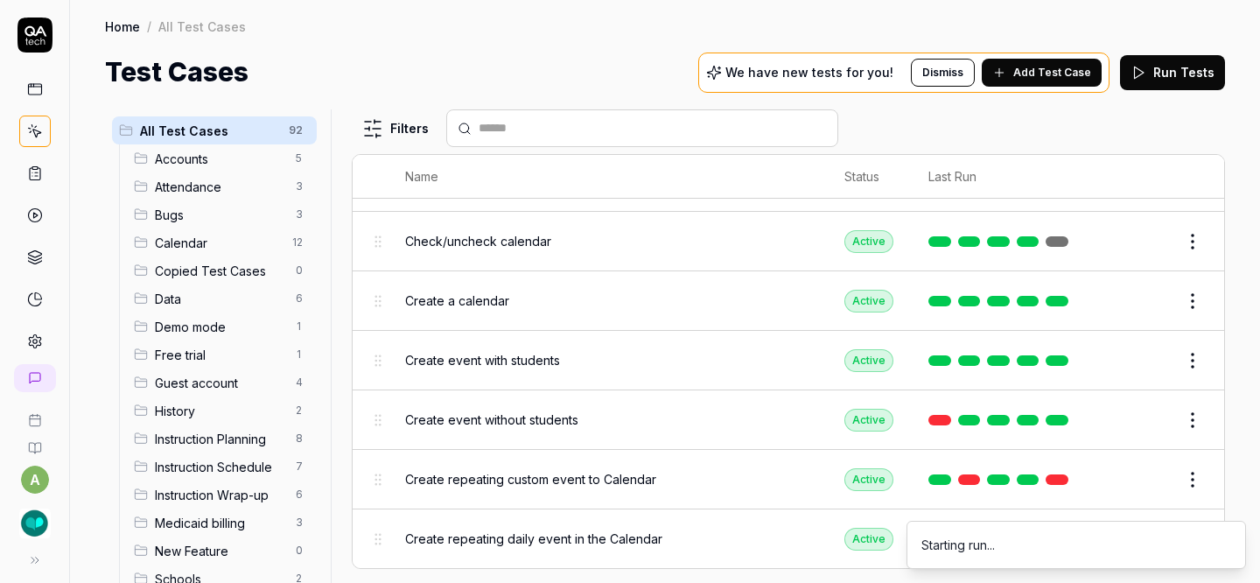
scroll to position [886, 0]
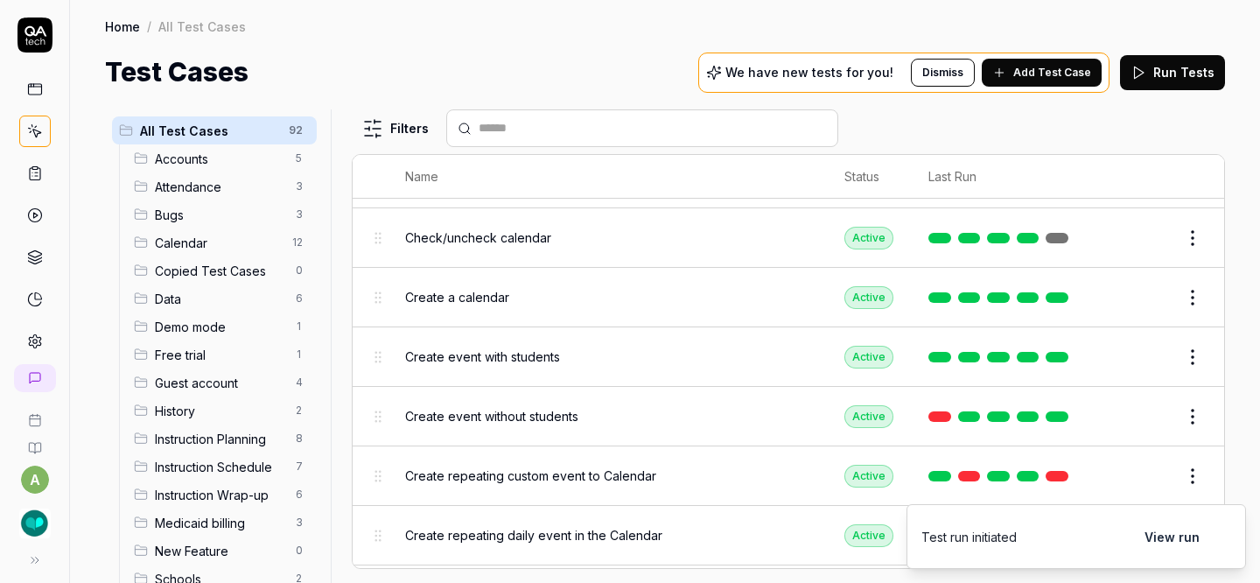
click at [1183, 352] on html "a Home / All Test Cases Home / All Test Cases Test Cases We have new tests for …" at bounding box center [630, 291] width 1260 height 583
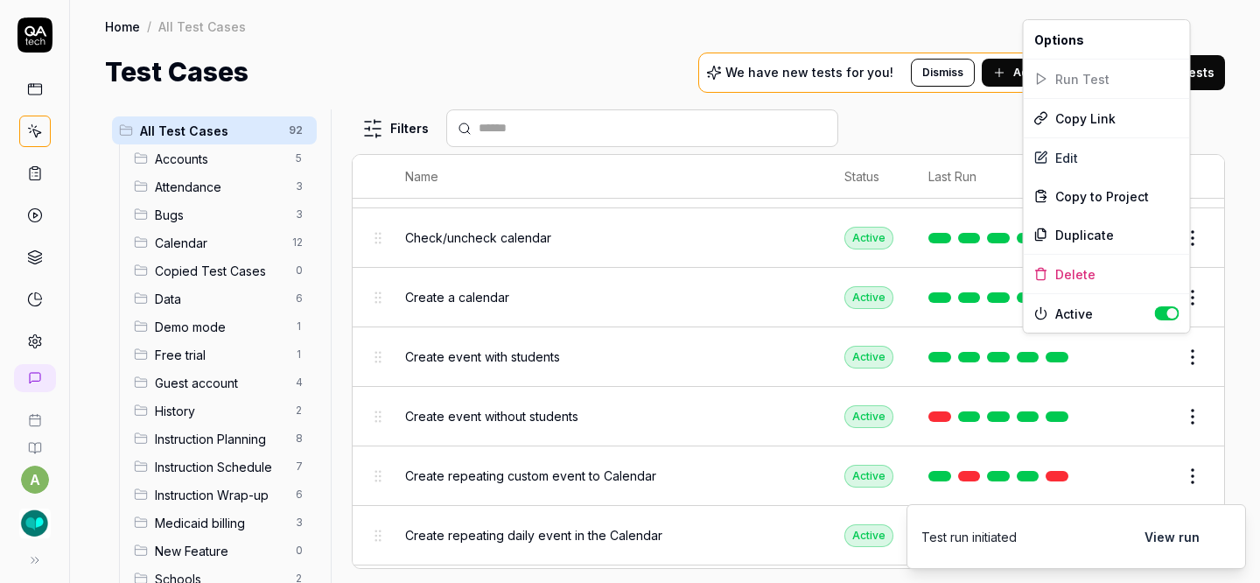
click at [1180, 403] on html "a Home / All Test Cases Home / All Test Cases Test Cases We have new tests for …" at bounding box center [630, 291] width 1260 height 583
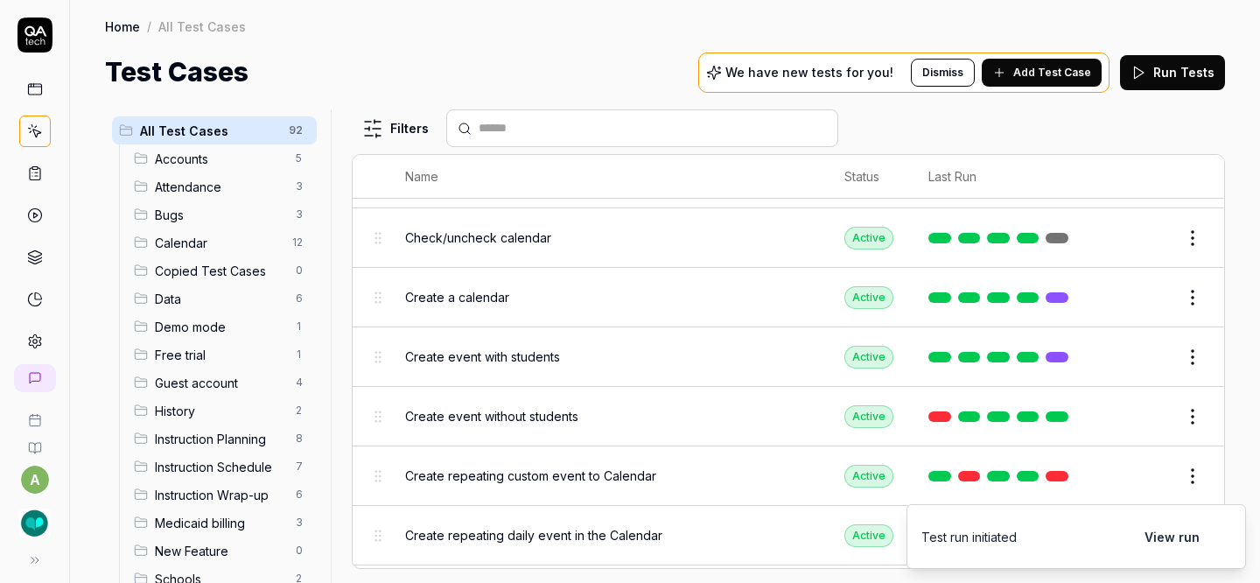
click at [1180, 403] on html "a Home / All Test Cases Home / All Test Cases Test Cases We have new tests for …" at bounding box center [630, 291] width 1260 height 583
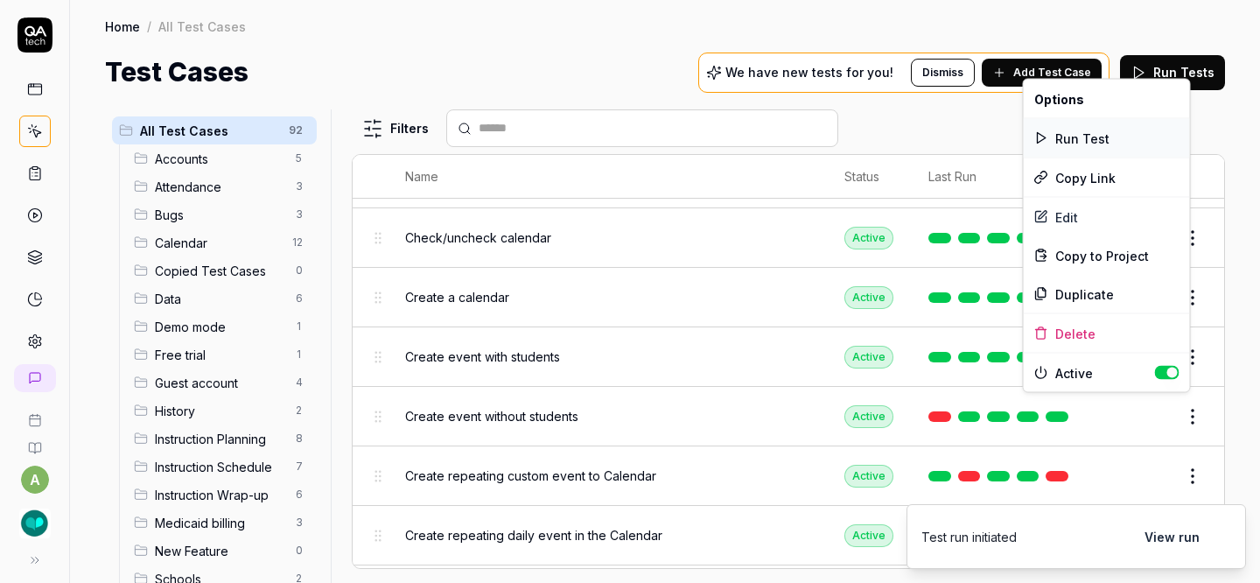
click at [1101, 132] on div "Run Test" at bounding box center [1106, 138] width 166 height 38
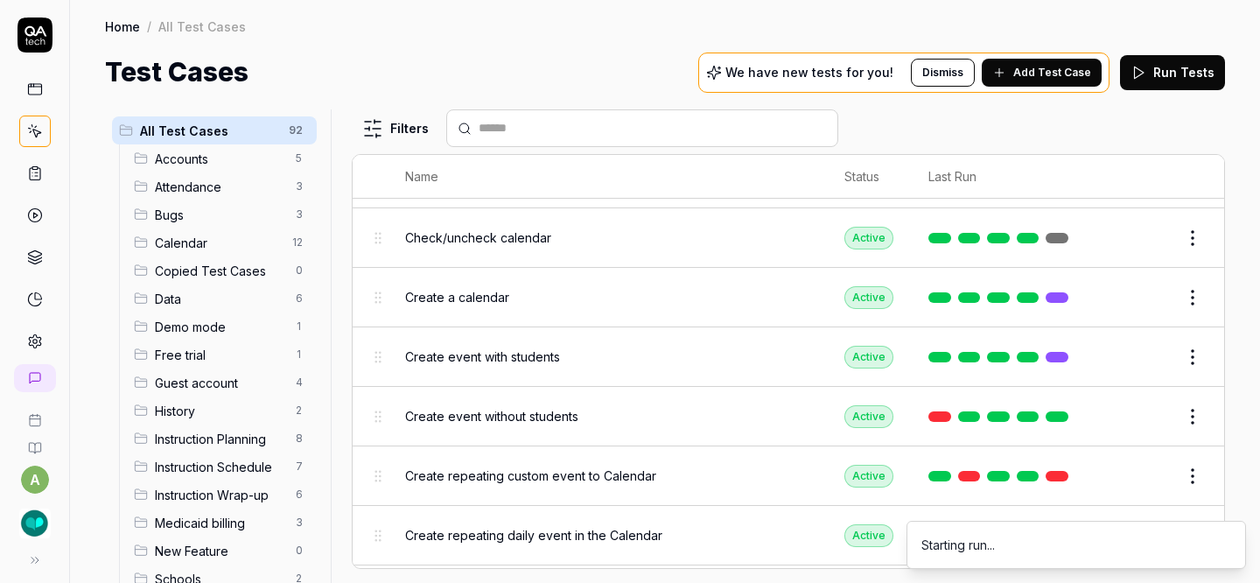
click at [1185, 458] on html "a Home / All Test Cases Home / All Test Cases Test Cases We have new tests for …" at bounding box center [630, 291] width 1260 height 583
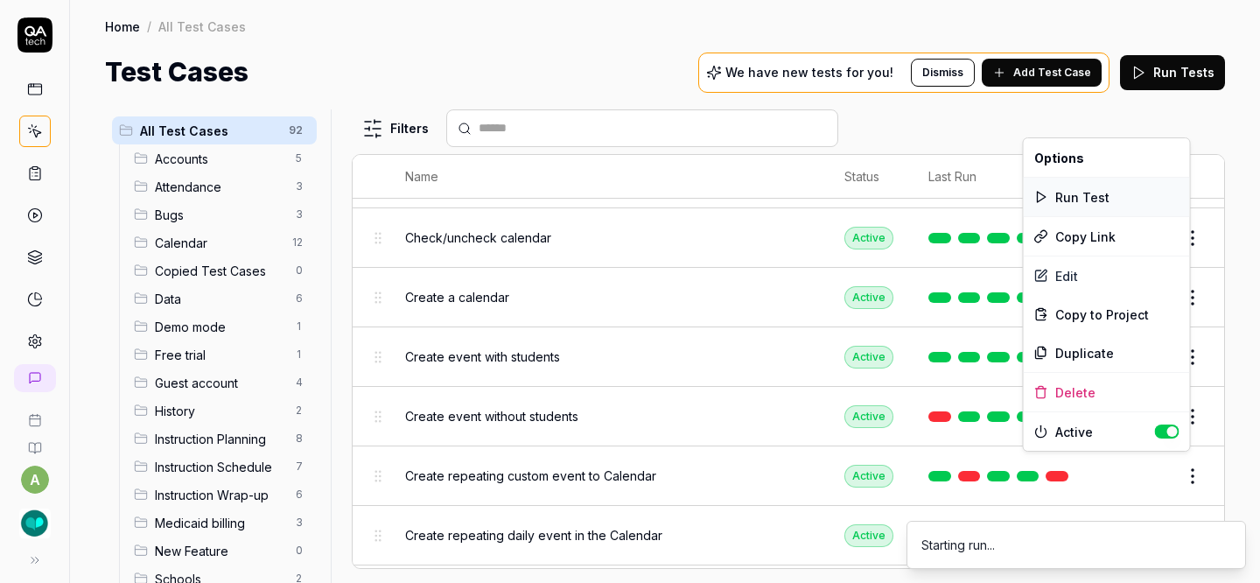
click at [1129, 192] on div "Run Test" at bounding box center [1106, 197] width 166 height 38
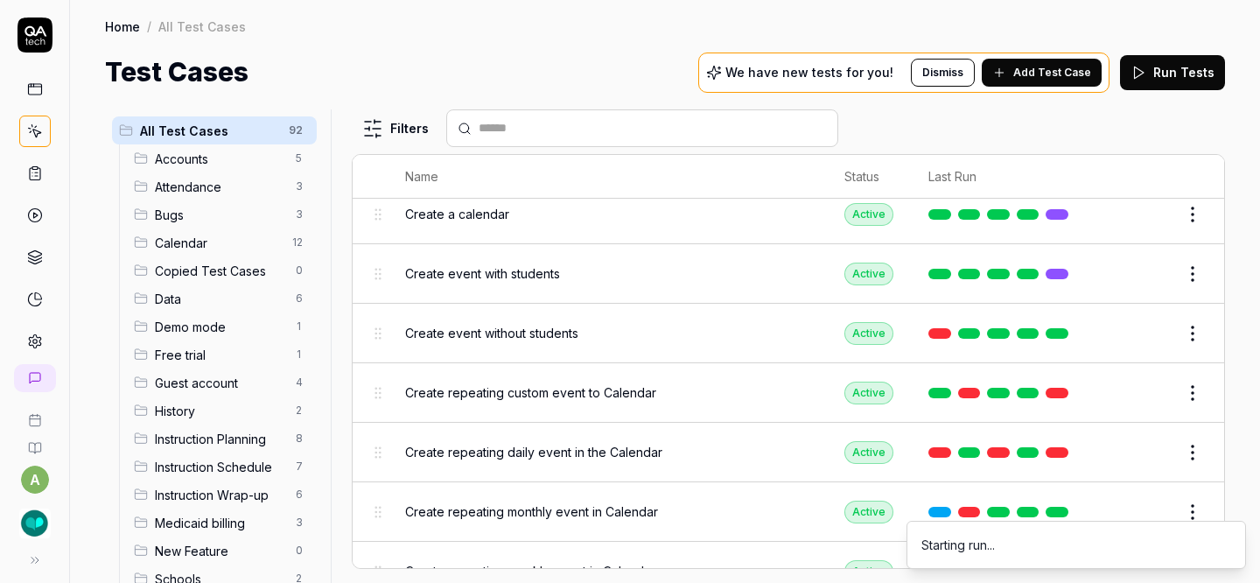
scroll to position [978, 0]
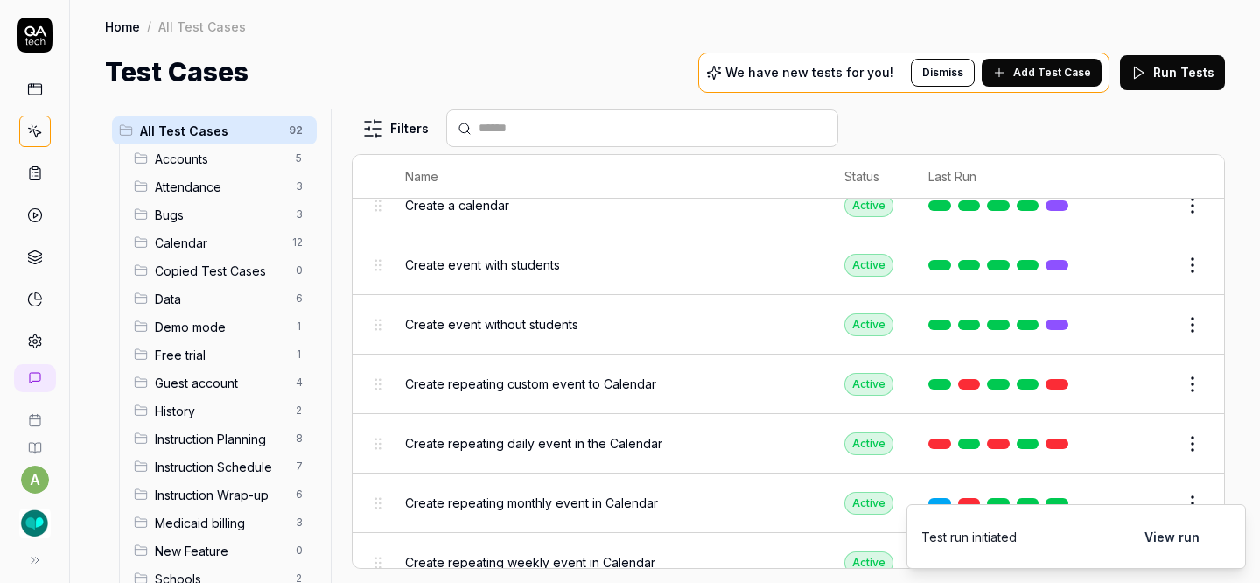
click at [1182, 429] on html "a Home / All Test Cases Home / All Test Cases Test Cases We have new tests for …" at bounding box center [630, 291] width 1260 height 583
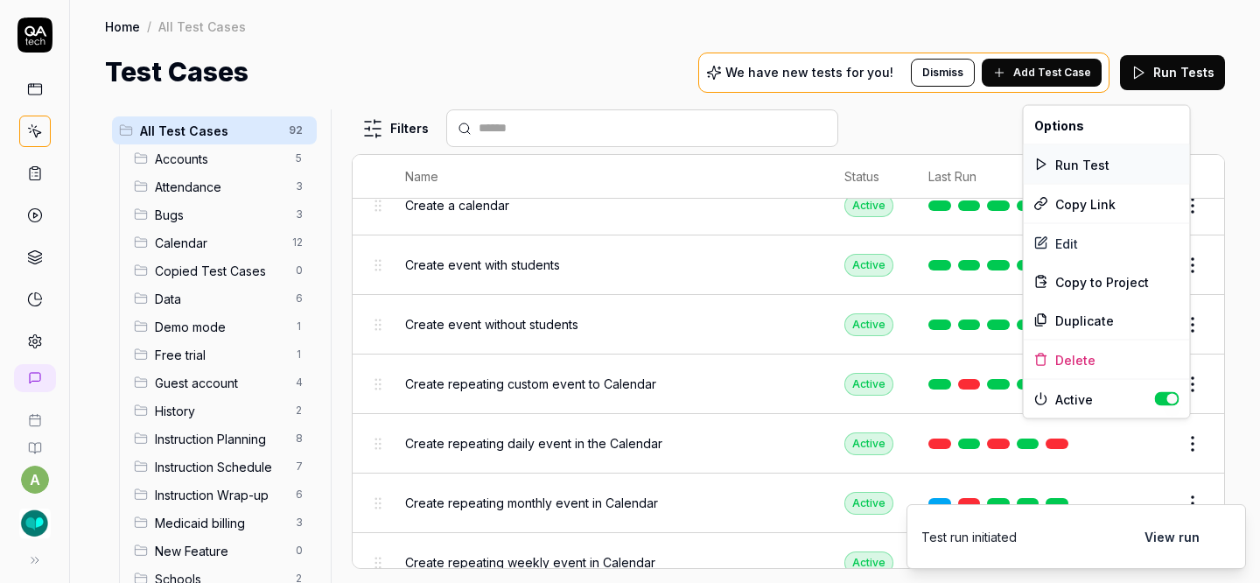
click at [1099, 161] on div "Run Test" at bounding box center [1106, 164] width 166 height 38
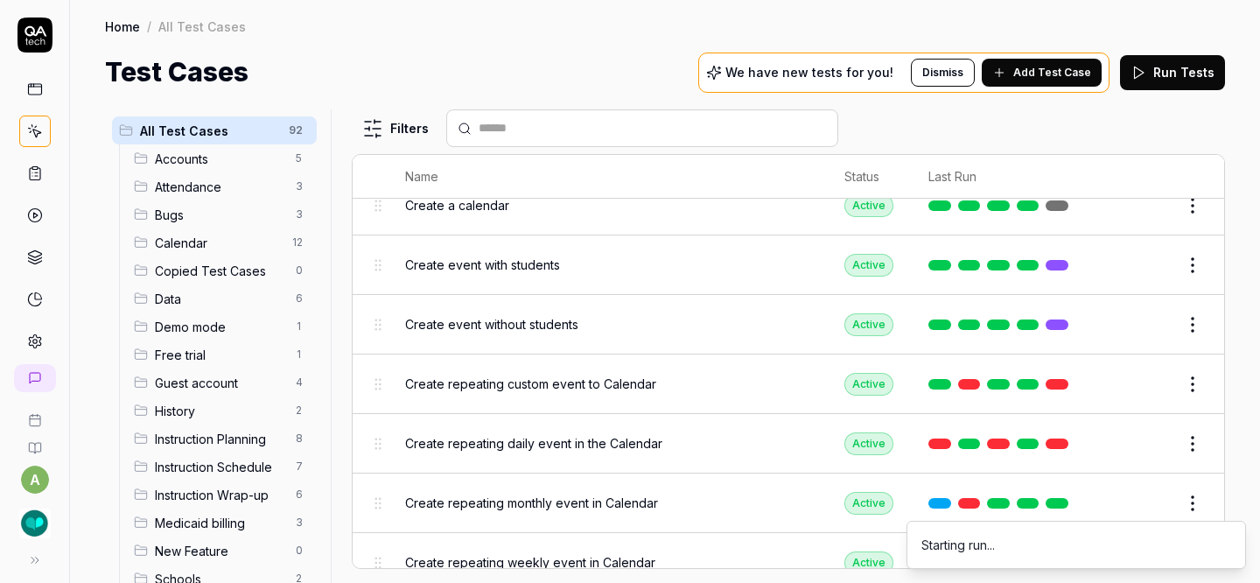
scroll to position [1053, 0]
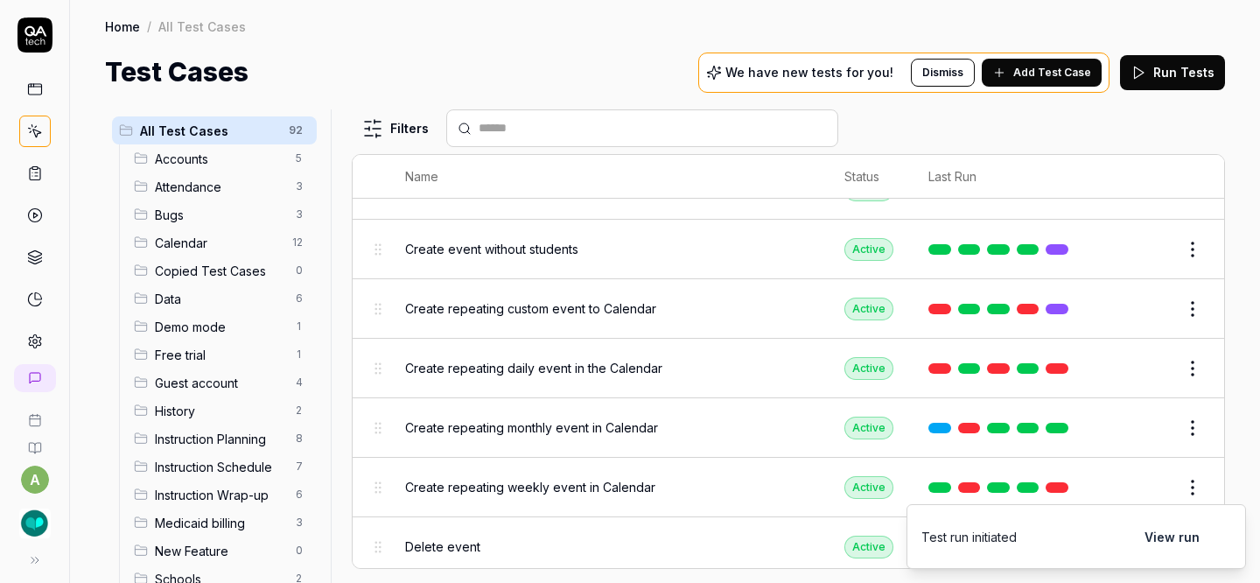
click at [1187, 428] on html "a Home / All Test Cases Home / All Test Cases Test Cases We have new tests for …" at bounding box center [630, 291] width 1260 height 583
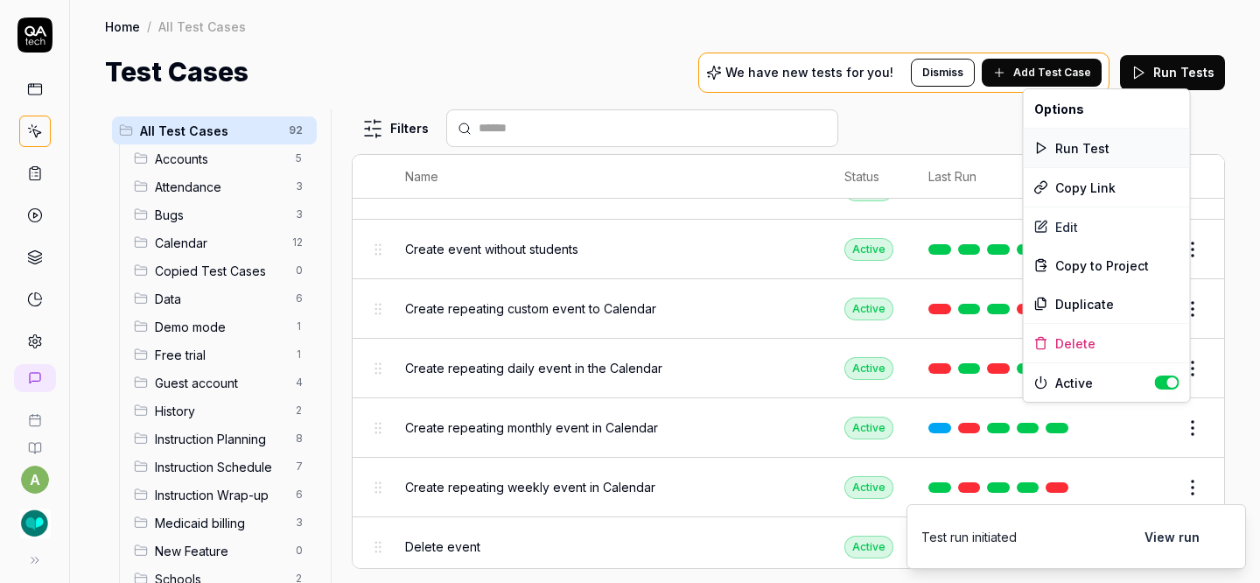
click at [1092, 144] on div "Run Test" at bounding box center [1106, 148] width 166 height 38
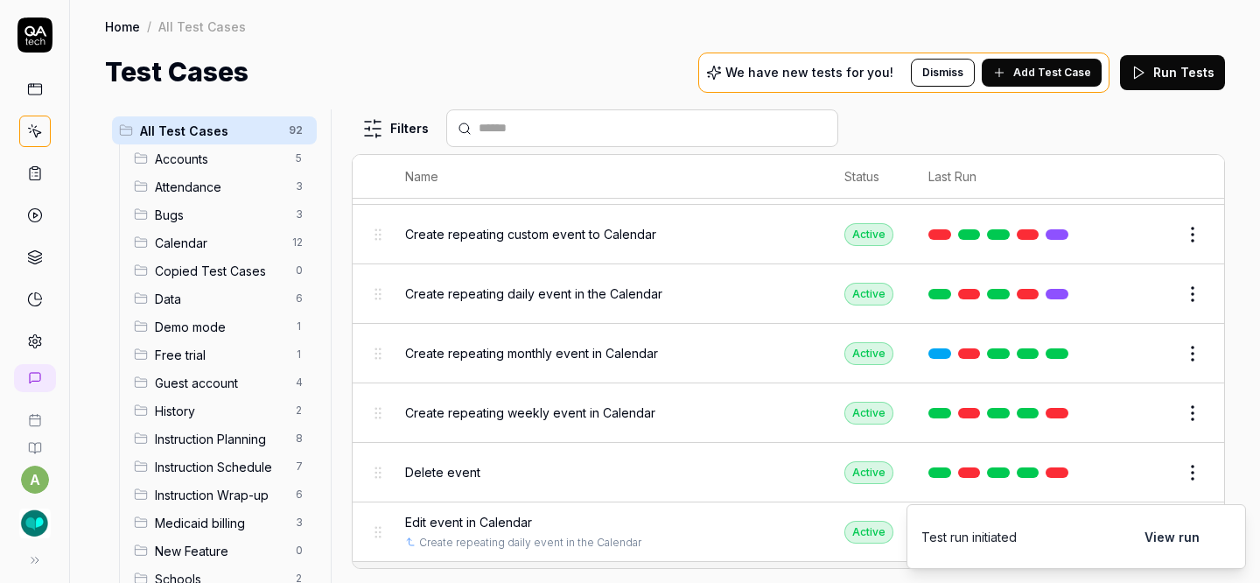
scroll to position [1132, 0]
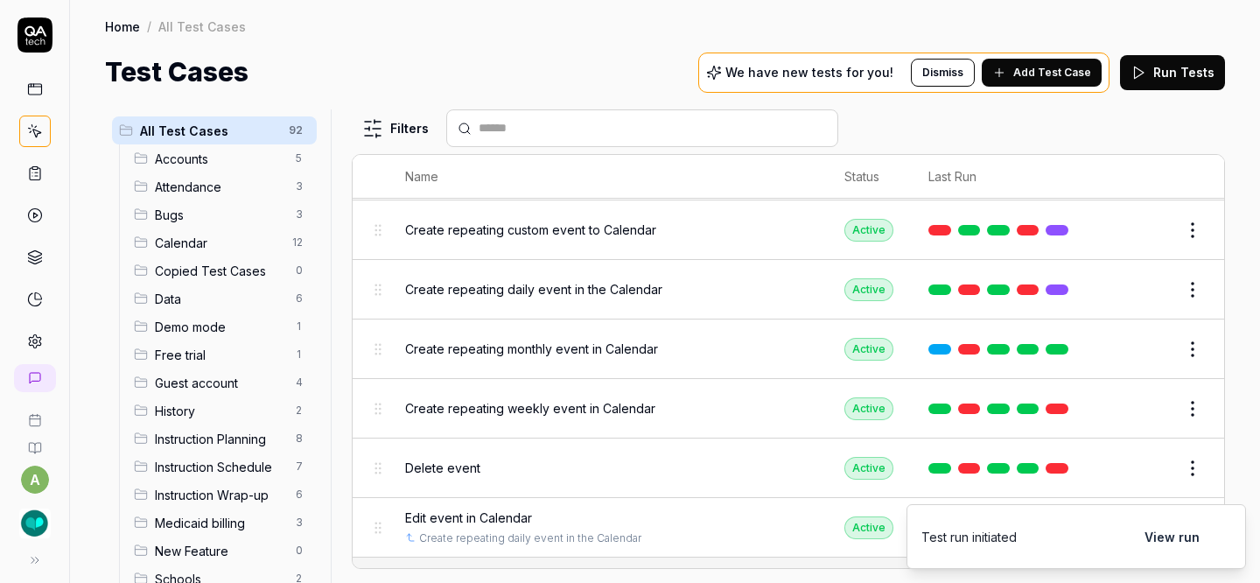
click at [1179, 396] on html "a Home / All Test Cases Home / All Test Cases Test Cases We have new tests for …" at bounding box center [630, 291] width 1260 height 583
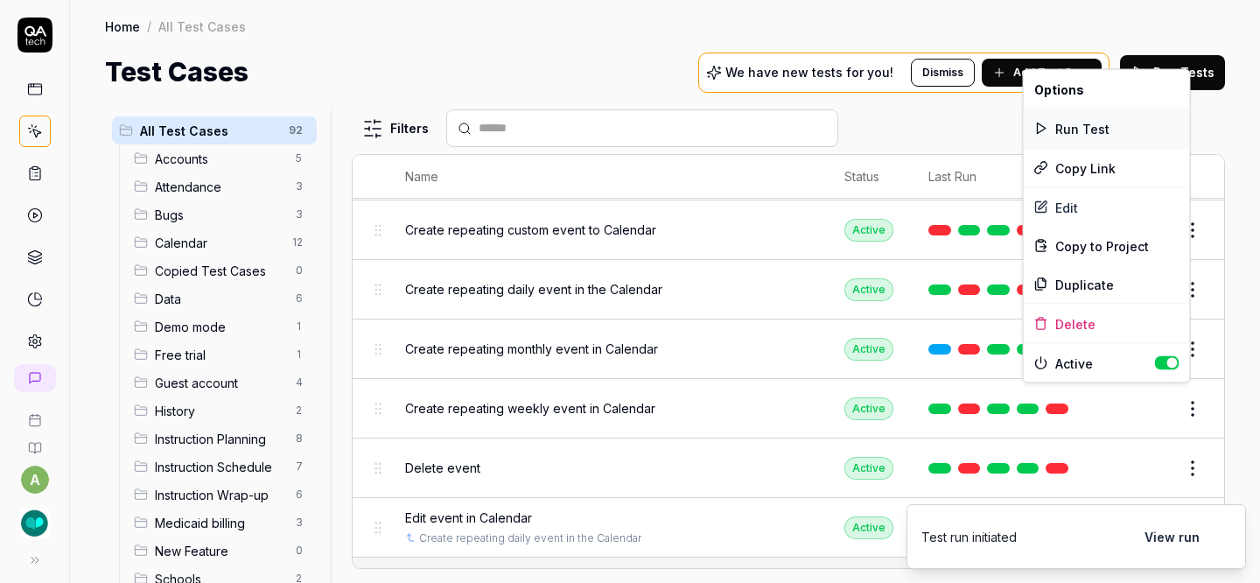
click at [1096, 131] on div "Run Test" at bounding box center [1106, 128] width 166 height 38
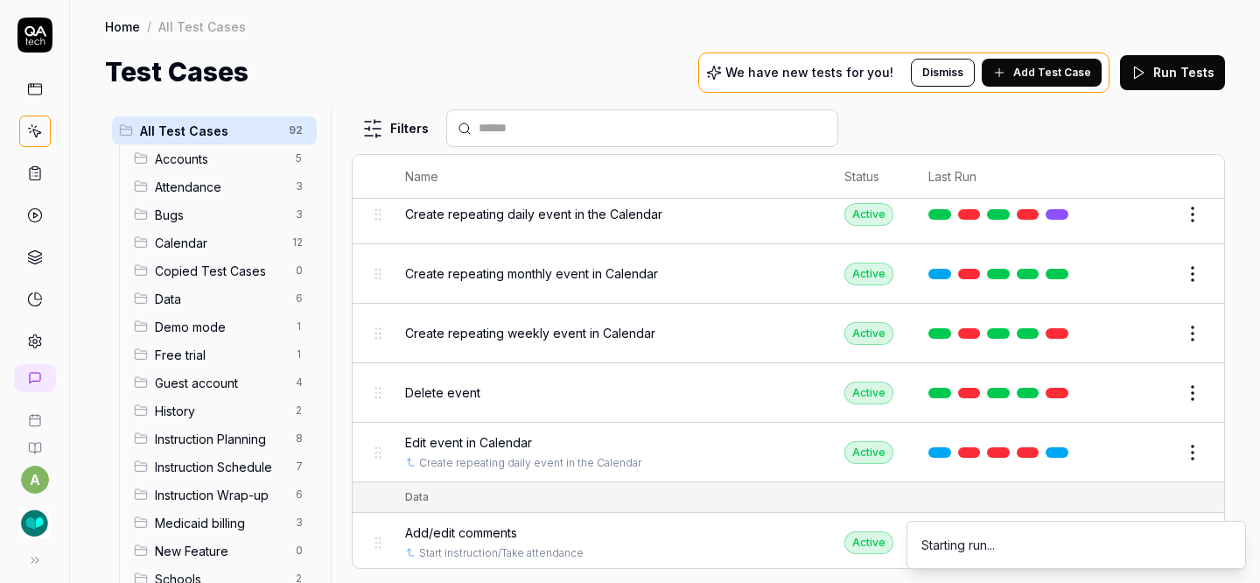
scroll to position [1211, 0]
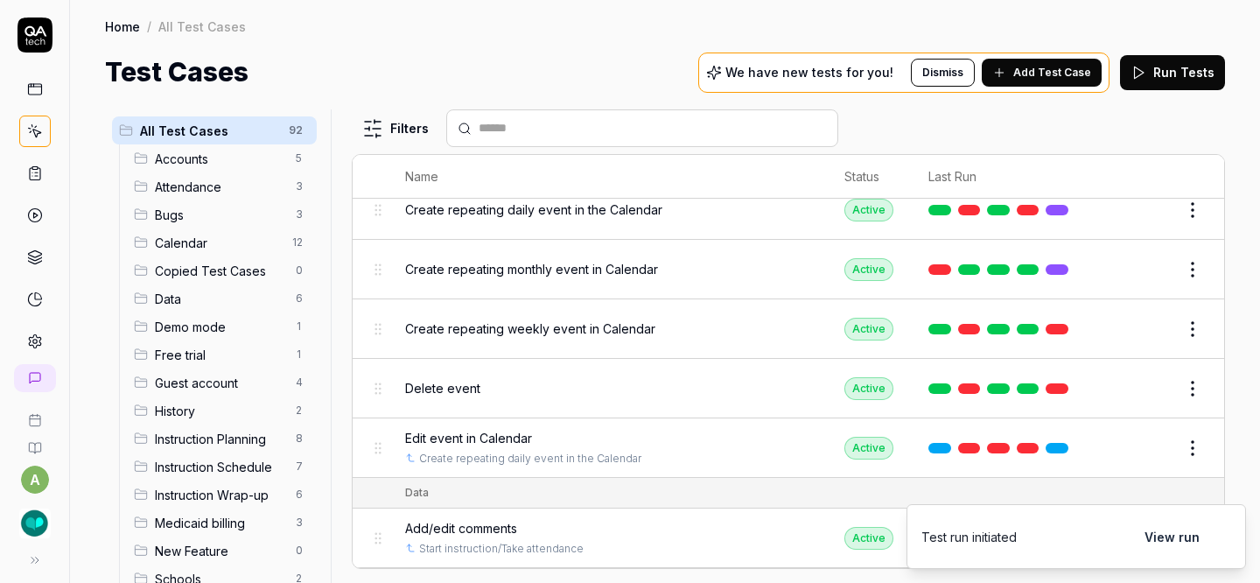
click at [1176, 370] on html "a Home / All Test Cases Home / All Test Cases Test Cases We have new tests for …" at bounding box center [630, 291] width 1260 height 583
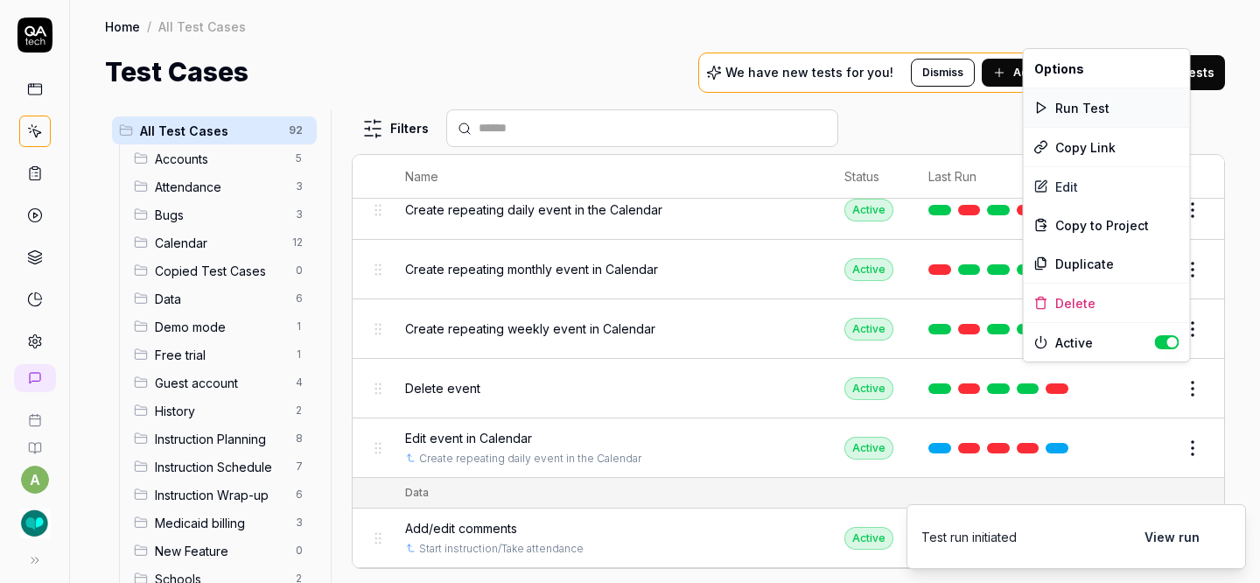
click at [1113, 101] on div "Run Test" at bounding box center [1106, 107] width 166 height 38
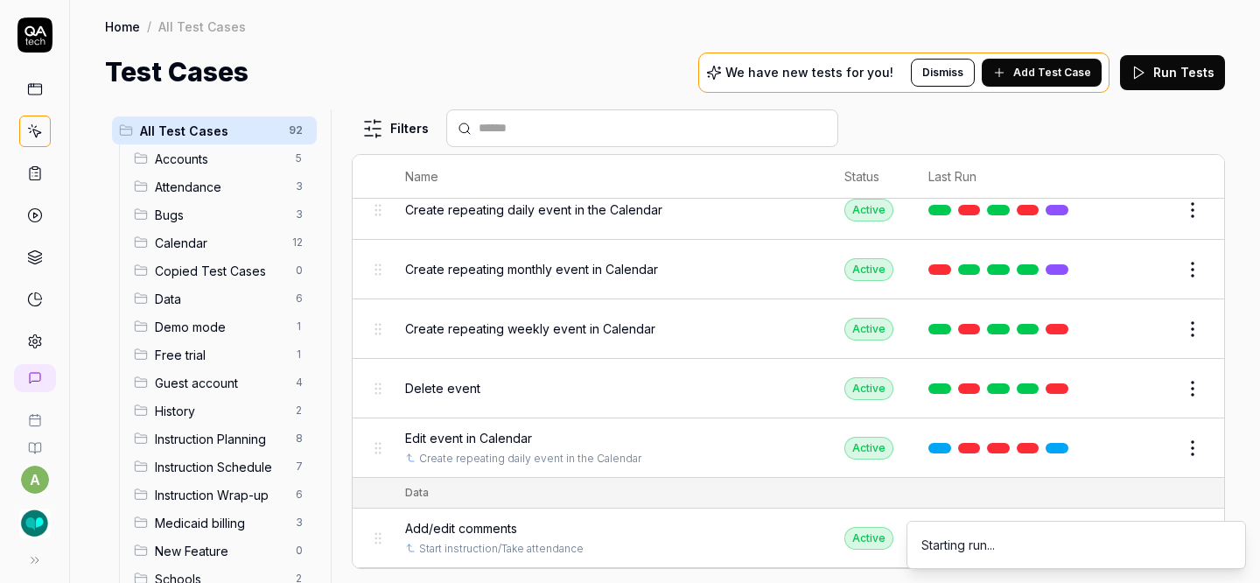
click at [1183, 430] on html "a Home / All Test Cases Home / All Test Cases Test Cases We have new tests for …" at bounding box center [630, 291] width 1260 height 583
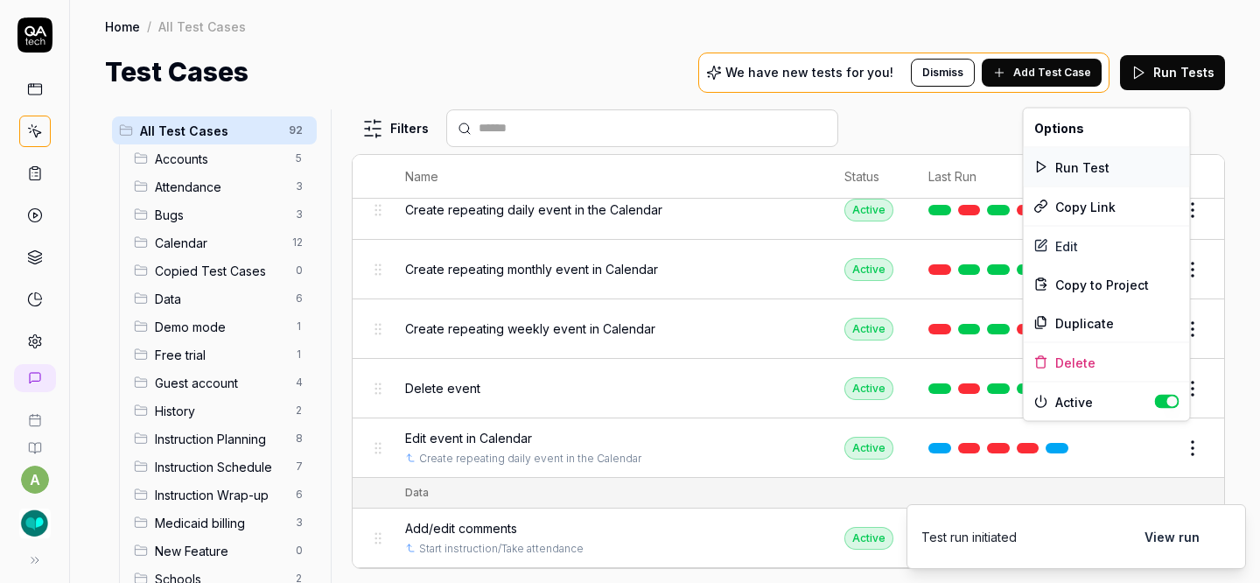
click at [1108, 167] on div "Run Test" at bounding box center [1106, 167] width 166 height 38
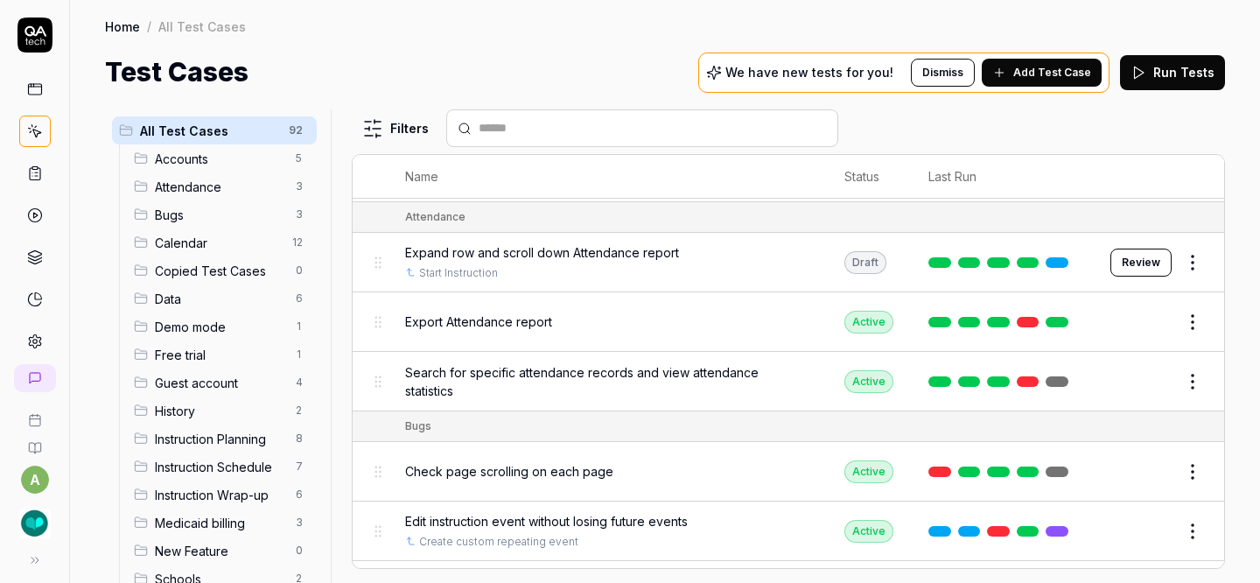
scroll to position [331, 0]
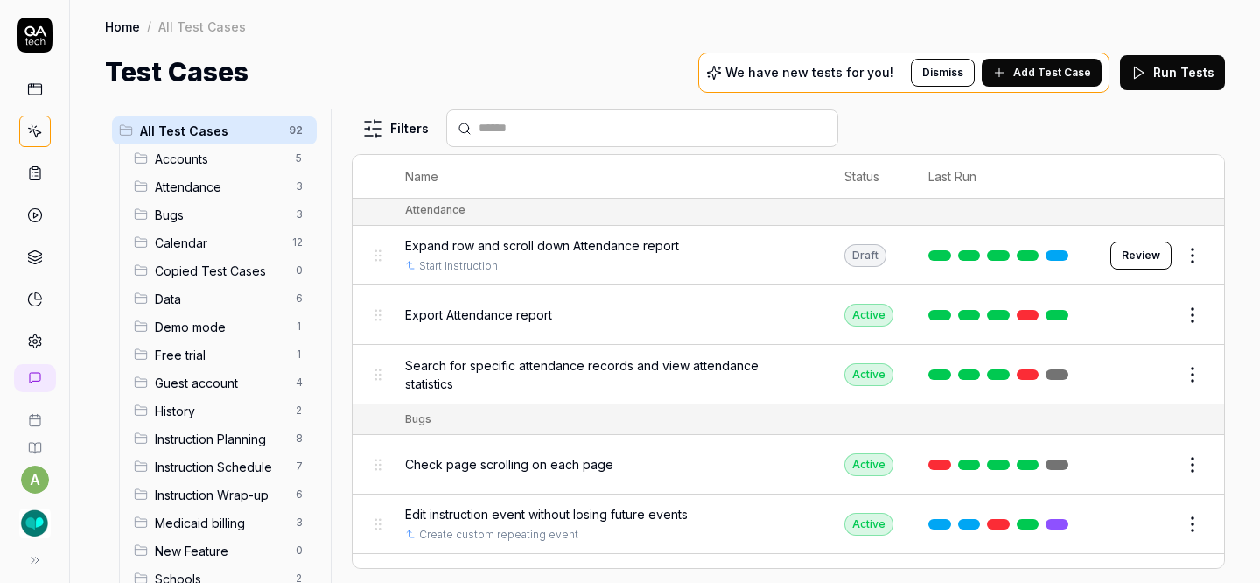
click at [1181, 374] on html "a Home / All Test Cases Home / All Test Cases Test Cases We have new tests for …" at bounding box center [630, 291] width 1260 height 583
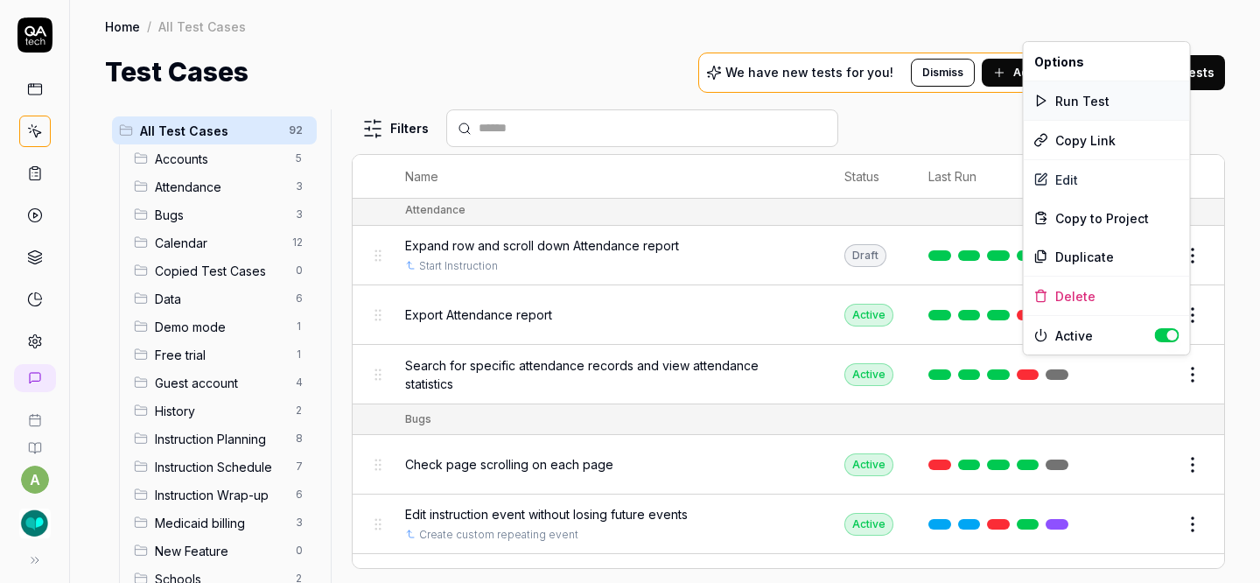
click at [1080, 103] on div "Run Test" at bounding box center [1106, 100] width 166 height 38
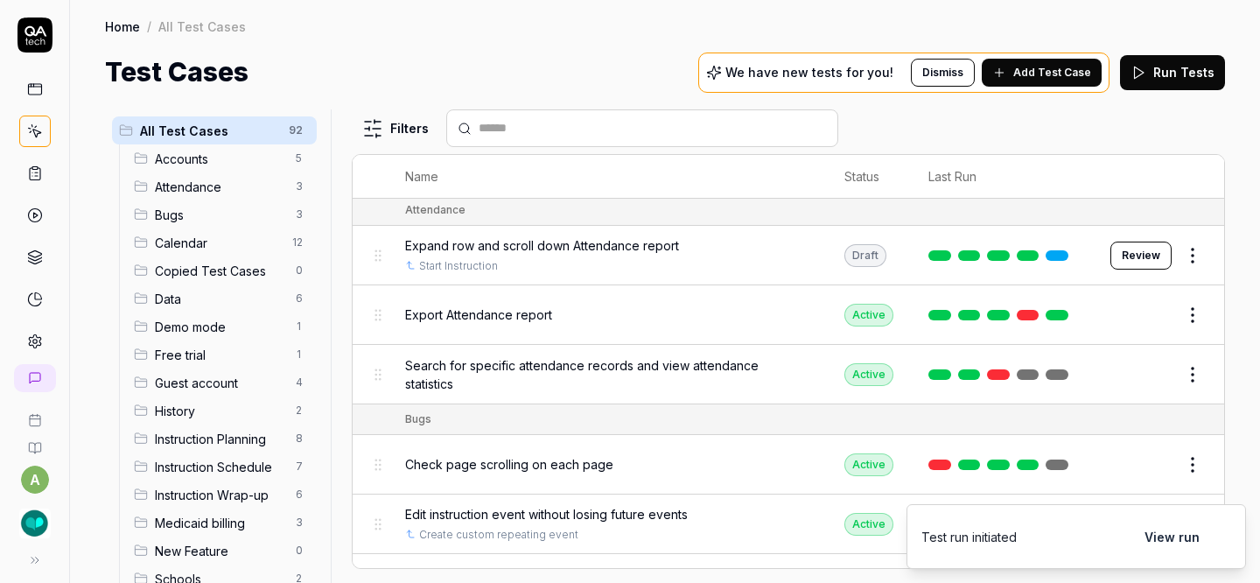
click at [537, 306] on span "Export Attendance report" at bounding box center [478, 314] width 147 height 18
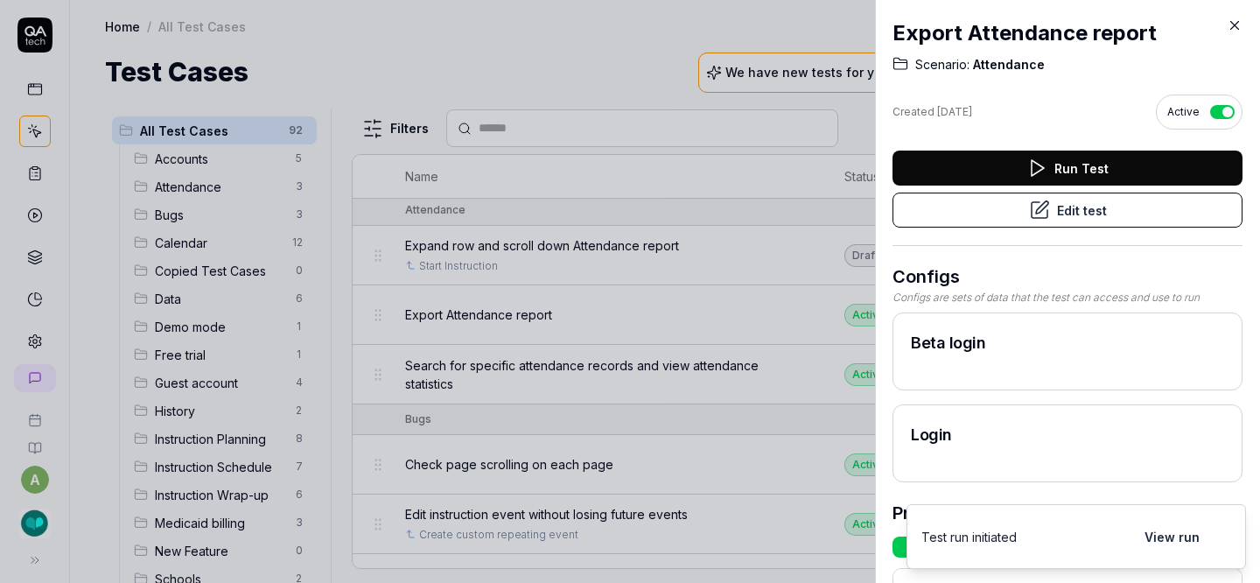
click at [935, 220] on button "Edit test" at bounding box center [1067, 209] width 350 height 35
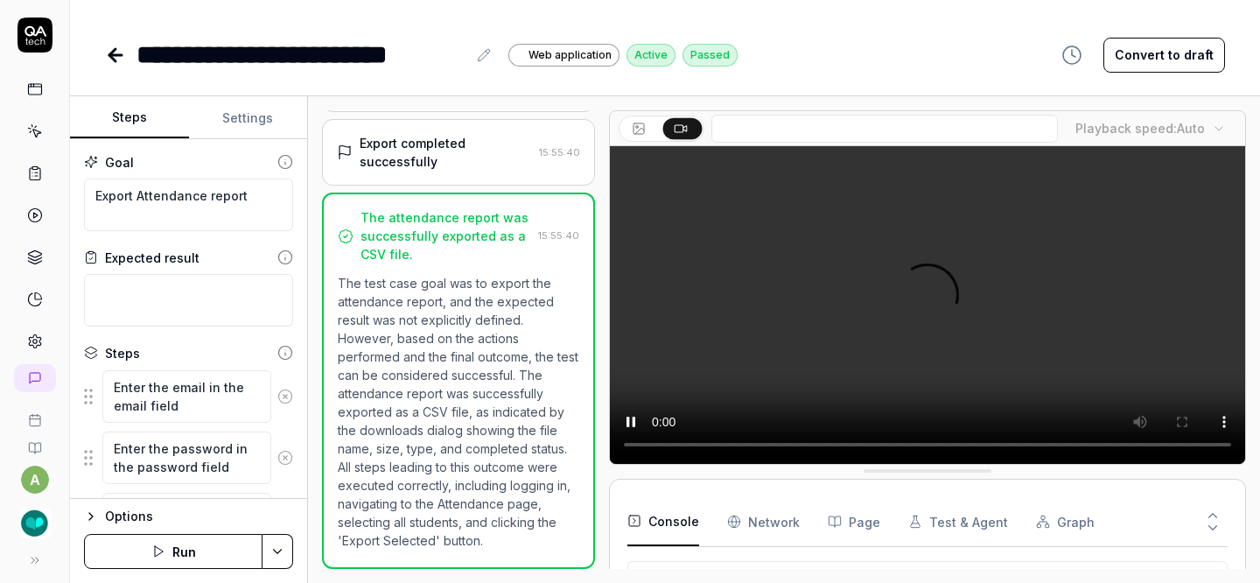
scroll to position [107, 0]
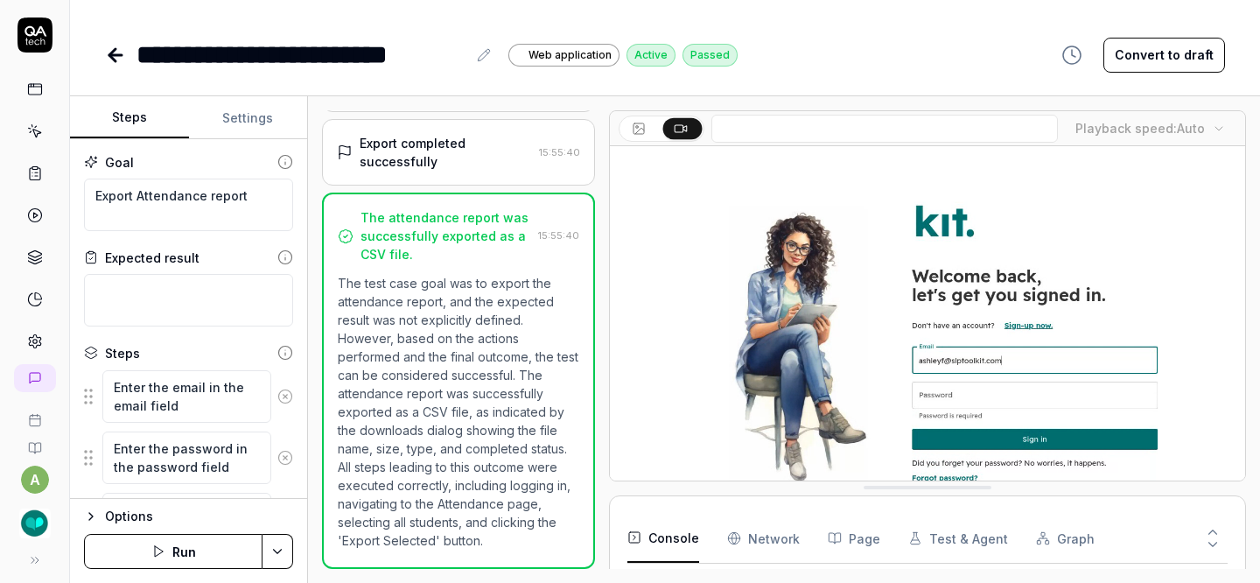
click at [120, 55] on icon at bounding box center [115, 55] width 12 height 0
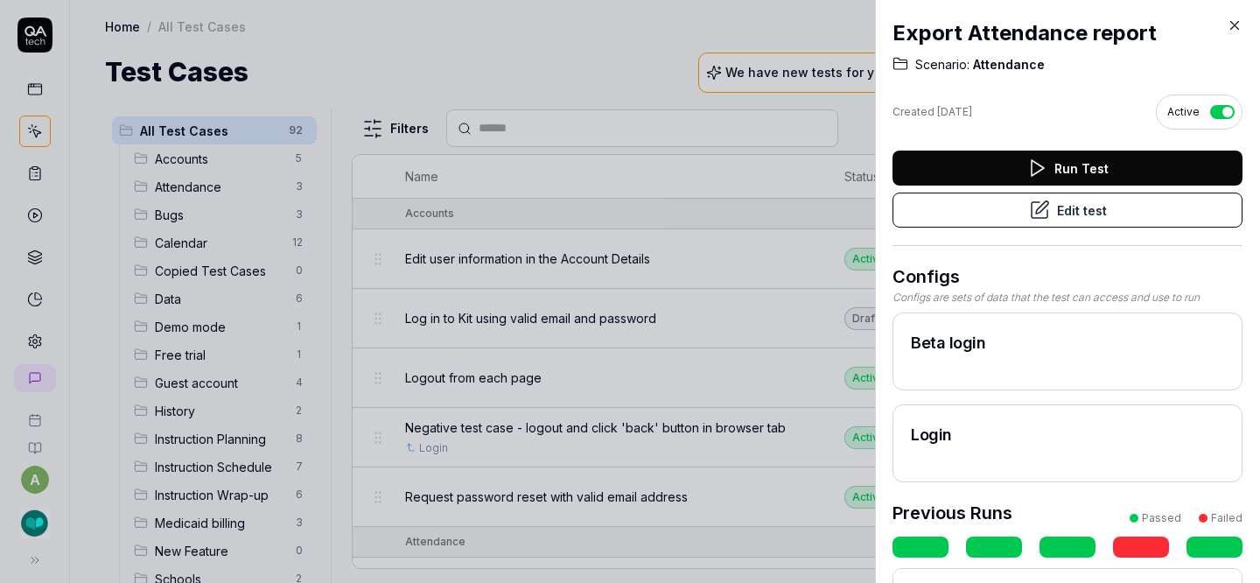
click at [1239, 28] on icon at bounding box center [1234, 25] width 16 height 16
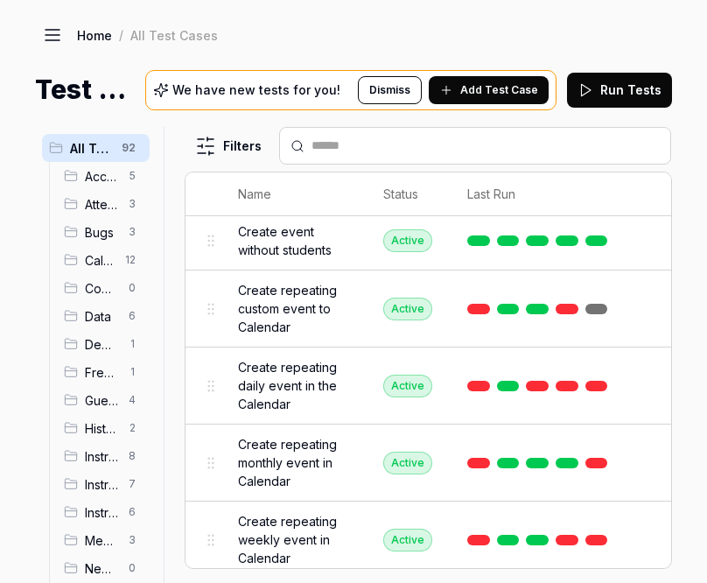
scroll to position [1421, 0]
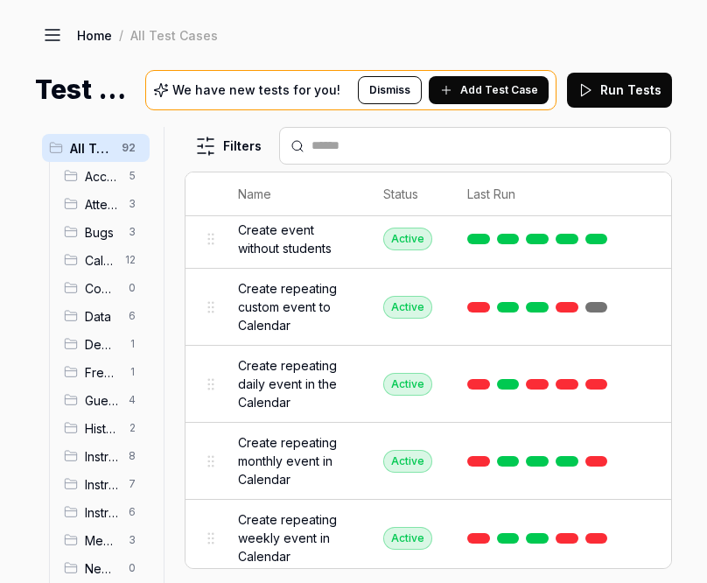
click at [317, 366] on span "Create repeating daily event in the Calendar" at bounding box center [293, 383] width 110 height 55
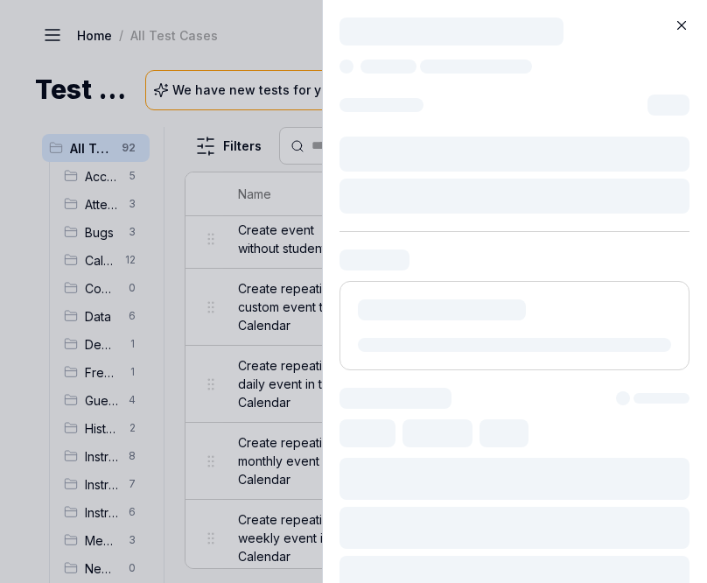
click at [553, 368] on div at bounding box center [514, 325] width 350 height 89
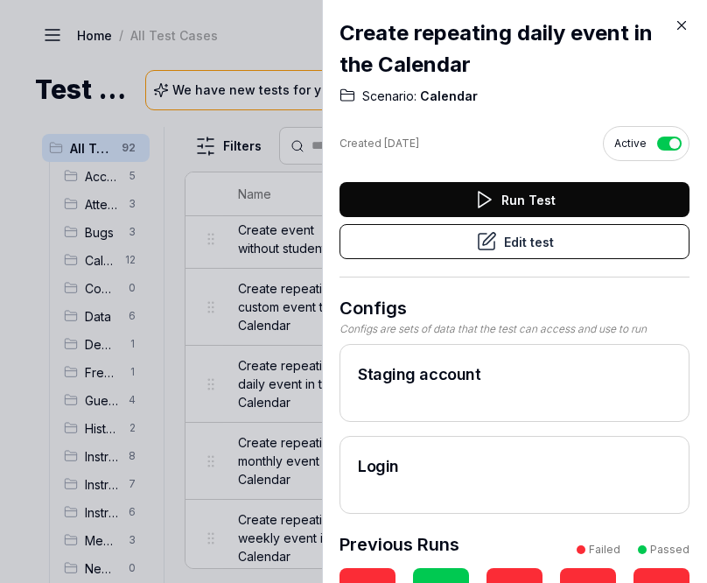
click at [550, 248] on button "Edit test" at bounding box center [514, 241] width 350 height 35
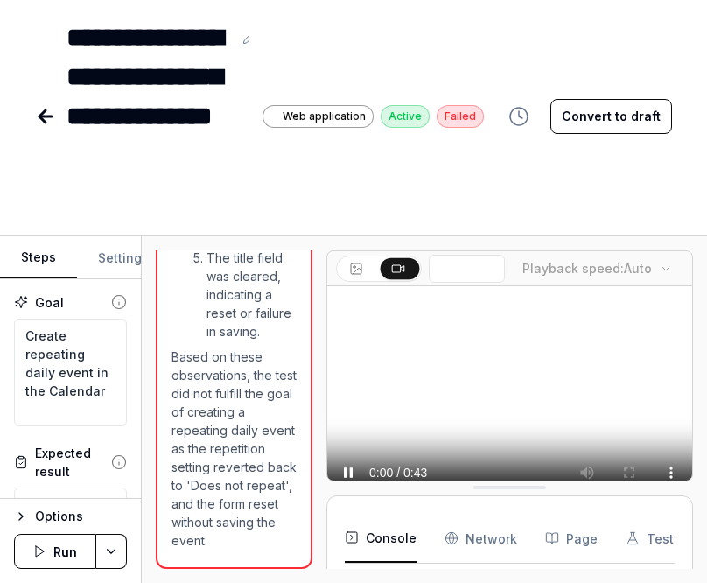
scroll to position [3995, 0]
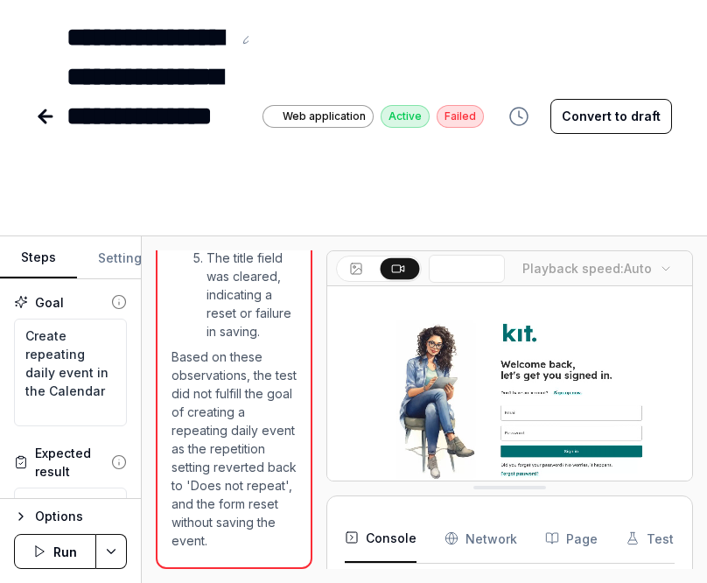
type textarea "*"
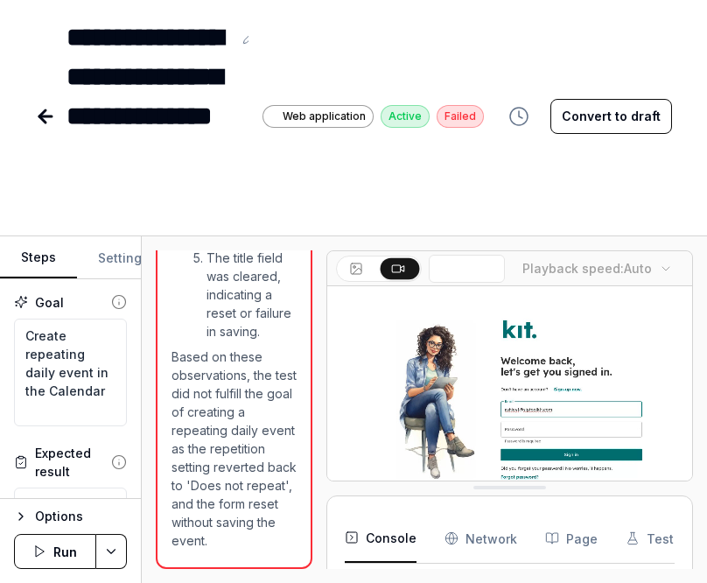
click at [44, 112] on icon at bounding box center [42, 116] width 6 height 12
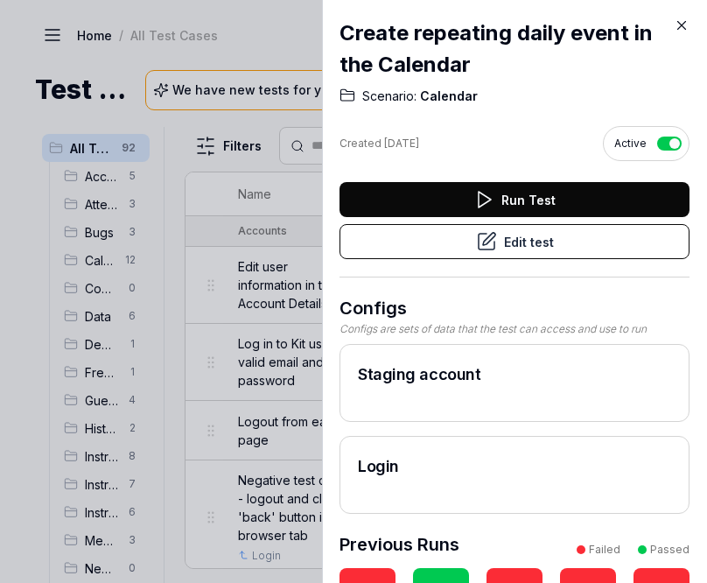
click at [684, 21] on icon at bounding box center [681, 25] width 16 height 16
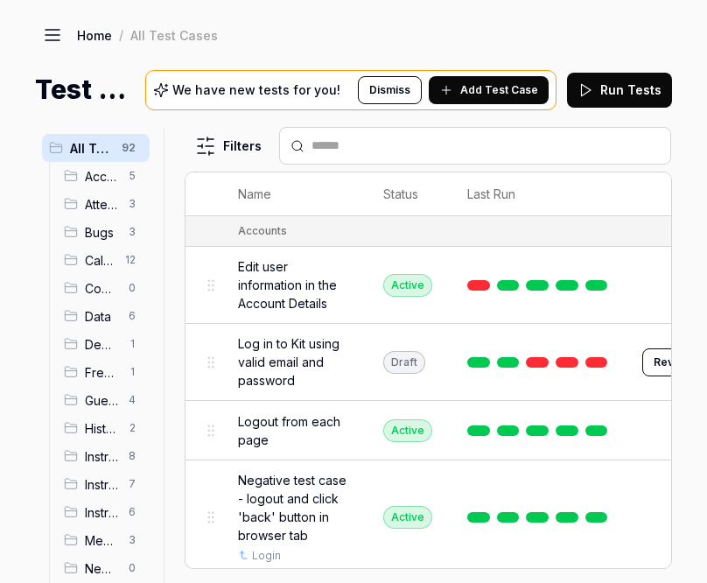
click at [476, 13] on div "Home / All Test Cases Home / All Test Cases Test Cases We have new tests for yo…" at bounding box center [353, 54] width 707 height 109
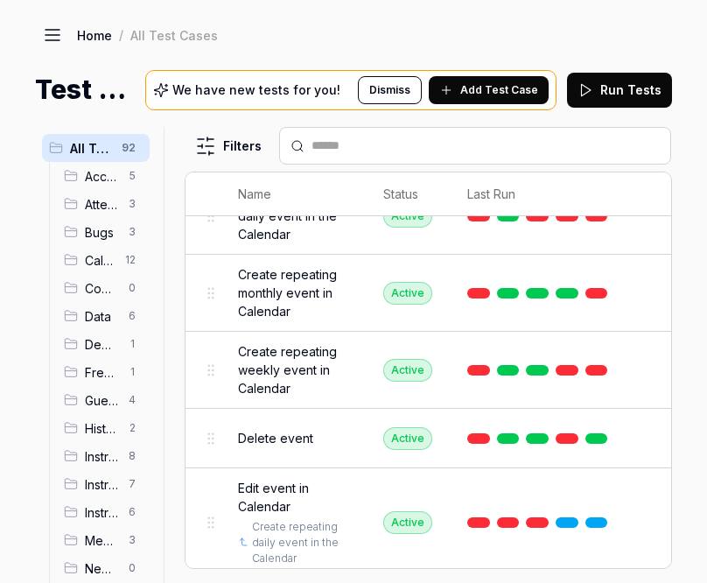
scroll to position [1719, 0]
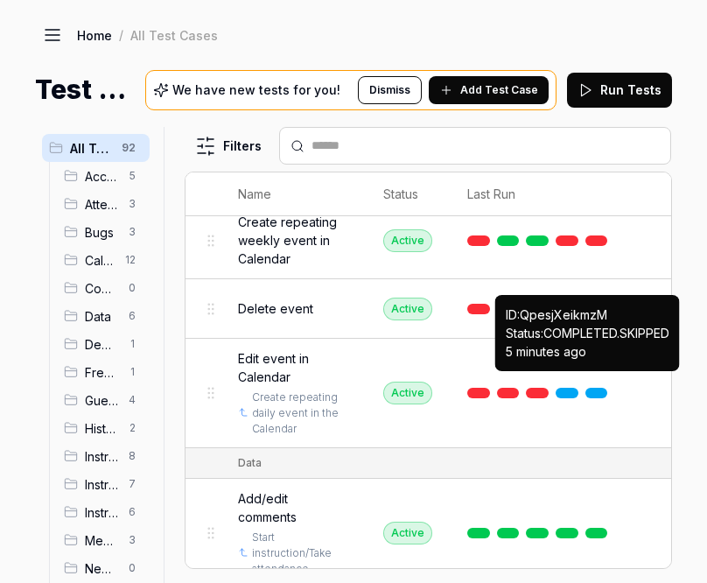
click at [592, 387] on link at bounding box center [596, 392] width 23 height 10
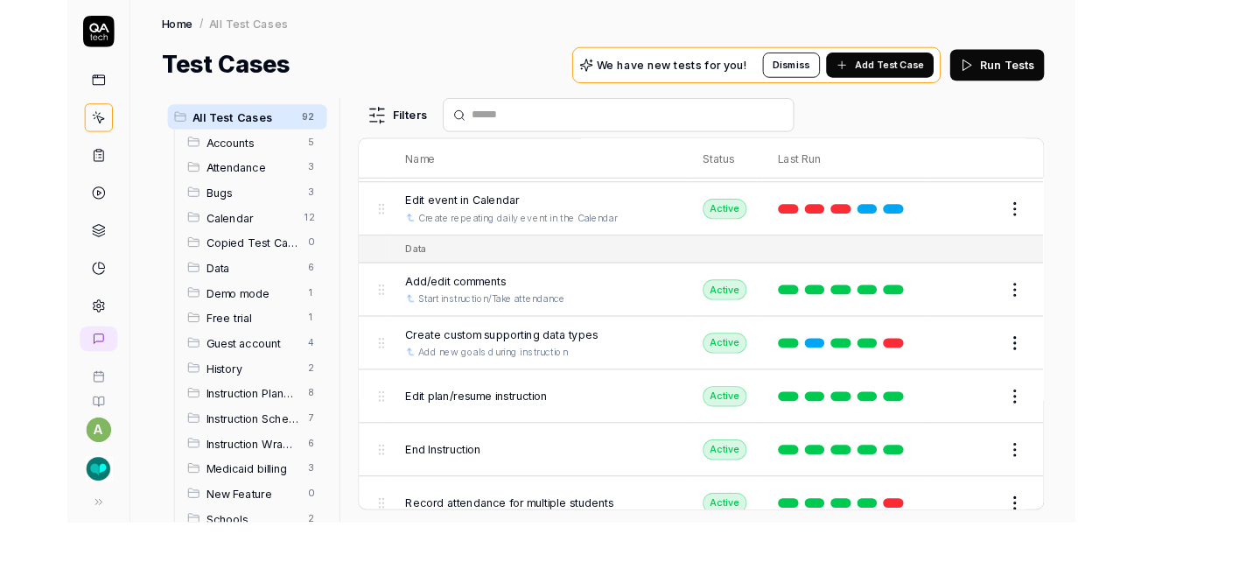
scroll to position [1408, 0]
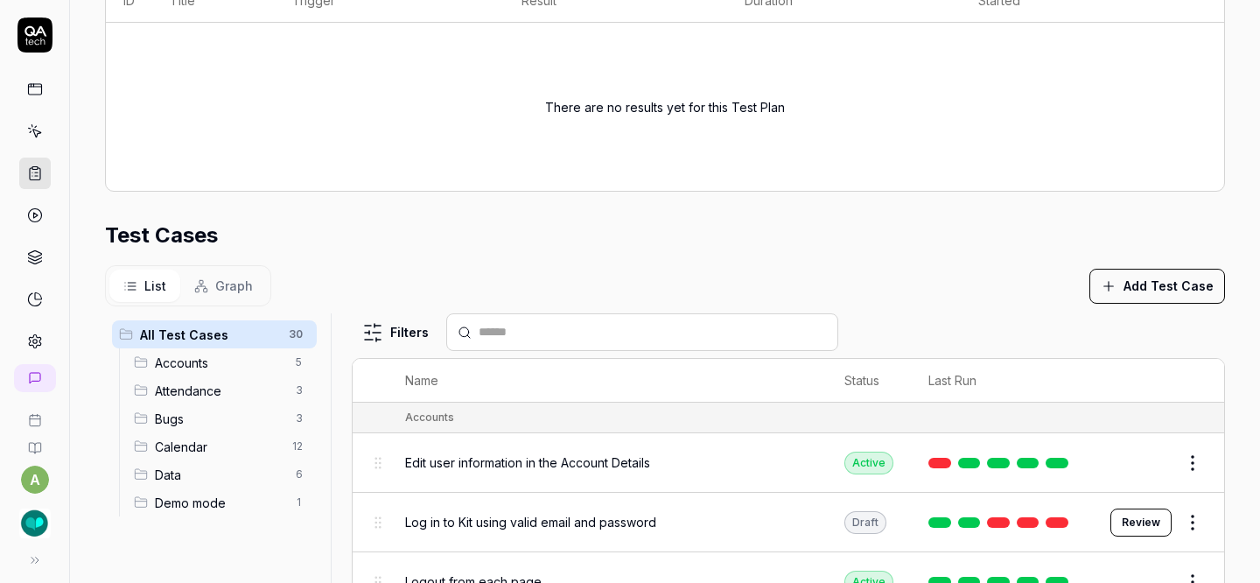
scroll to position [411, 0]
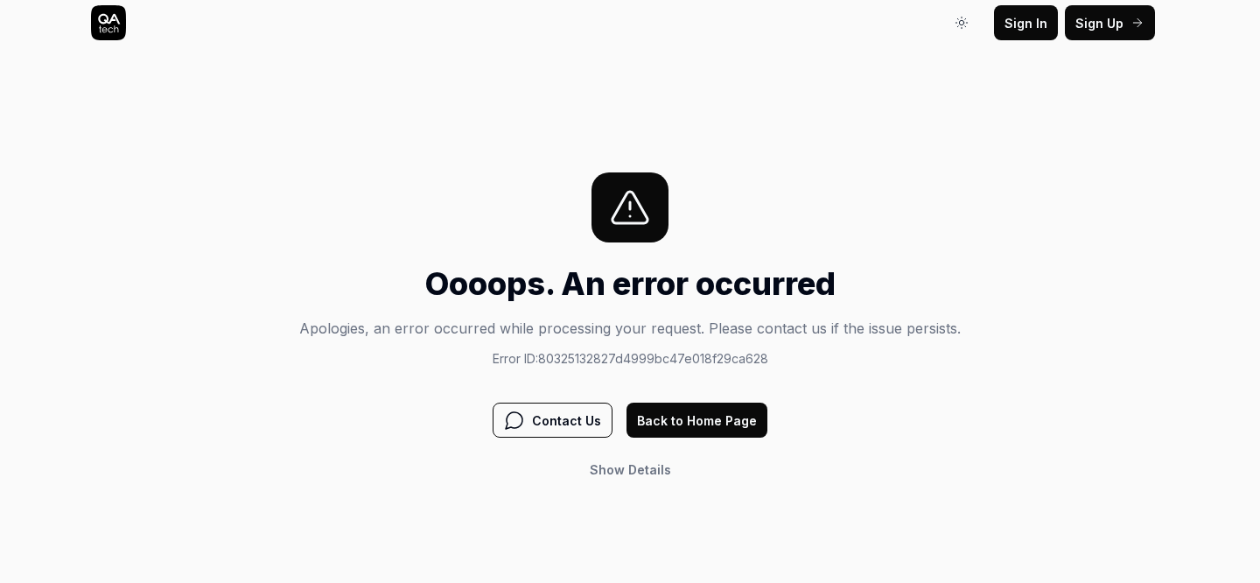
click at [690, 429] on button "Back to Home Page" at bounding box center [696, 419] width 141 height 35
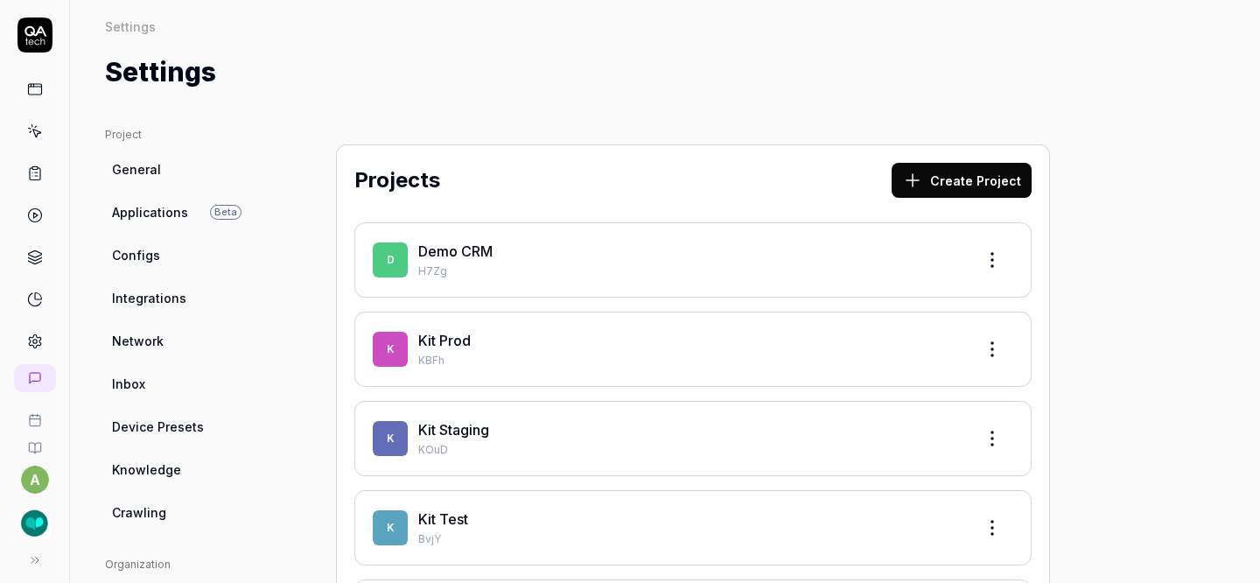
click at [19, 168] on link at bounding box center [34, 172] width 31 height 31
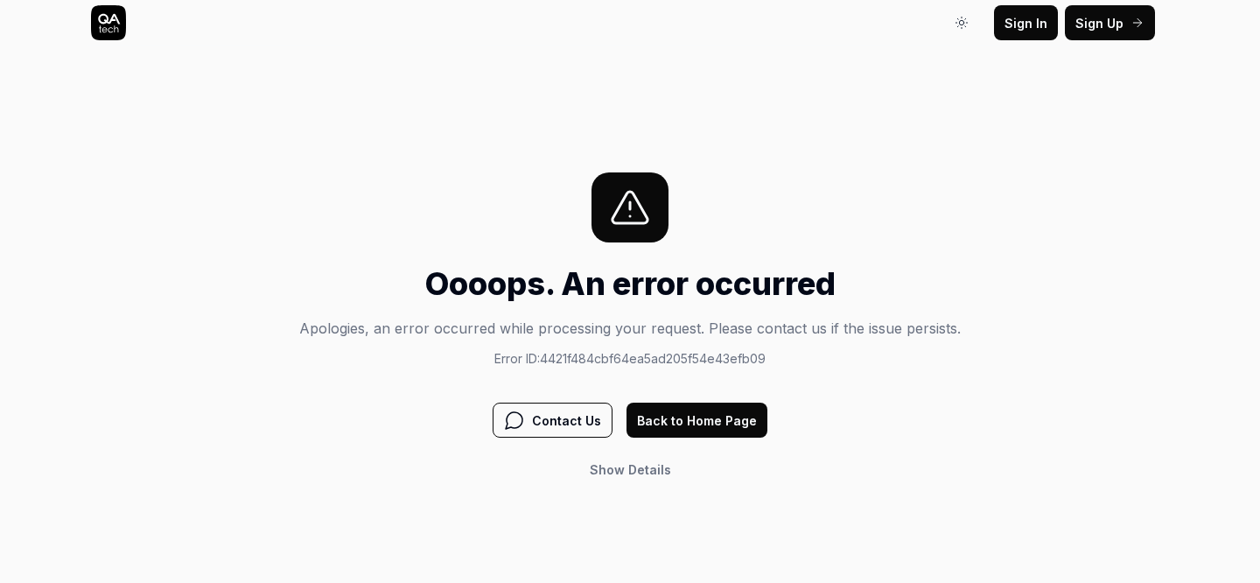
click at [694, 421] on button "Back to Home Page" at bounding box center [696, 419] width 141 height 35
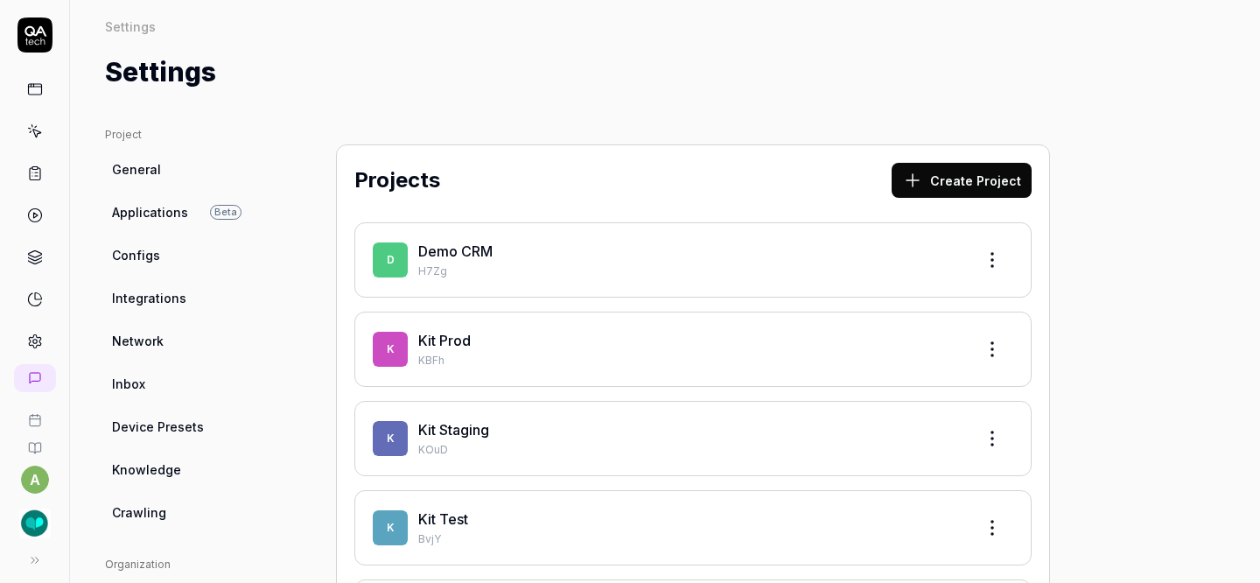
click at [455, 435] on link "Kit Staging" at bounding box center [453, 429] width 71 height 17
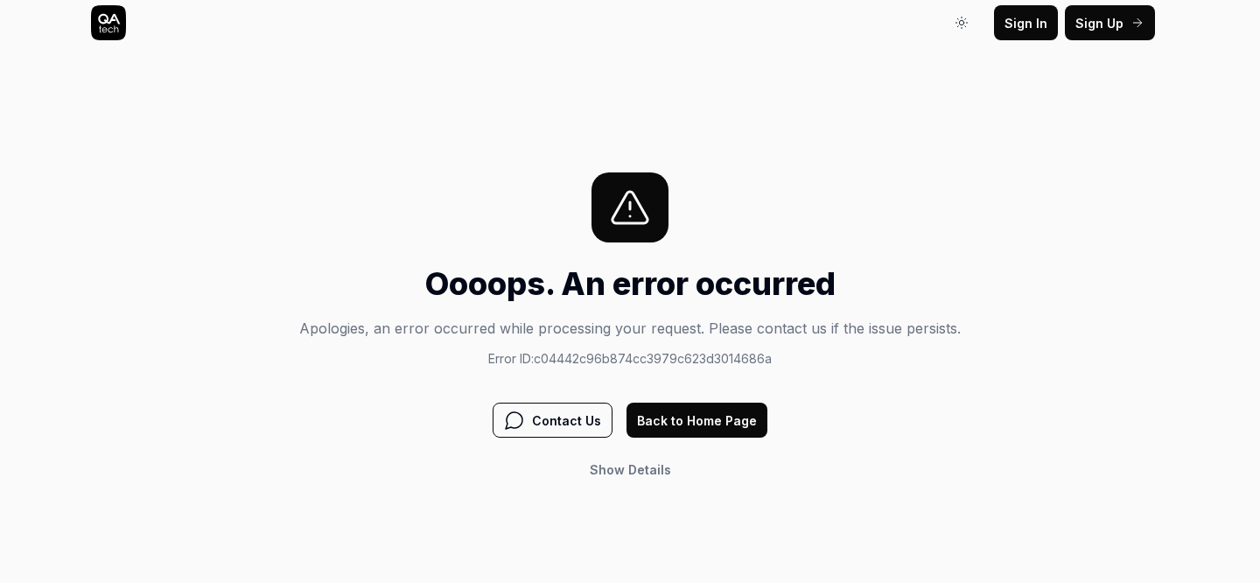
click at [1004, 24] on button "Sign In" at bounding box center [1026, 22] width 64 height 35
click at [708, 422] on button "Back to Home Page" at bounding box center [696, 419] width 141 height 35
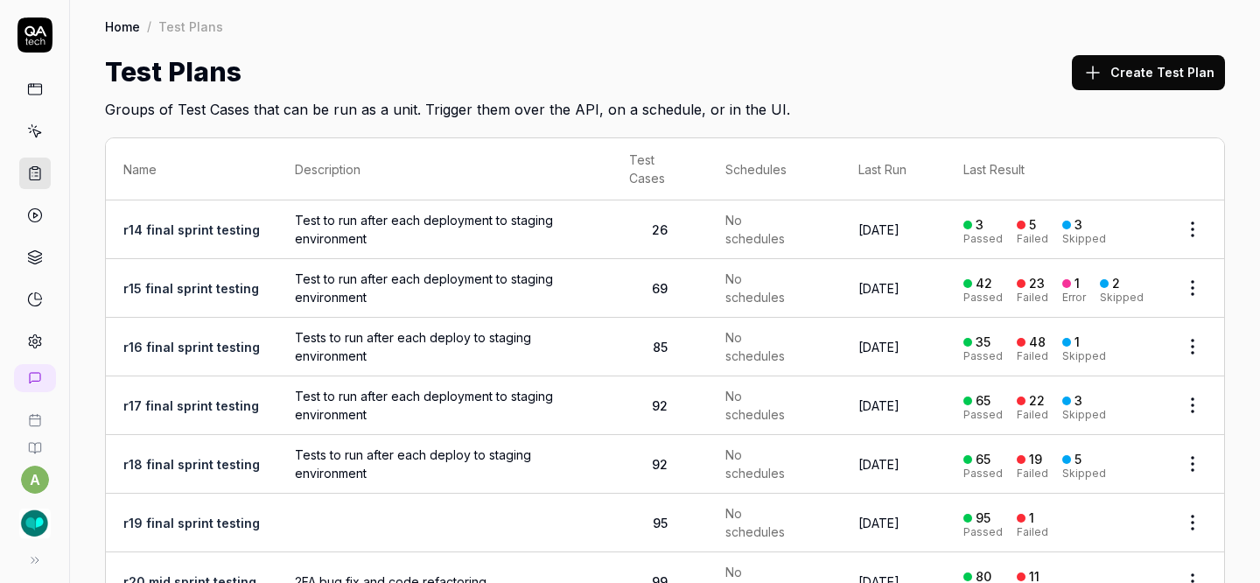
scroll to position [175, 0]
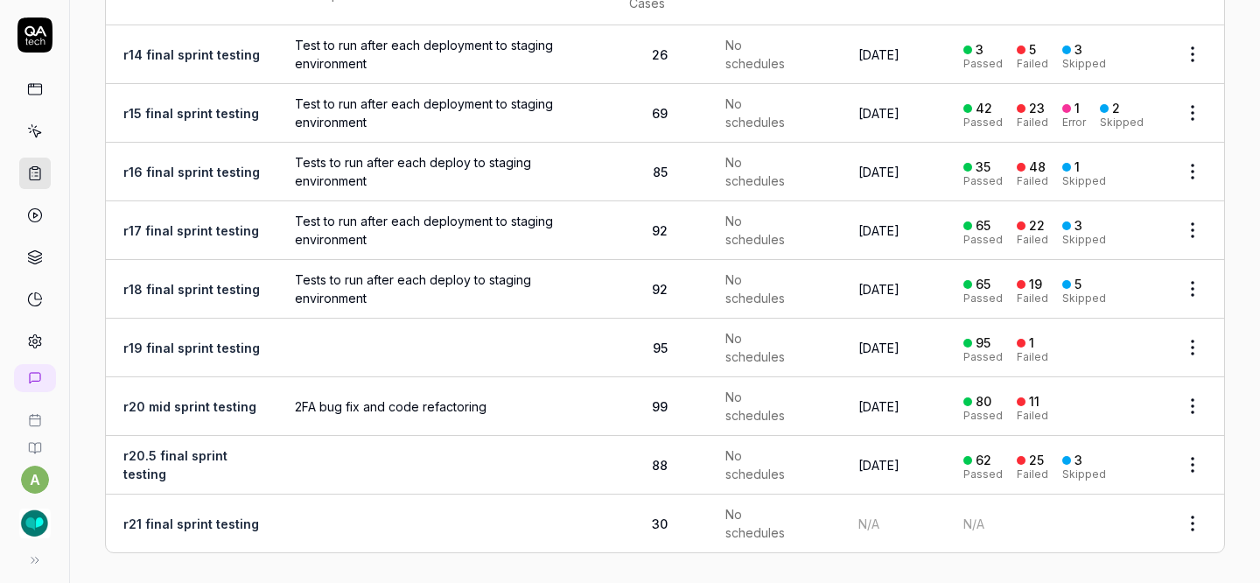
click at [220, 519] on link "r21 final sprint testing" at bounding box center [191, 523] width 136 height 15
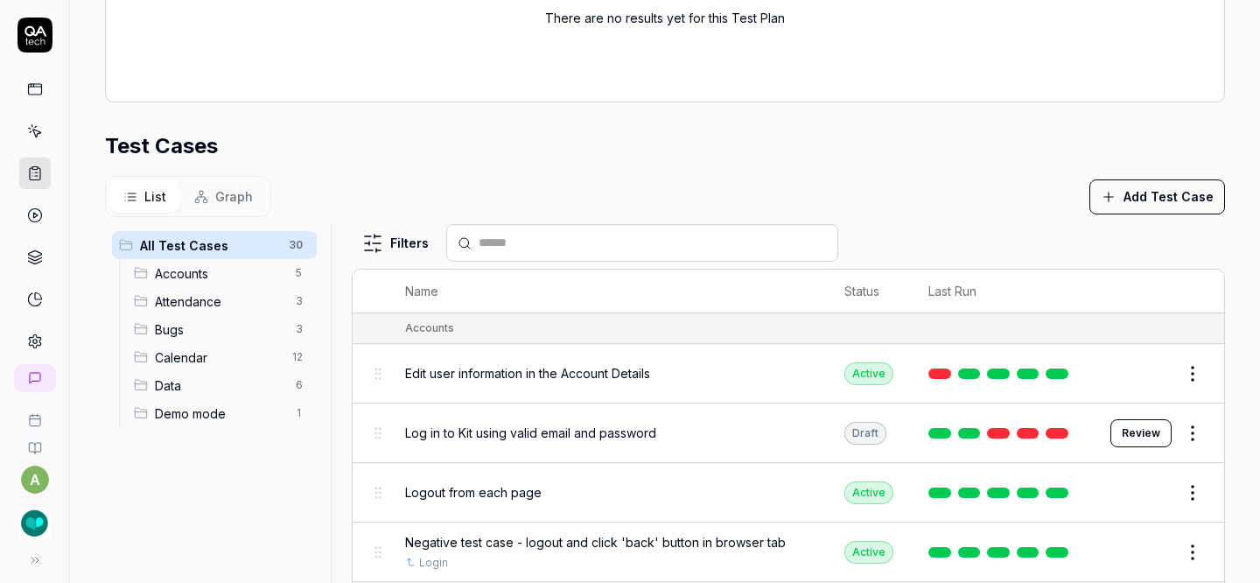
scroll to position [615, 0]
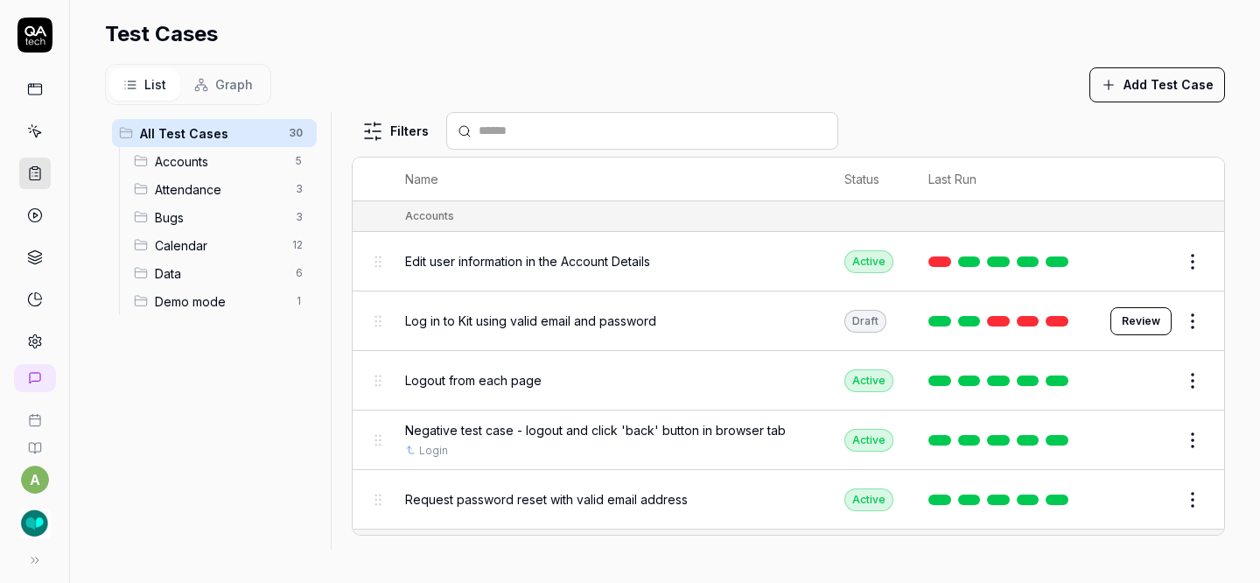
click at [1159, 311] on html "**********" at bounding box center [630, 291] width 1260 height 583
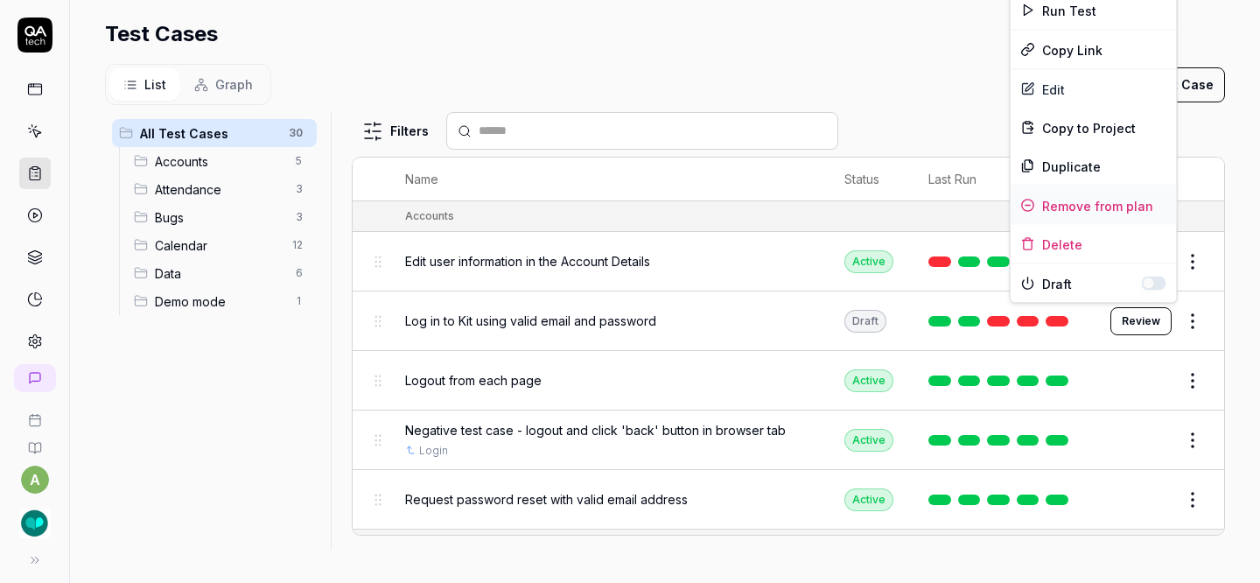
click at [1070, 195] on div "Remove from plan" at bounding box center [1093, 205] width 166 height 38
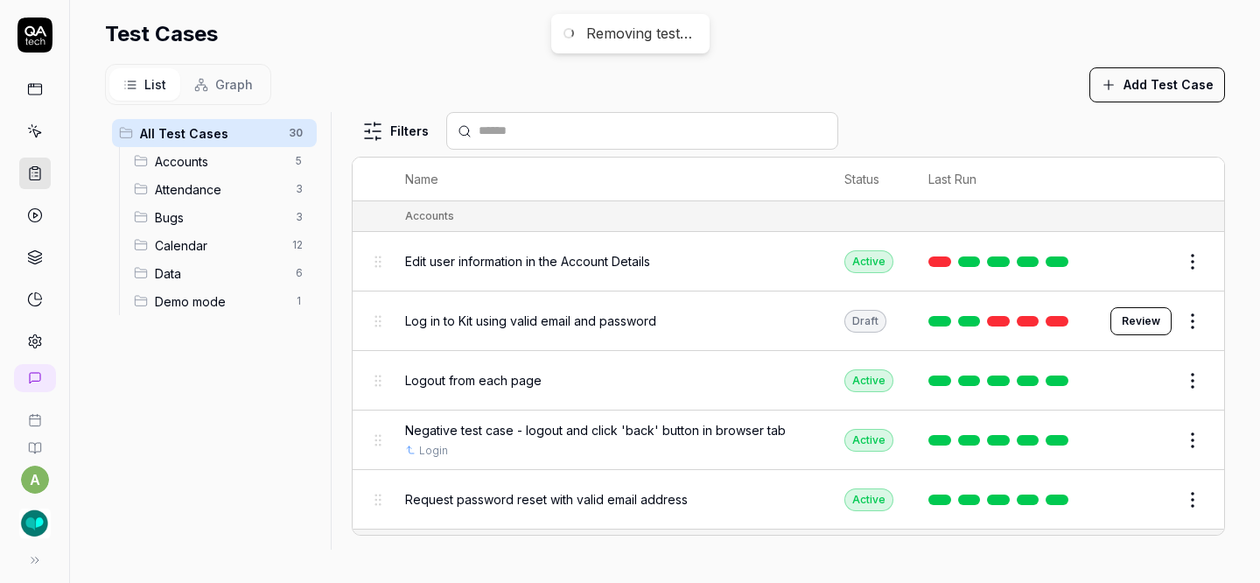
click at [1166, 80] on button "Add Test Case" at bounding box center [1157, 84] width 136 height 35
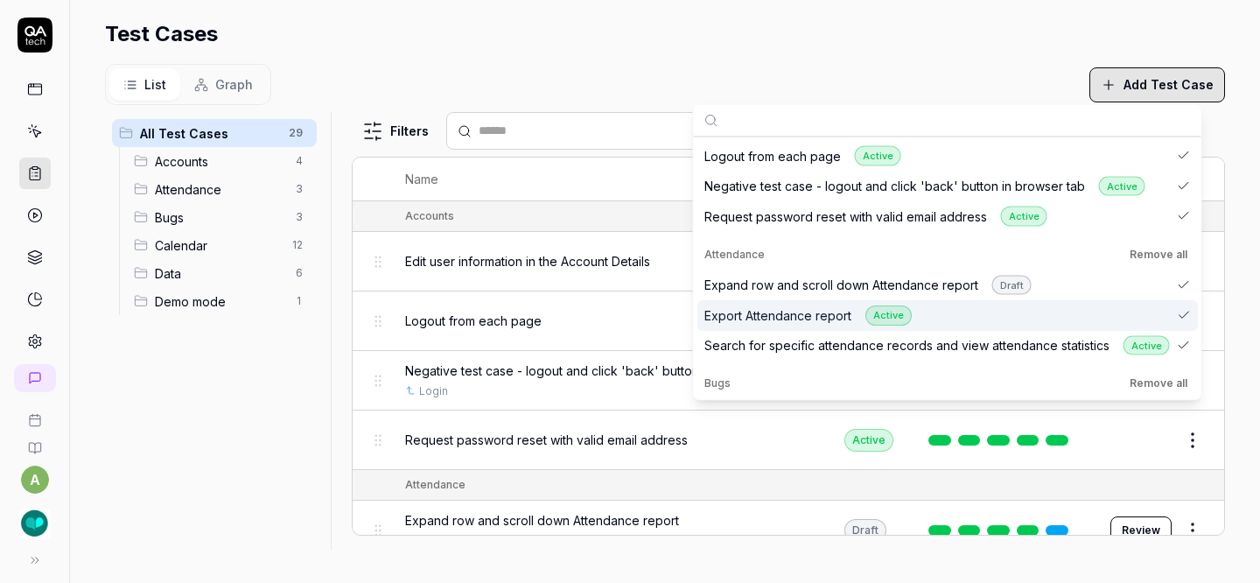
scroll to position [96, 0]
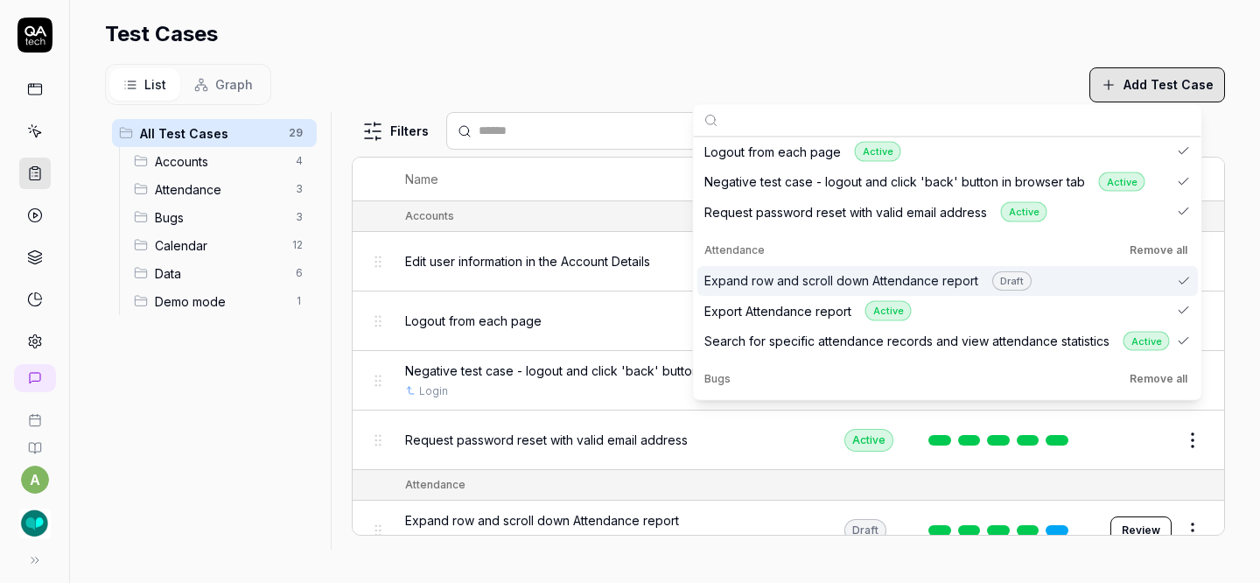
click at [1106, 276] on div "Expand row and scroll down Attendance report Draft" at bounding box center [947, 280] width 500 height 31
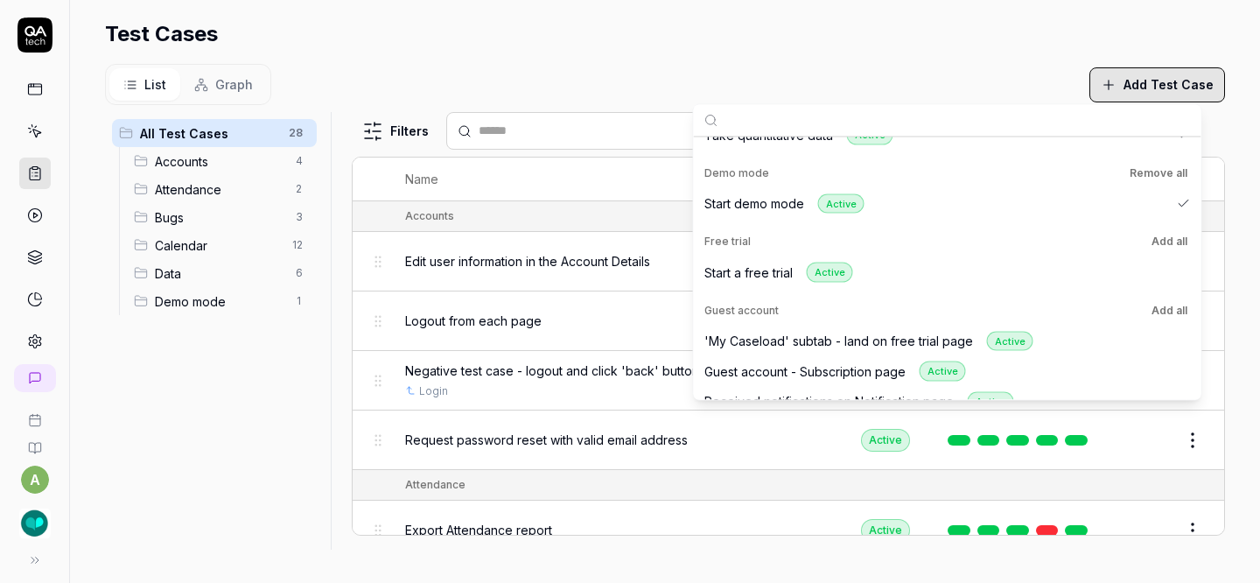
scroll to position [1050, 0]
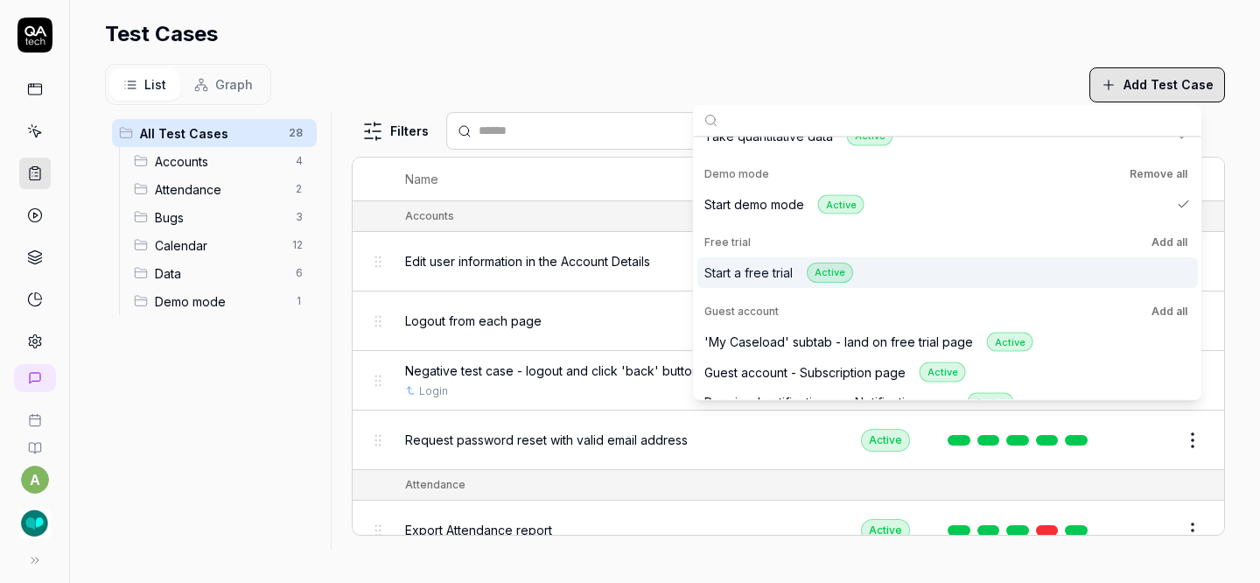
click at [1112, 273] on div "Start a free trial Active" at bounding box center [947, 273] width 500 height 31
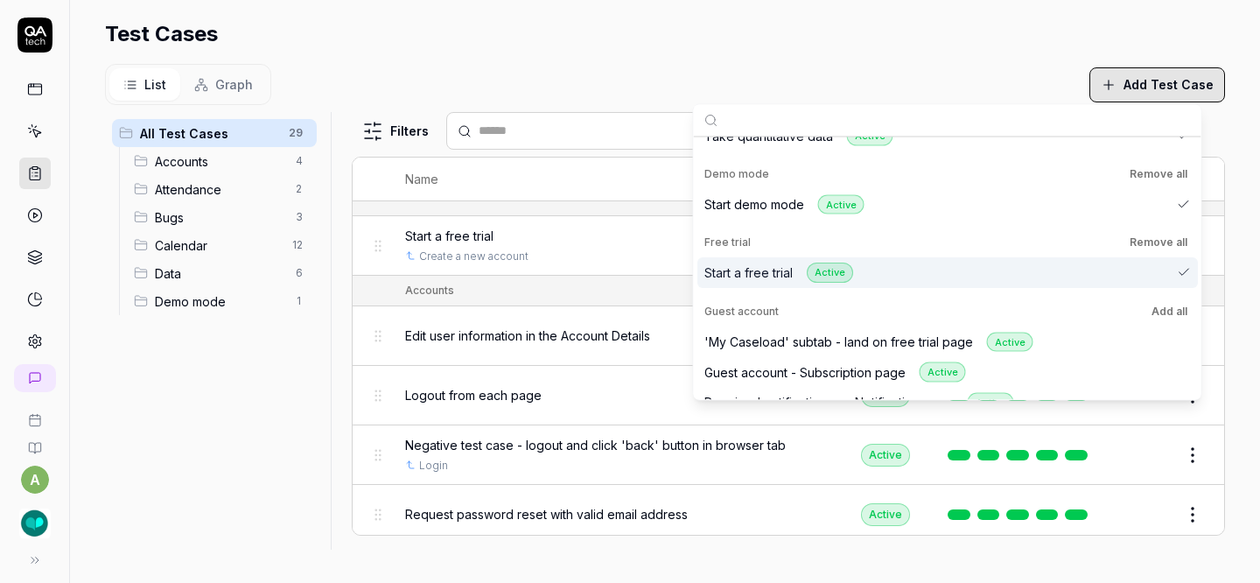
click at [1073, 276] on div "Start a free trial Active" at bounding box center [947, 273] width 500 height 31
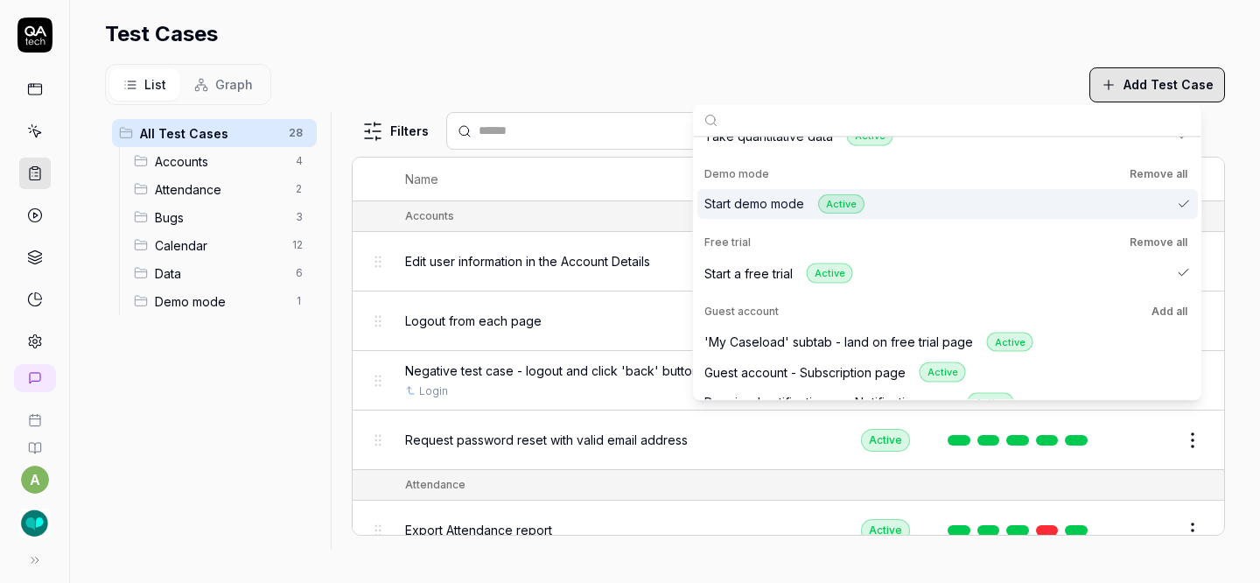
click at [1110, 204] on div "Start demo mode Active" at bounding box center [947, 204] width 500 height 31
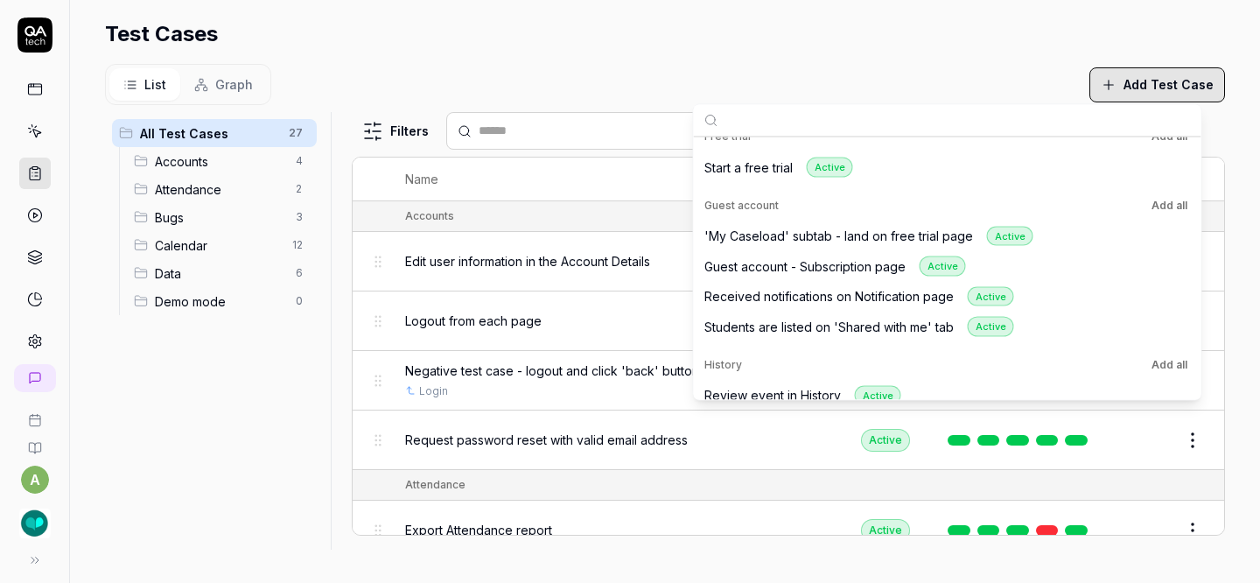
scroll to position [1155, 0]
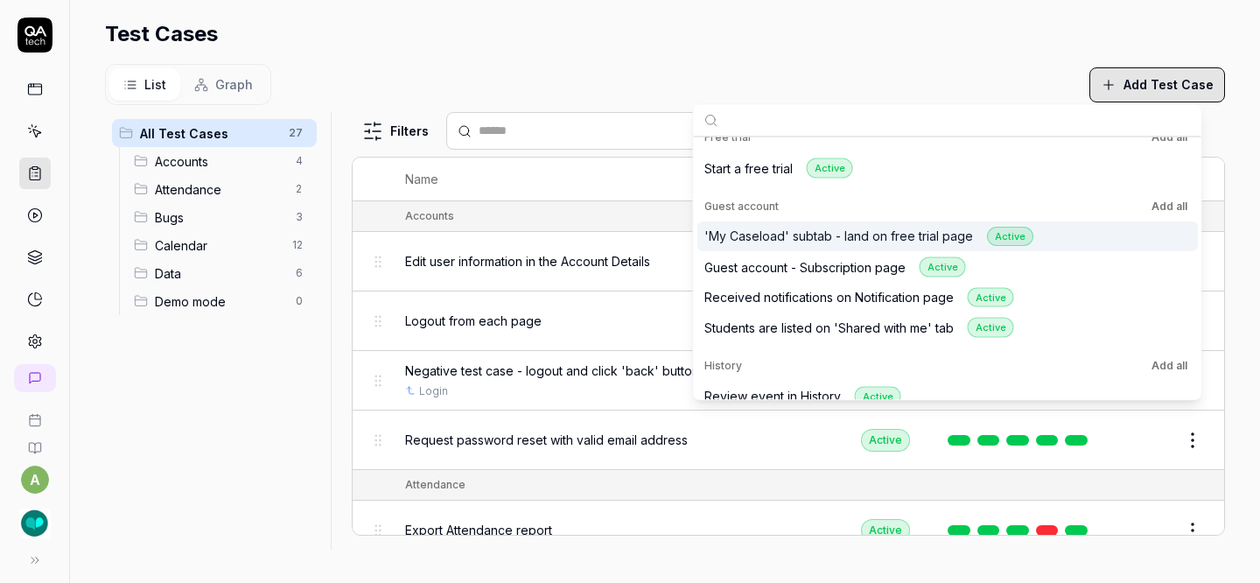
click at [1177, 207] on button "Add all" at bounding box center [1169, 205] width 43 height 21
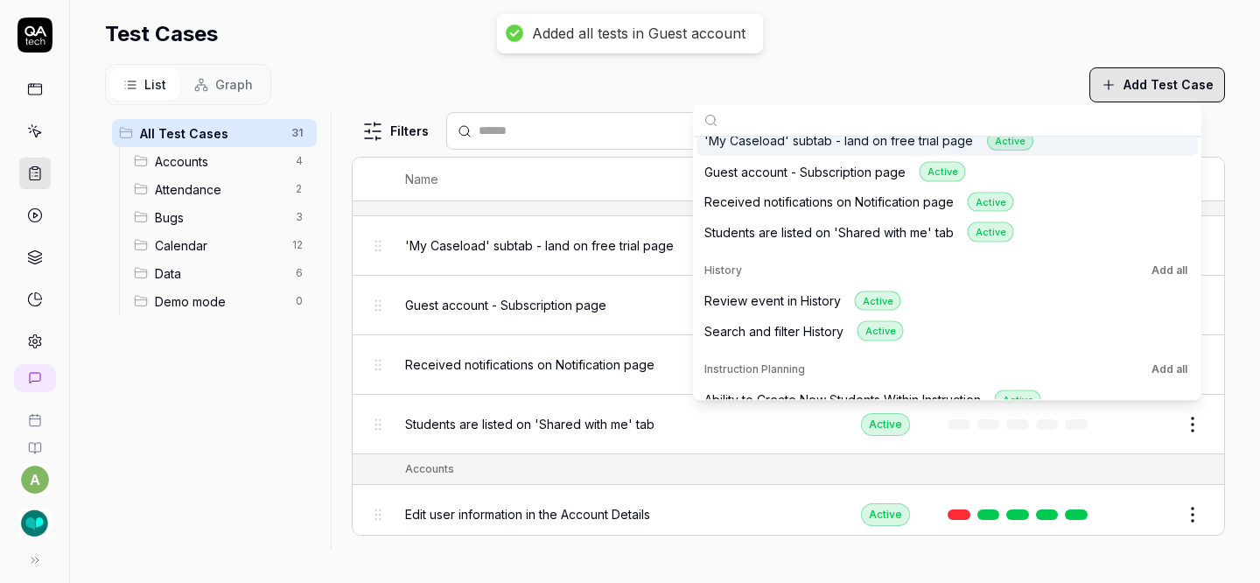
scroll to position [1315, 0]
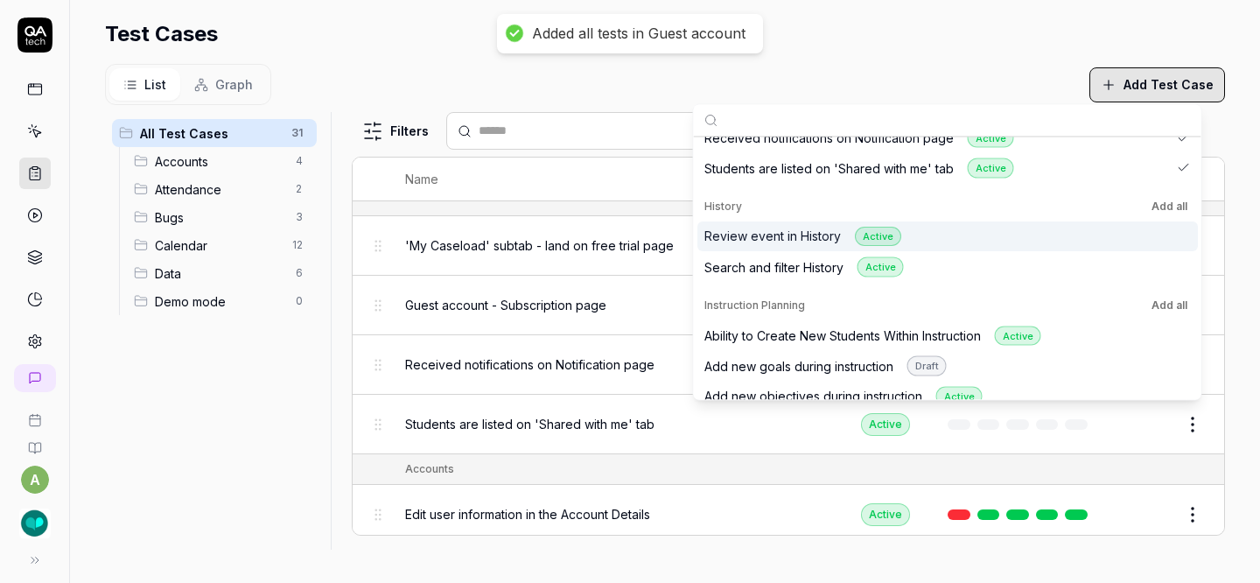
click at [1151, 205] on button "Add all" at bounding box center [1169, 205] width 43 height 21
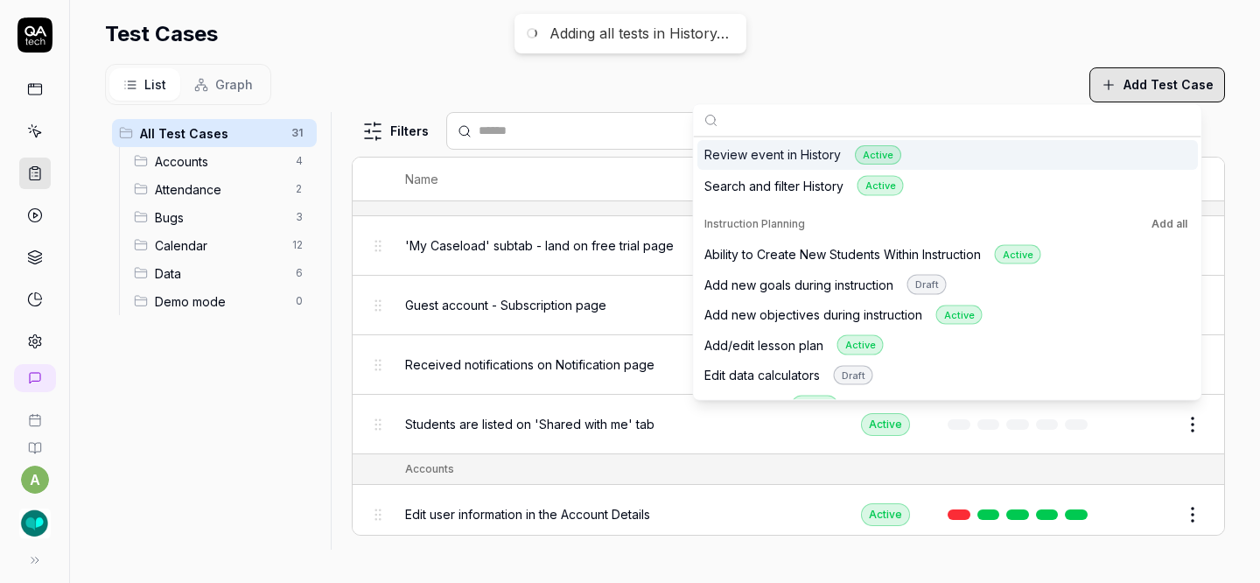
scroll to position [1407, 0]
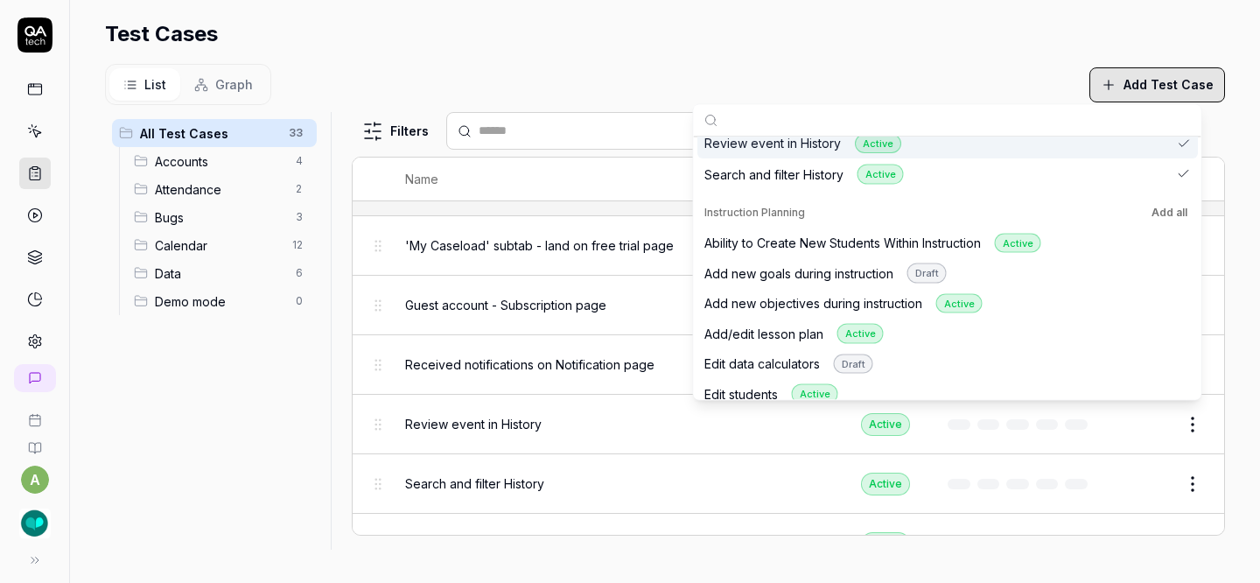
click at [1152, 209] on button "Add all" at bounding box center [1169, 211] width 43 height 21
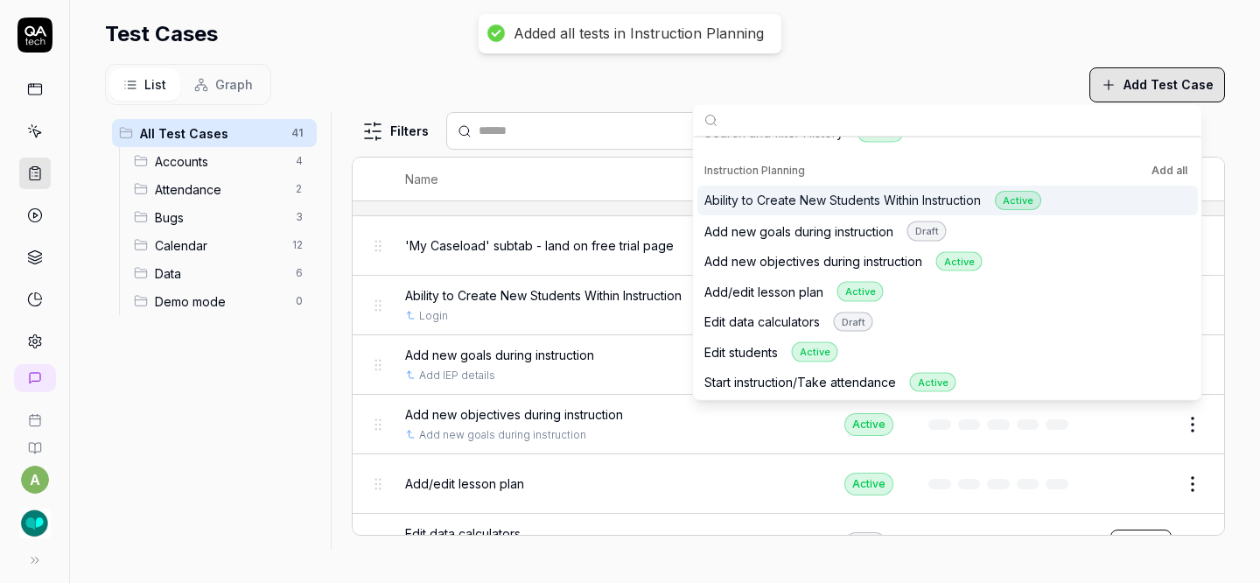
scroll to position [1508, 0]
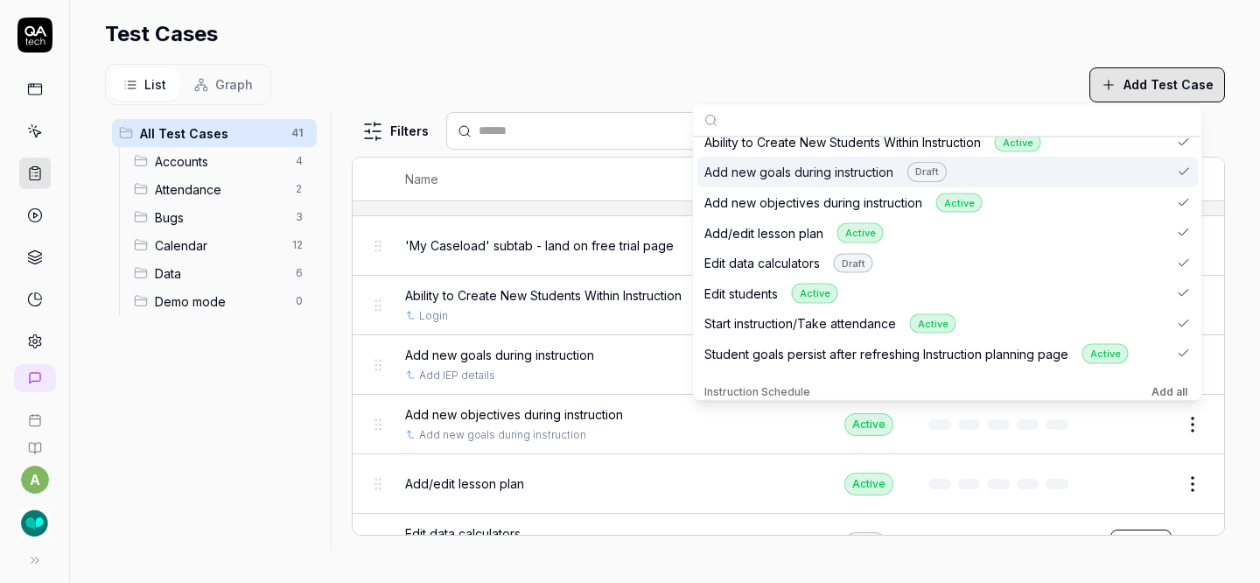
click at [1073, 171] on div "Add new goals during instruction Draft" at bounding box center [947, 172] width 500 height 31
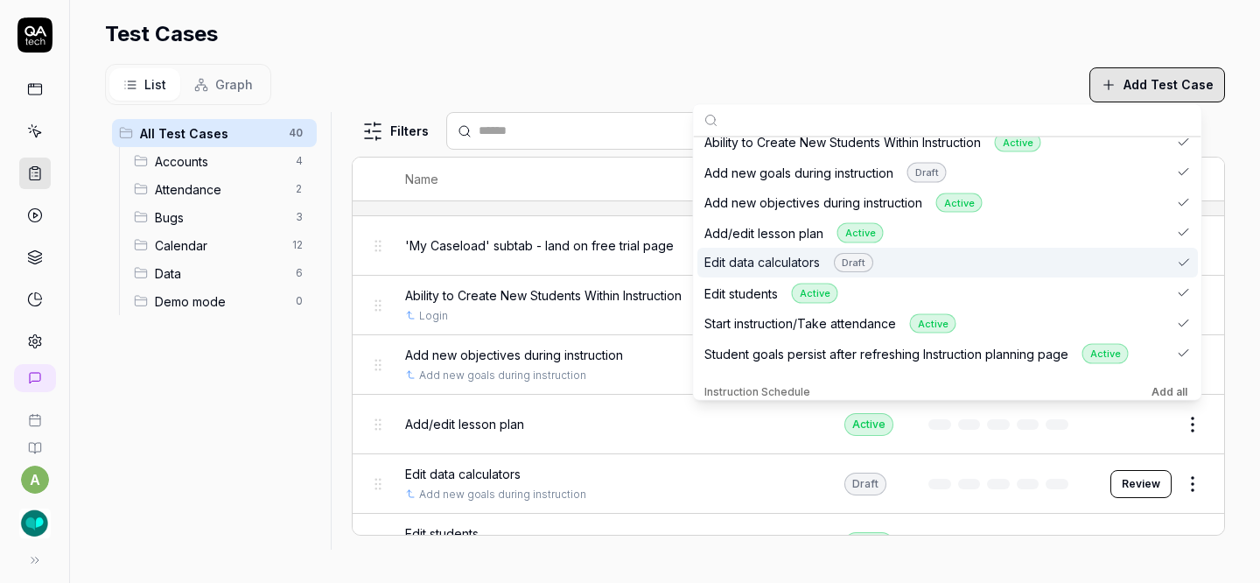
click at [1063, 259] on div "Edit data calculators Draft" at bounding box center [947, 263] width 500 height 31
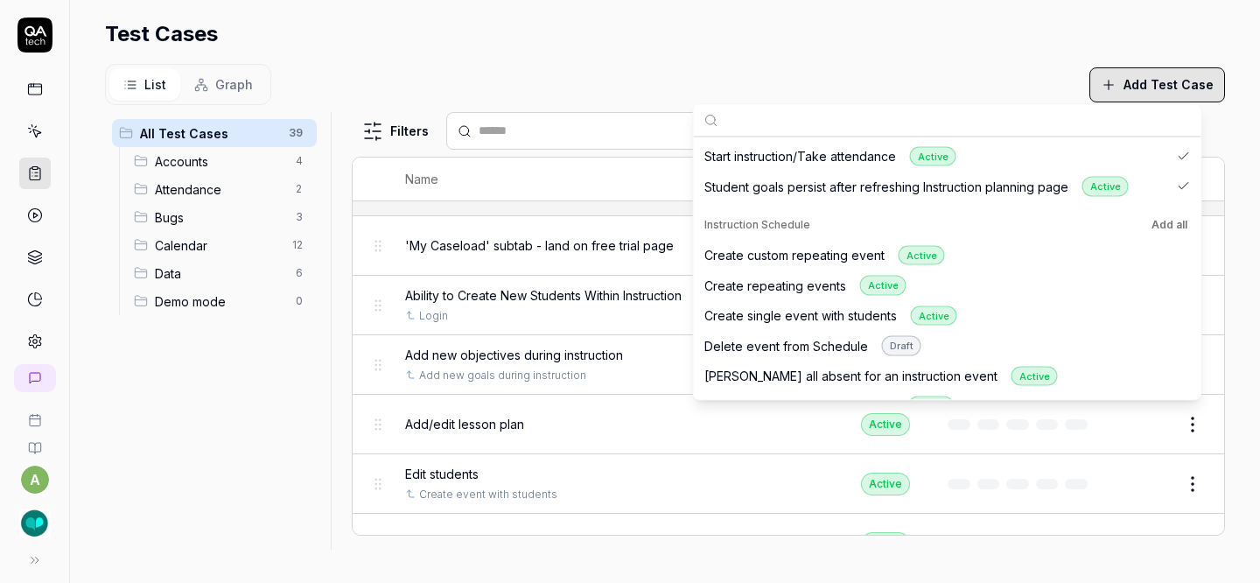
scroll to position [1689, 0]
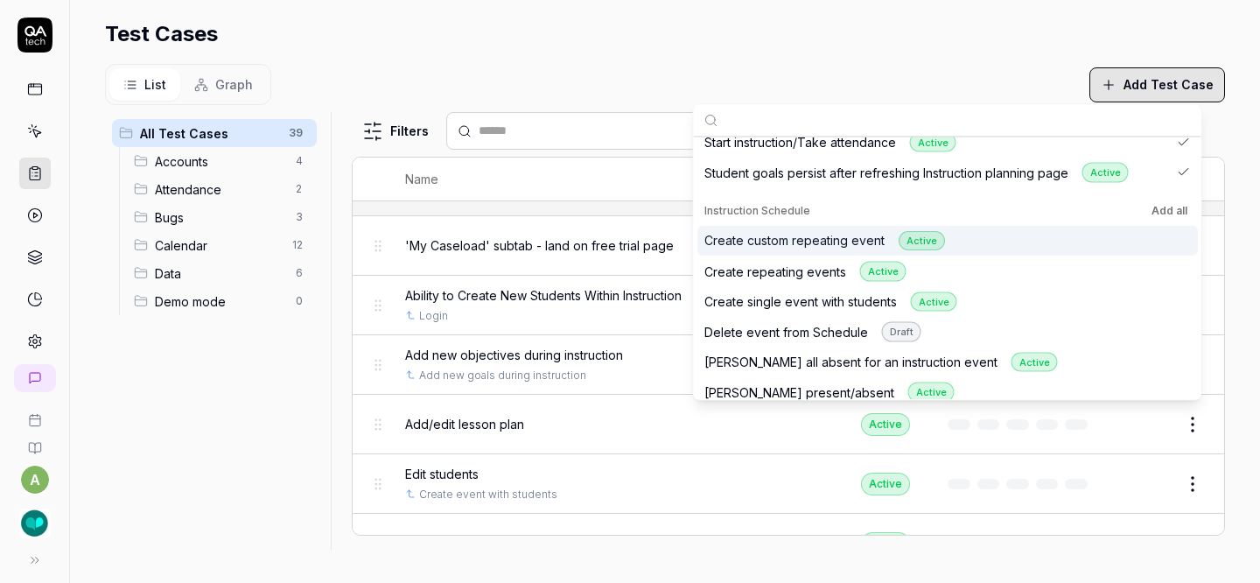
click at [1165, 204] on button "Add all" at bounding box center [1169, 209] width 43 height 21
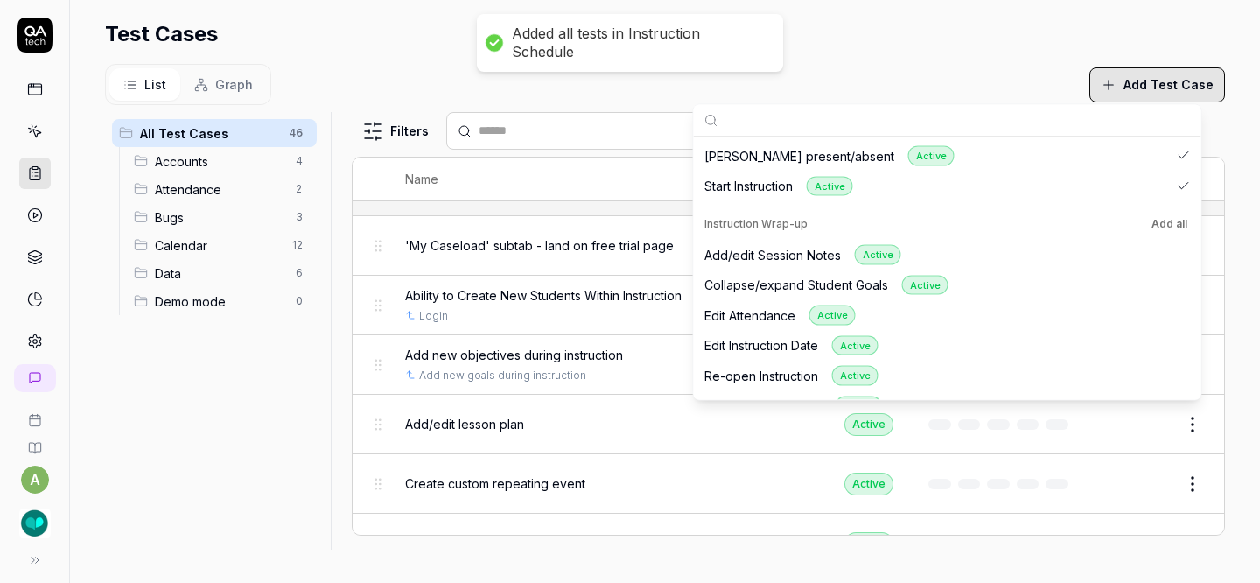
scroll to position [1949, 0]
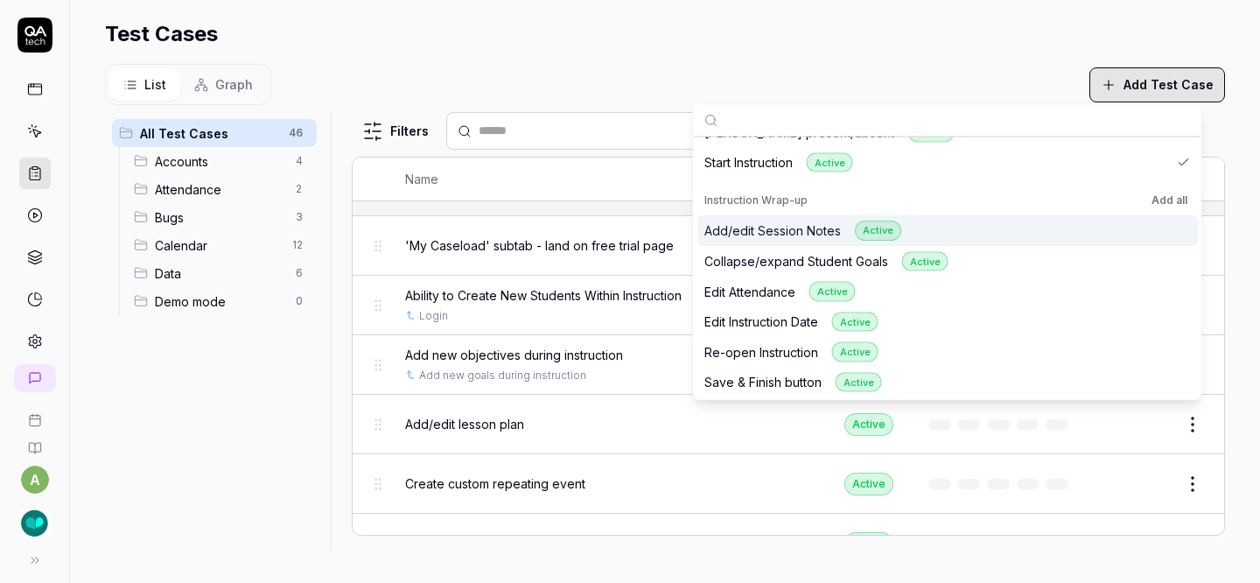
click at [1174, 203] on button "Add all" at bounding box center [1169, 200] width 43 height 21
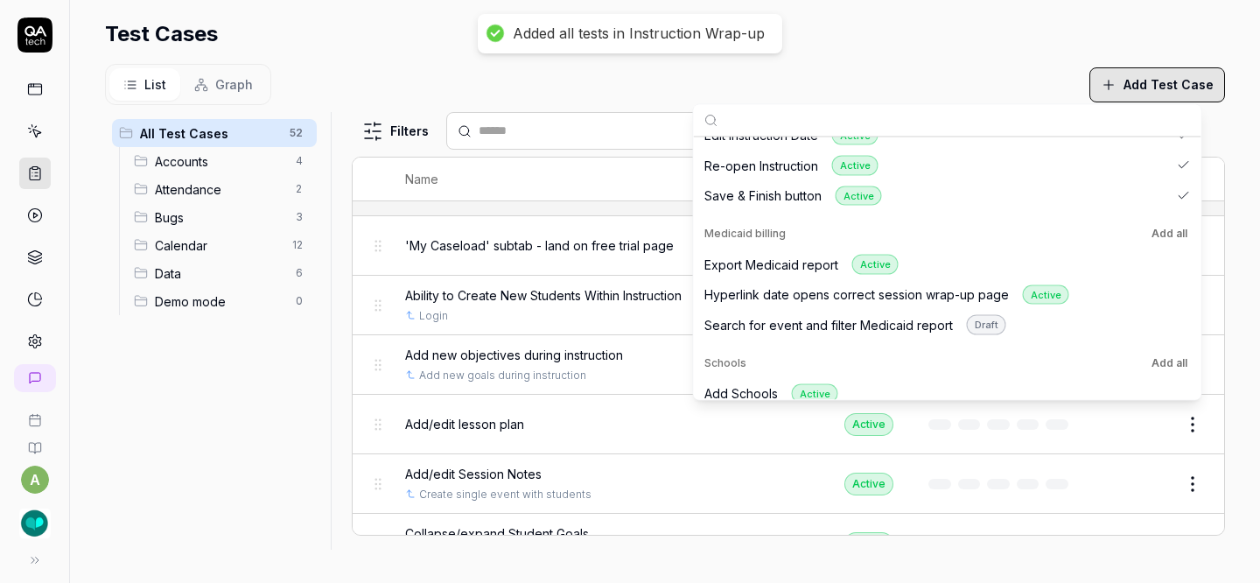
scroll to position [2145, 0]
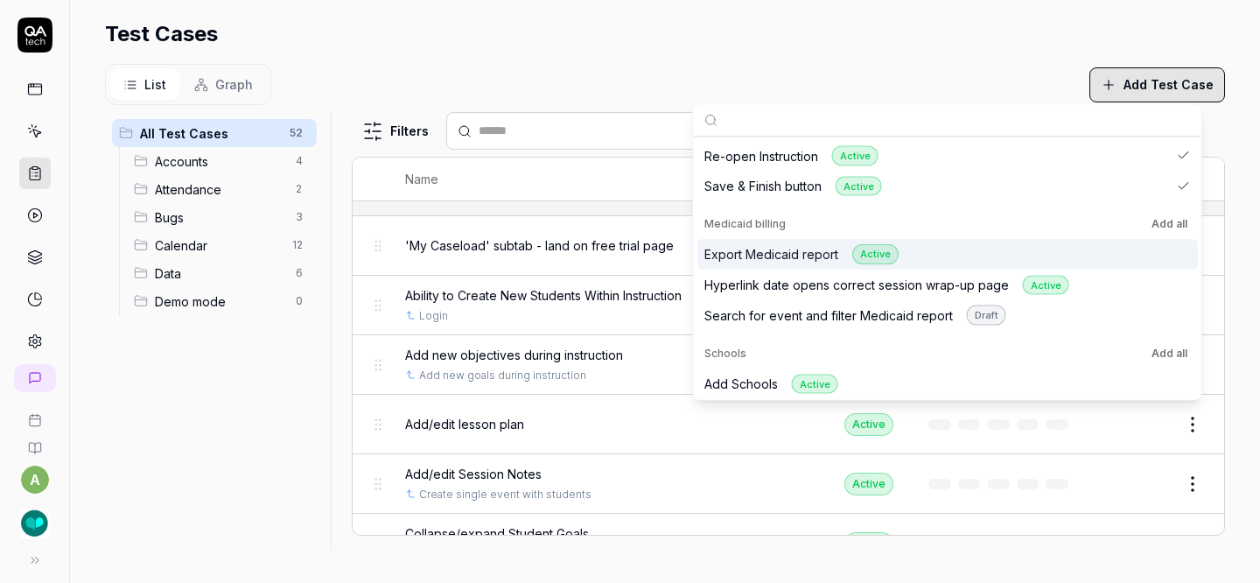
click at [1168, 222] on button "Add all" at bounding box center [1169, 223] width 43 height 21
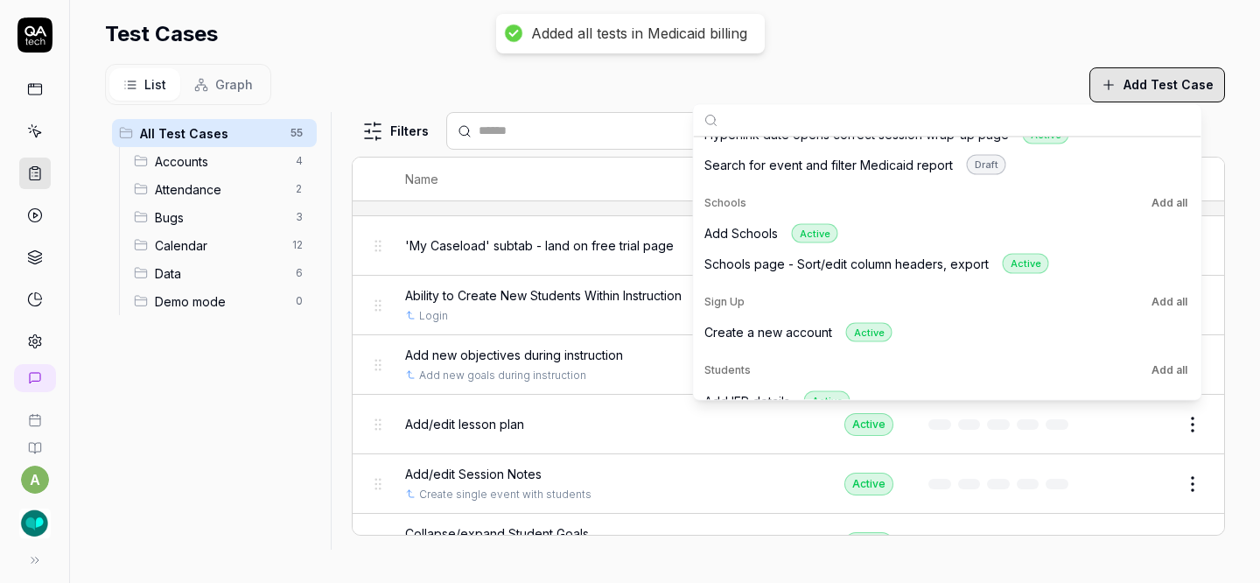
scroll to position [2295, 0]
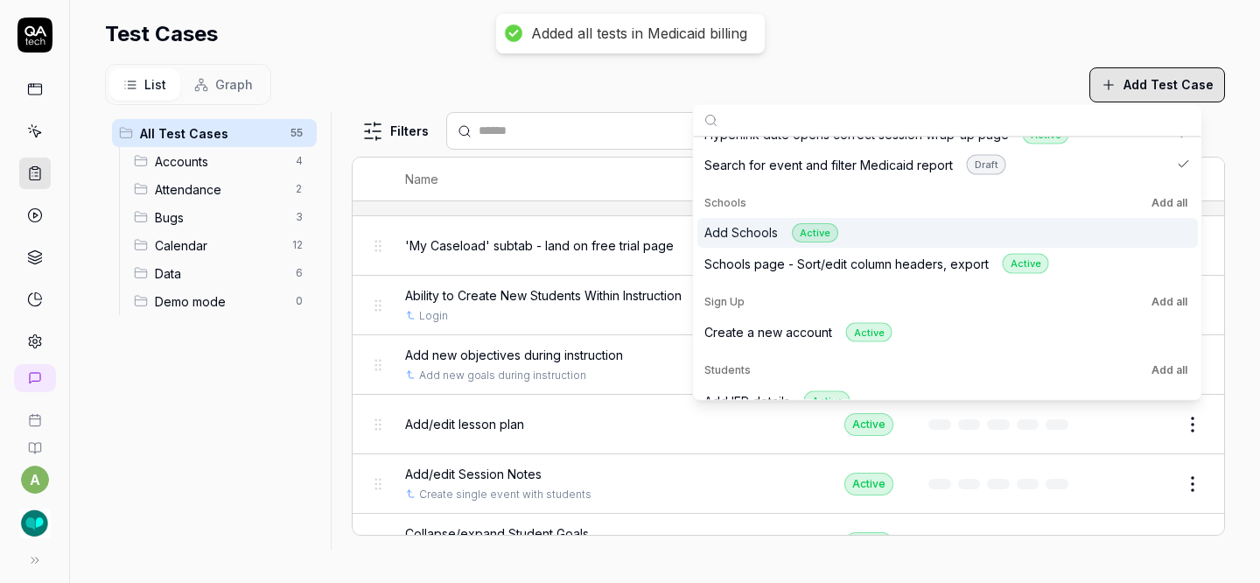
click at [1159, 206] on button "Add all" at bounding box center [1169, 202] width 43 height 21
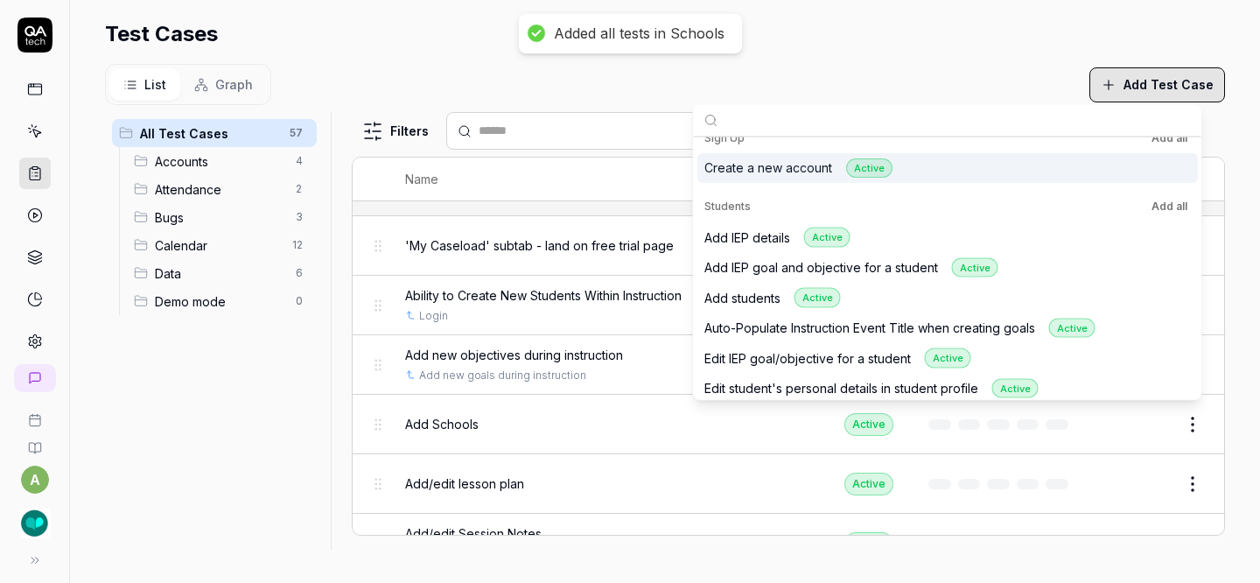
scroll to position [2465, 0]
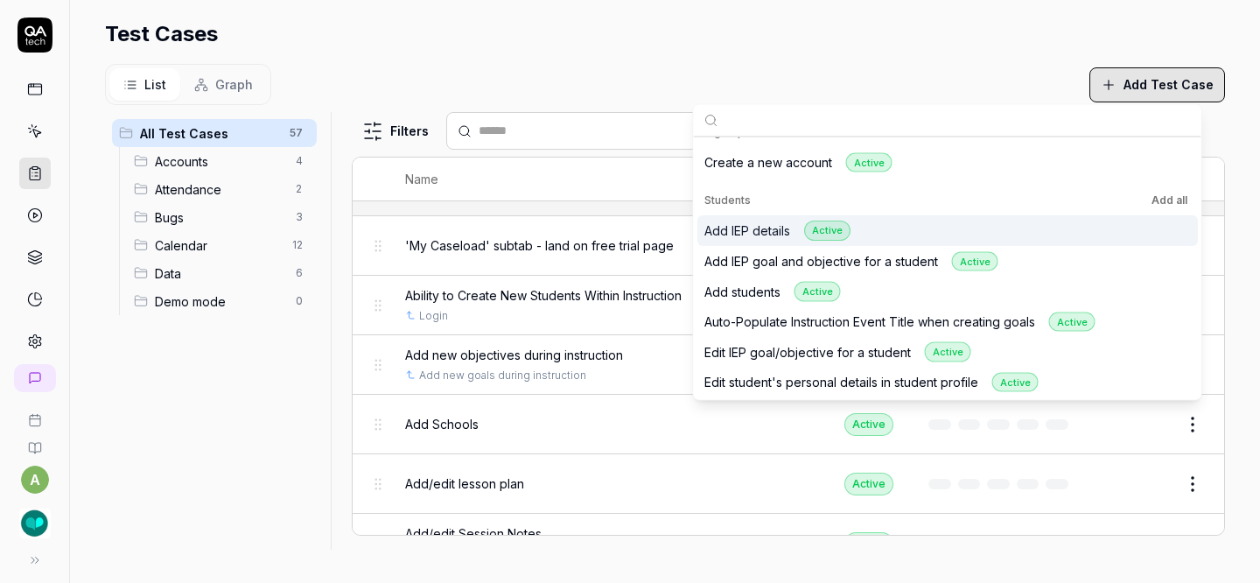
click at [1148, 205] on button "Add all" at bounding box center [1169, 200] width 43 height 21
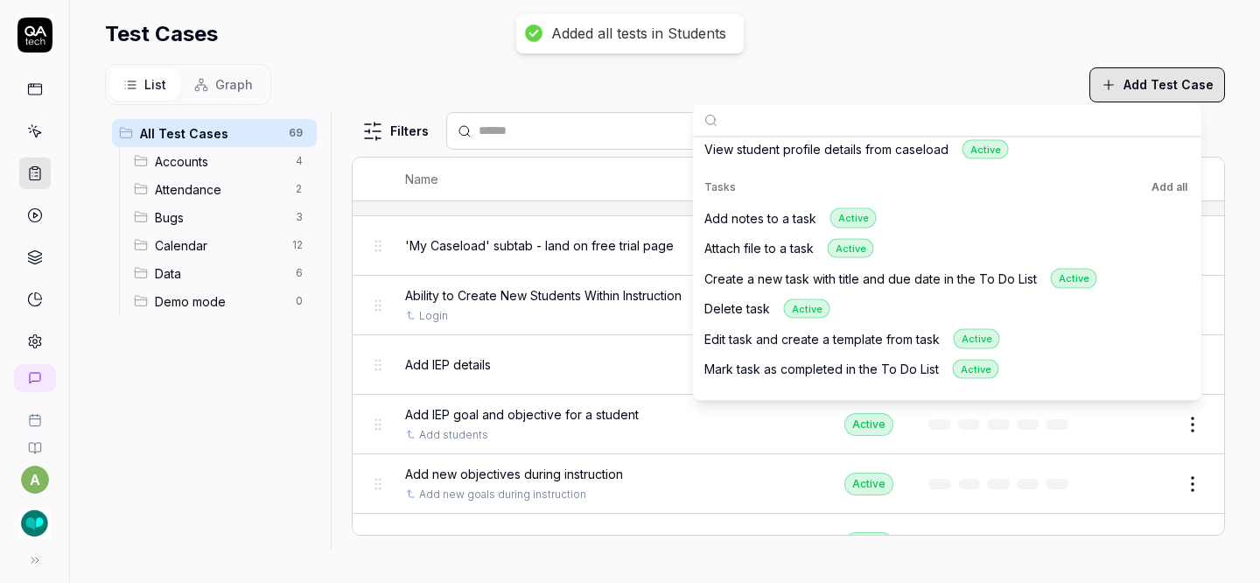
scroll to position [2879, 0]
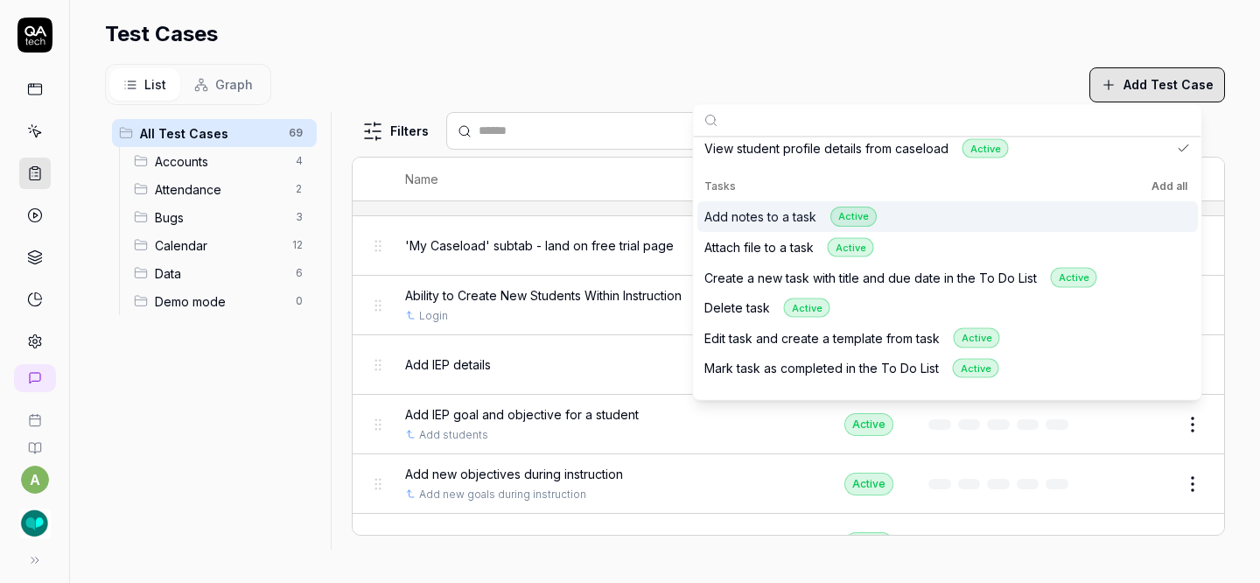
click at [1155, 191] on button "Add all" at bounding box center [1169, 186] width 43 height 21
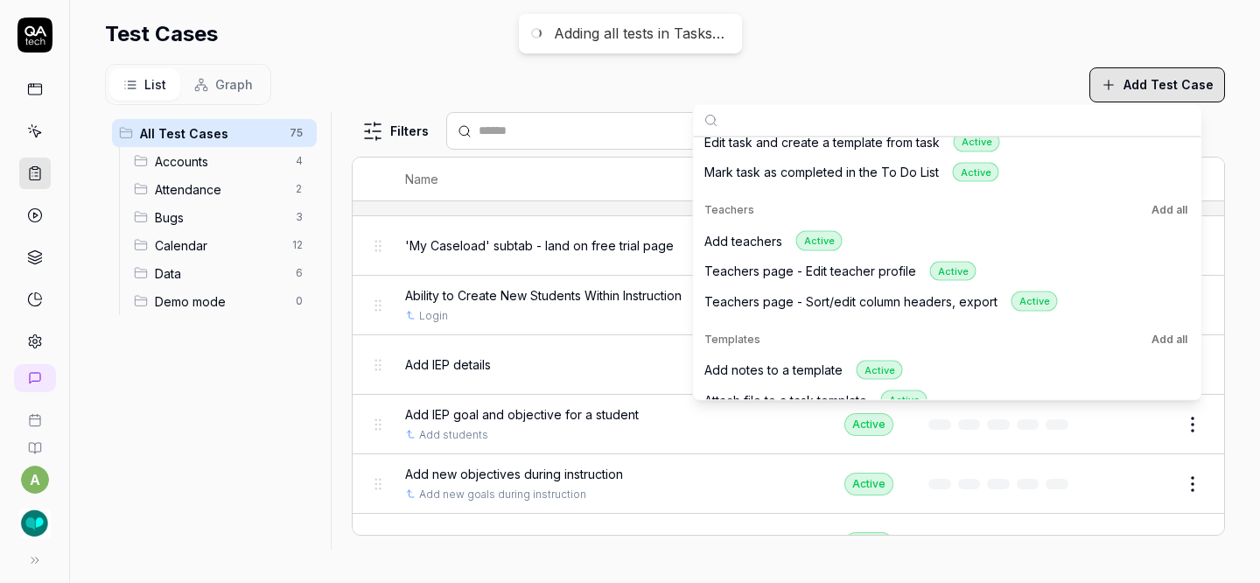
scroll to position [3077, 0]
click at [1160, 199] on button "Add all" at bounding box center [1169, 208] width 43 height 21
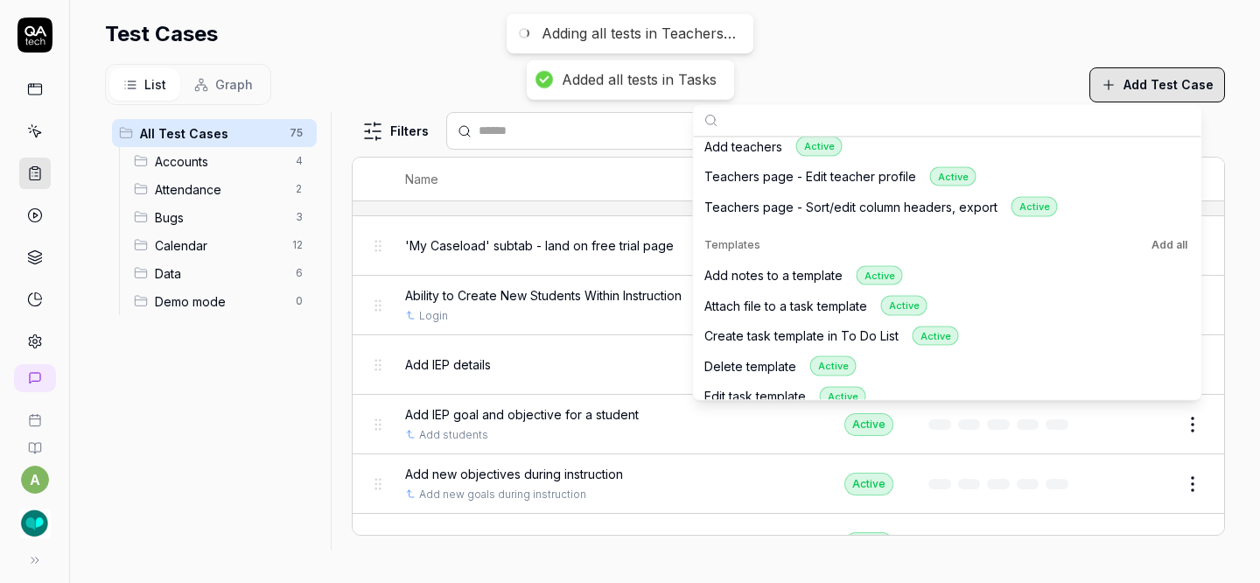
scroll to position [3172, 0]
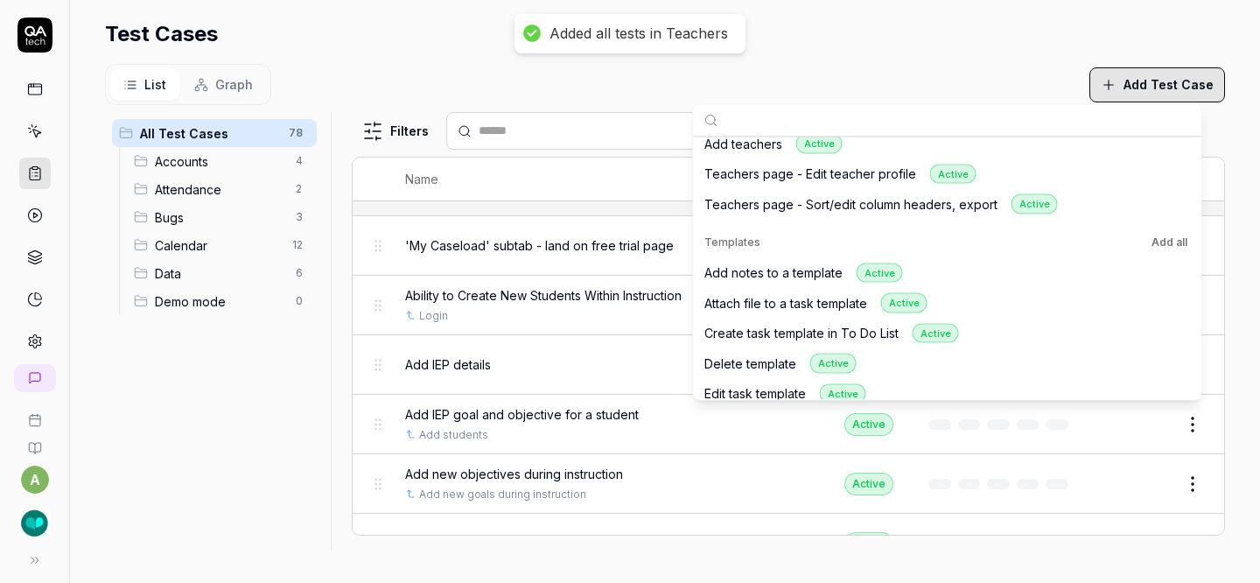
click at [1175, 241] on button "Add all" at bounding box center [1169, 241] width 43 height 21
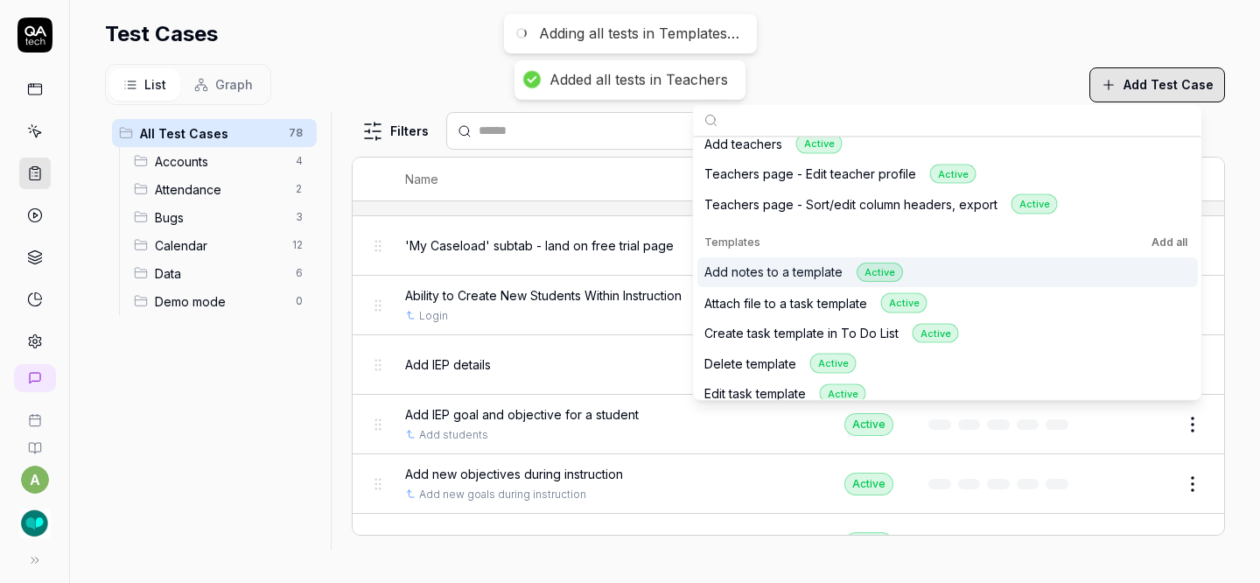
scroll to position [3245, 0]
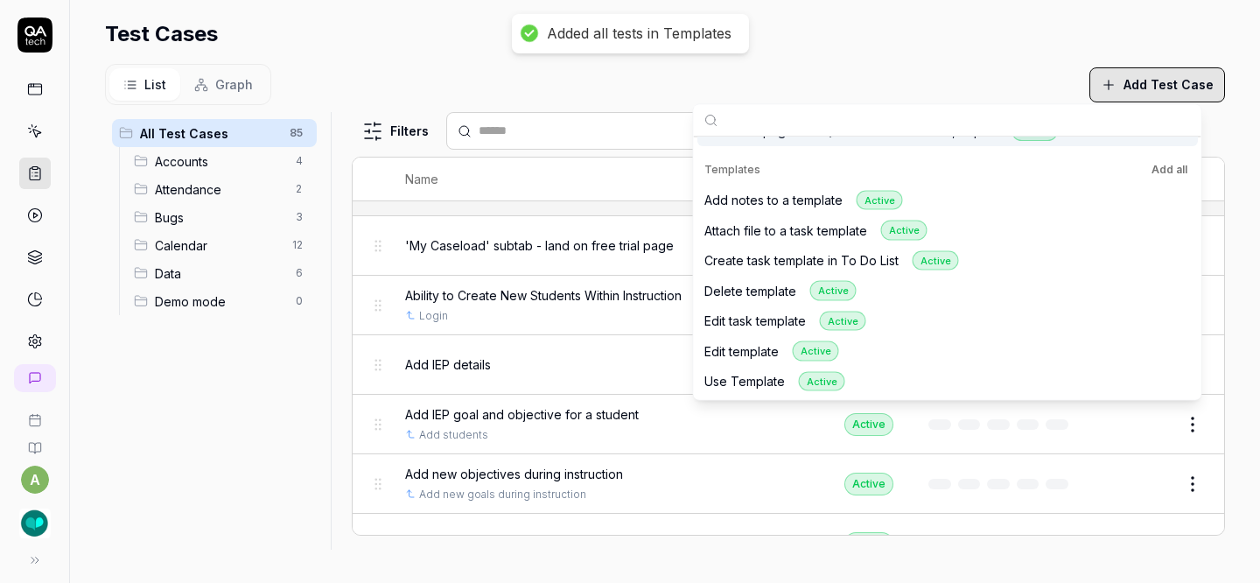
click at [1007, 27] on div "Test Cases" at bounding box center [665, 33] width 1120 height 31
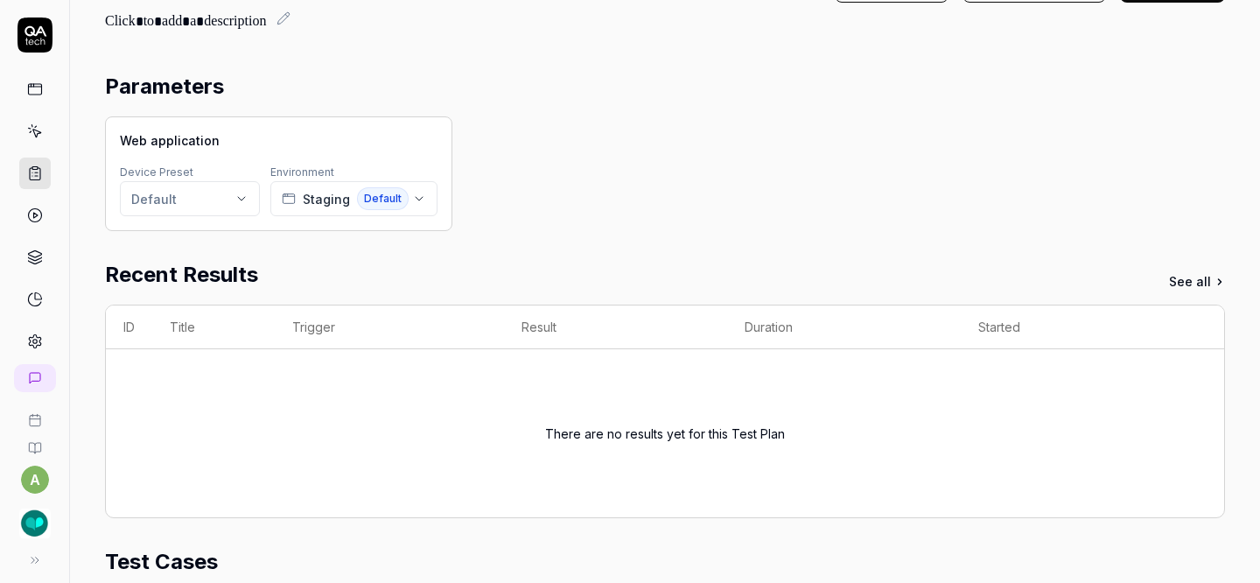
scroll to position [0, 0]
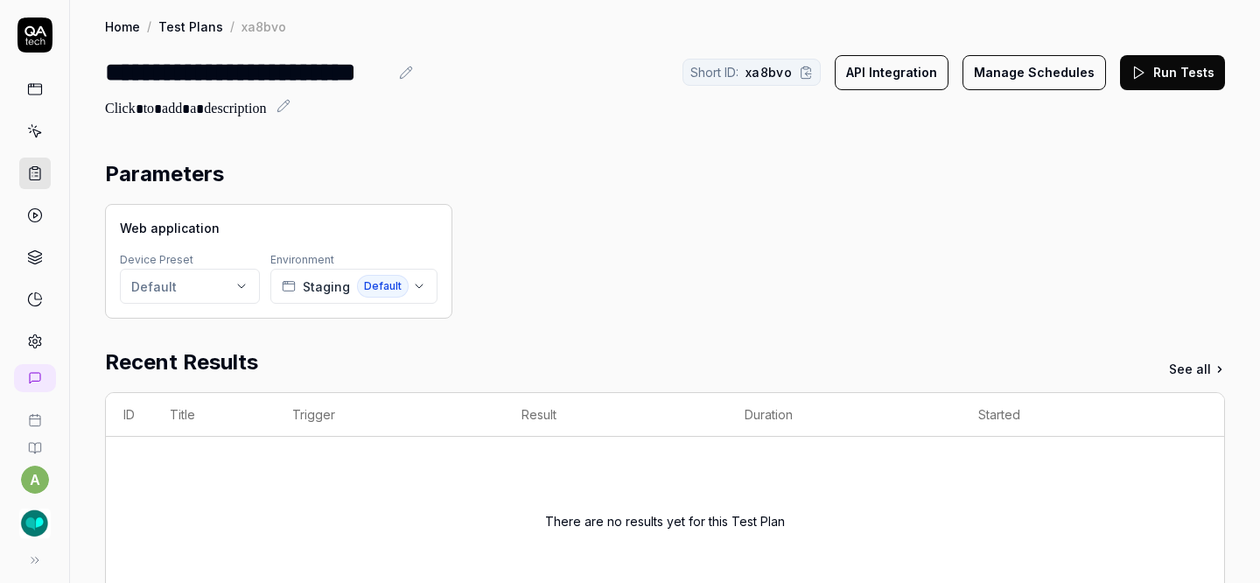
click at [1162, 70] on button "Run Tests" at bounding box center [1172, 72] width 105 height 35
click at [1148, 83] on button "Run Tests" at bounding box center [1172, 72] width 105 height 35
click at [32, 93] on icon at bounding box center [35, 89] width 16 height 16
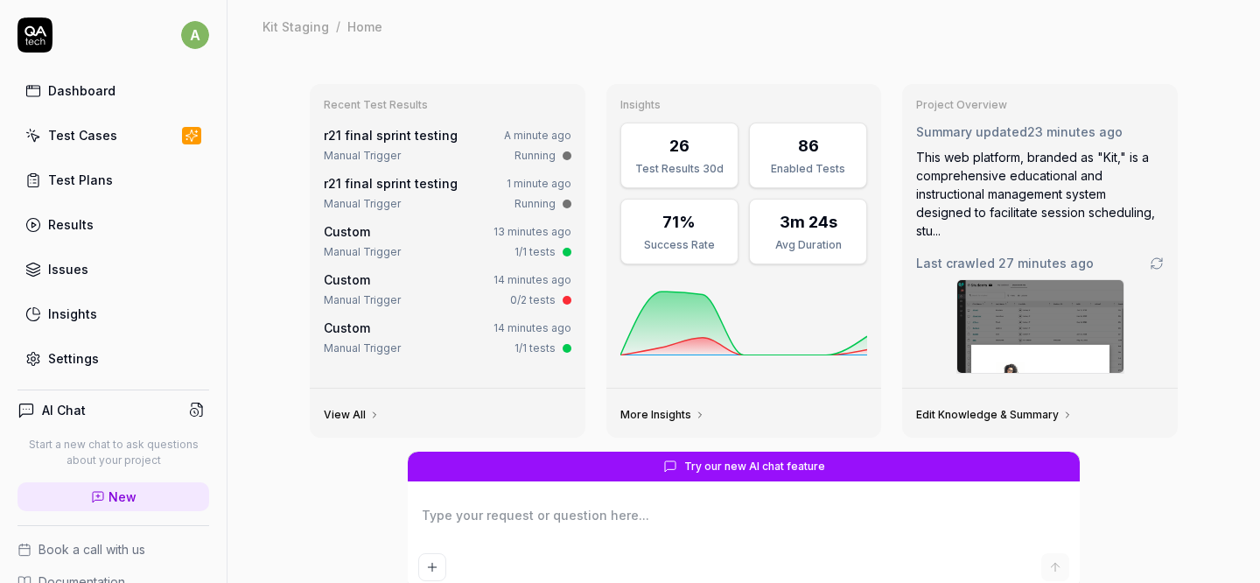
type textarea "*"
click at [498, 135] on div "r21 final sprint testing A minute ago" at bounding box center [448, 135] width 248 height 18
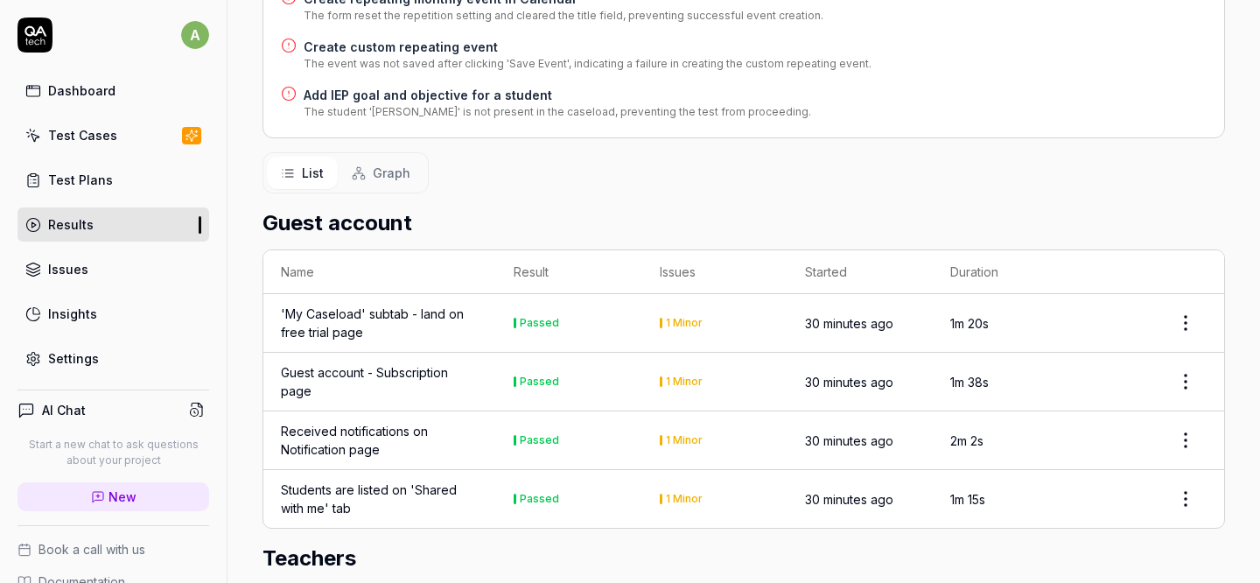
scroll to position [1008, 0]
